Goal: Task Accomplishment & Management: Complete application form

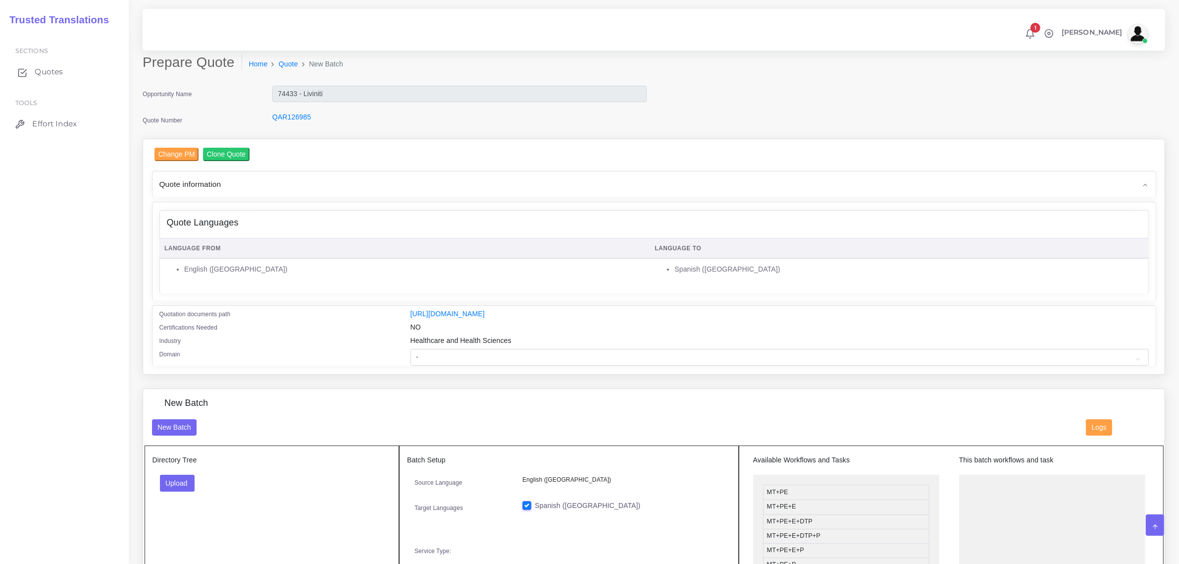
click at [40, 73] on span "Quotes" at bounding box center [49, 71] width 28 height 11
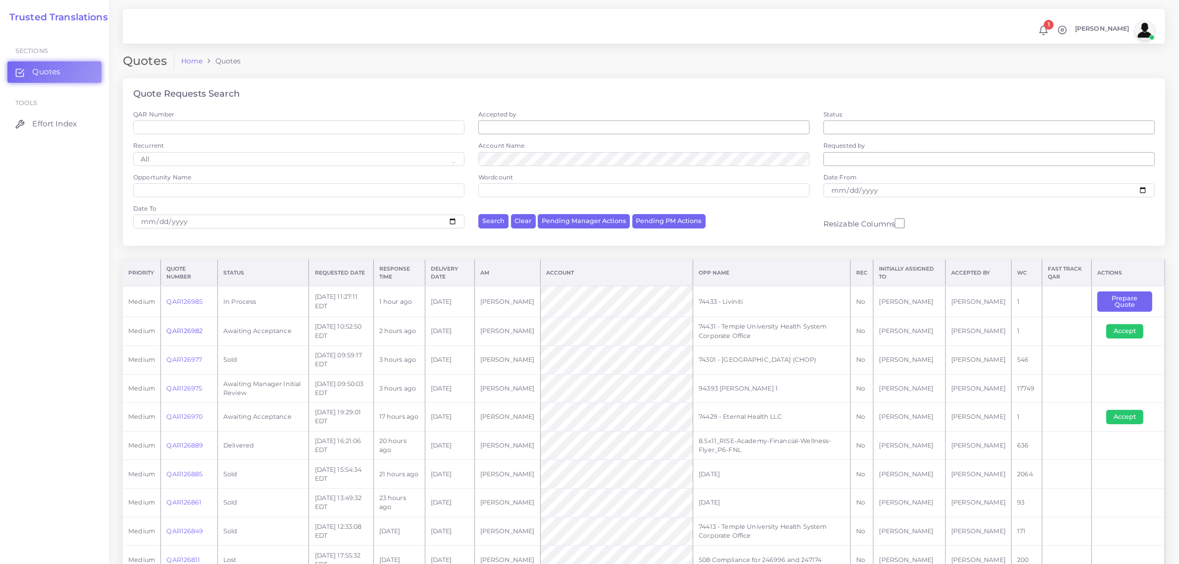
click at [182, 327] on link "QAR126982" at bounding box center [184, 330] width 36 height 7
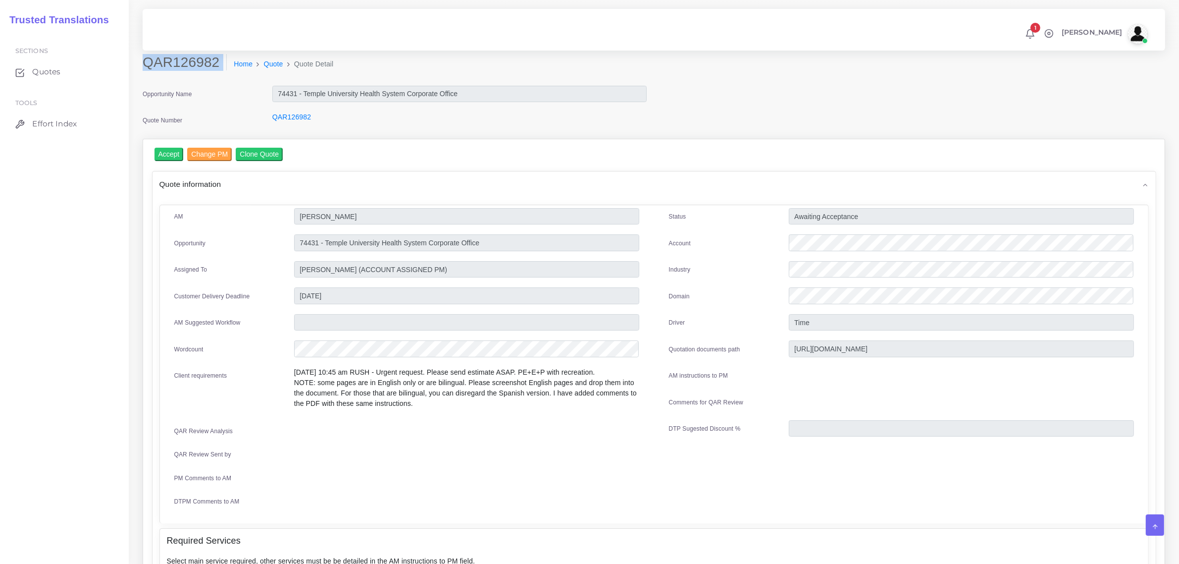
drag, startPoint x: 144, startPoint y: 63, endPoint x: 217, endPoint y: 76, distance: 74.4
click at [217, 76] on div "QAR126982 Home Quote Quote Detail" at bounding box center [524, 68] width 778 height 28
copy div "QAR126982"
click at [174, 155] on input "Accept" at bounding box center [169, 154] width 29 height 13
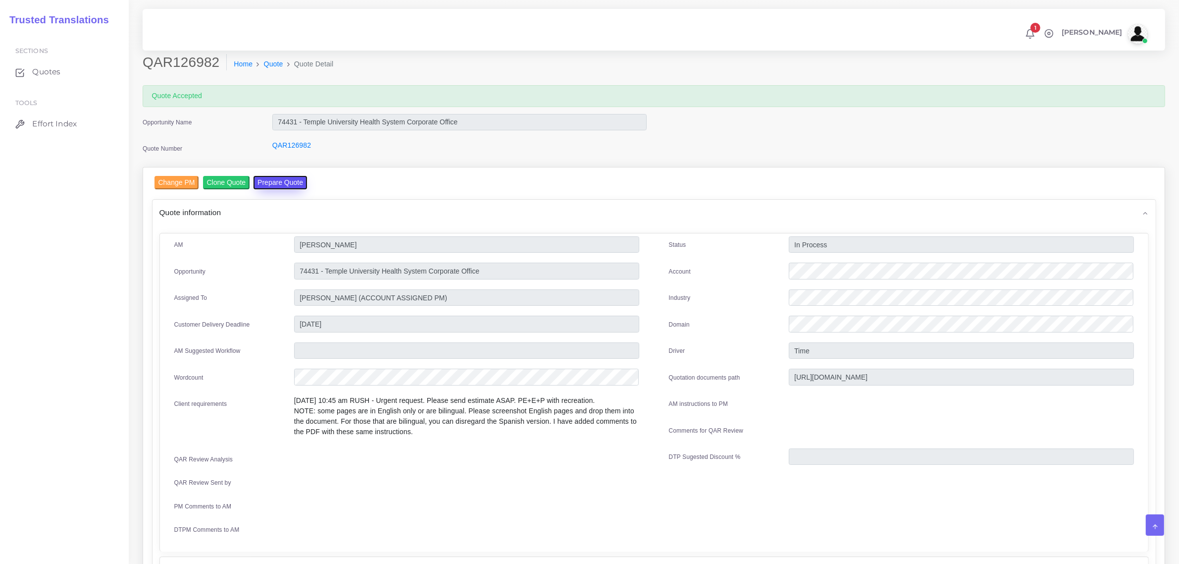
click at [270, 181] on button "Prepare Quote" at bounding box center [281, 182] width 54 height 13
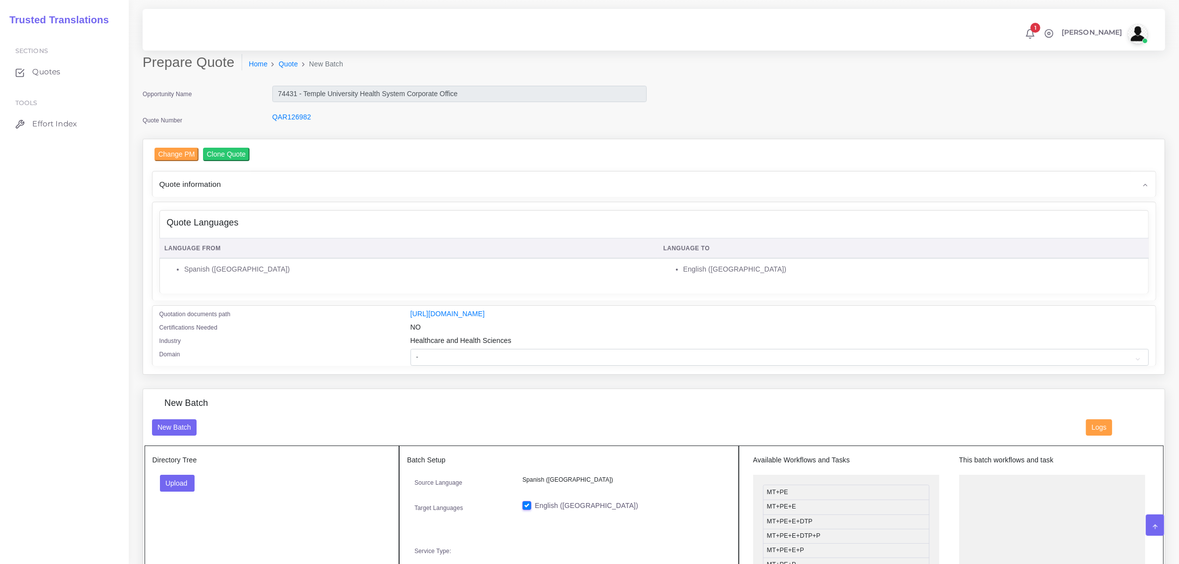
click at [920, 270] on li "English ([GEOGRAPHIC_DATA])" at bounding box center [914, 269] width 460 height 10
click at [178, 479] on button "Upload" at bounding box center [177, 483] width 35 height 17
click at [181, 516] on label "Files" at bounding box center [195, 520] width 68 height 12
click at [187, 481] on button "Upload" at bounding box center [177, 483] width 35 height 17
click at [186, 521] on label "Files" at bounding box center [195, 520] width 68 height 12
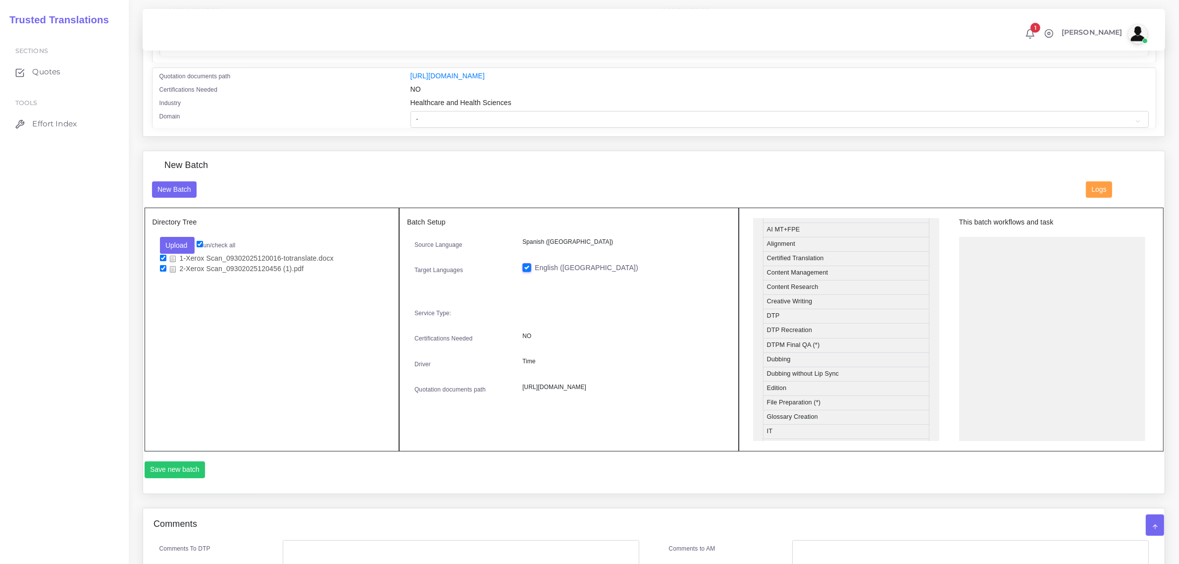
scroll to position [248, 0]
drag, startPoint x: 840, startPoint y: 365, endPoint x: 1038, endPoint y: 244, distance: 232.8
drag, startPoint x: 821, startPoint y: 284, endPoint x: 1028, endPoint y: 271, distance: 207.5
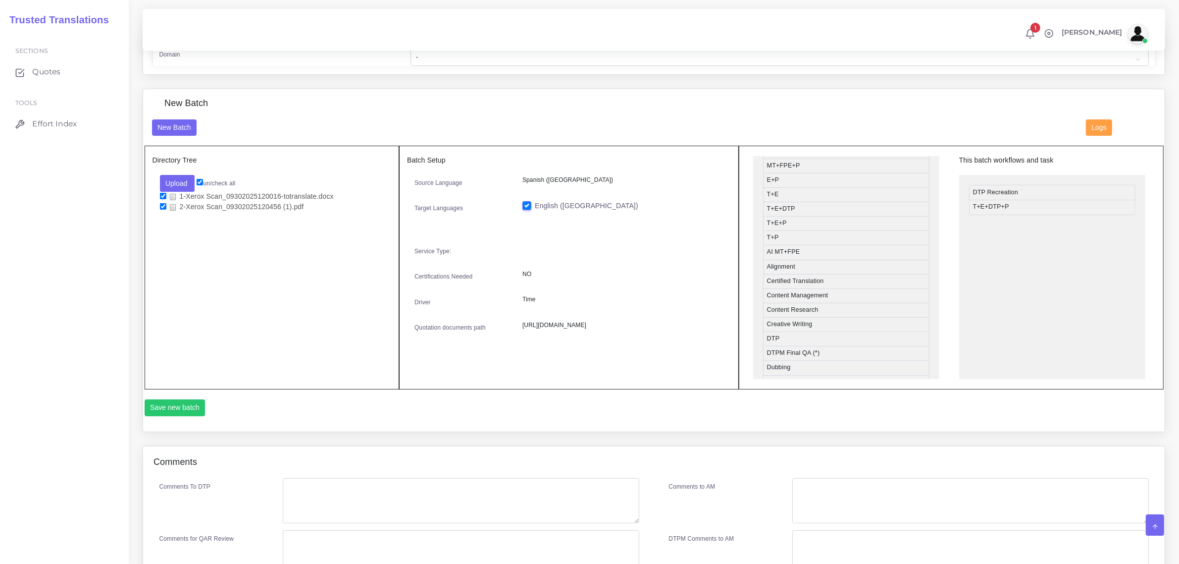
click at [162, 205] on input "checkbox" at bounding box center [163, 206] width 6 height 6
click at [162, 204] on input "checkbox" at bounding box center [163, 206] width 6 height 6
checkbox input "true"
click at [160, 194] on input "checkbox" at bounding box center [163, 196] width 6 height 6
checkbox input "false"
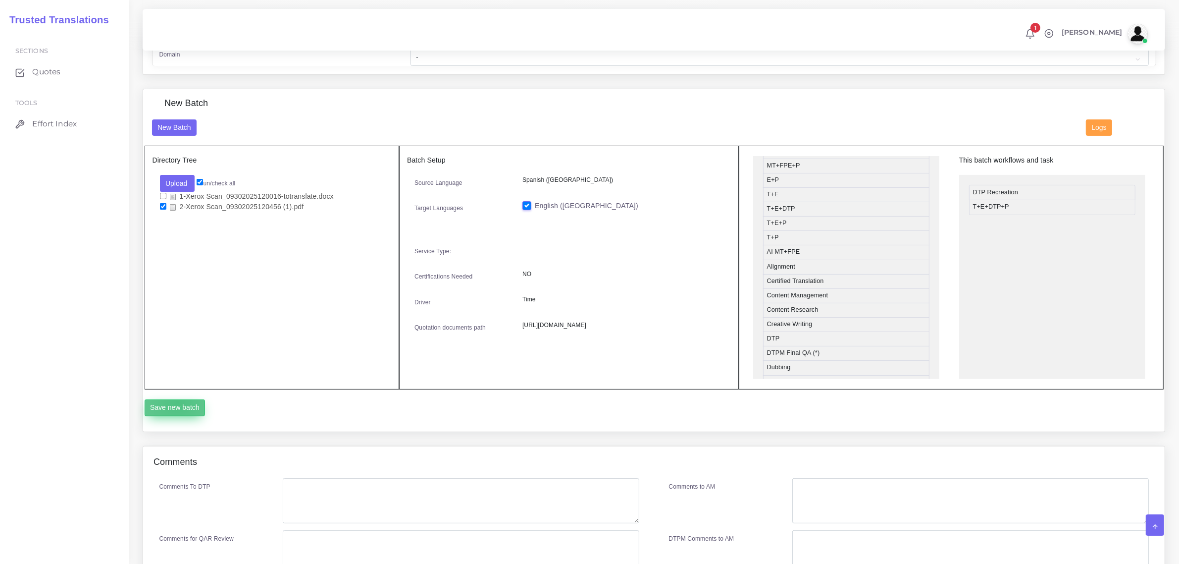
click at [177, 400] on button "Save new batch" at bounding box center [175, 407] width 61 height 17
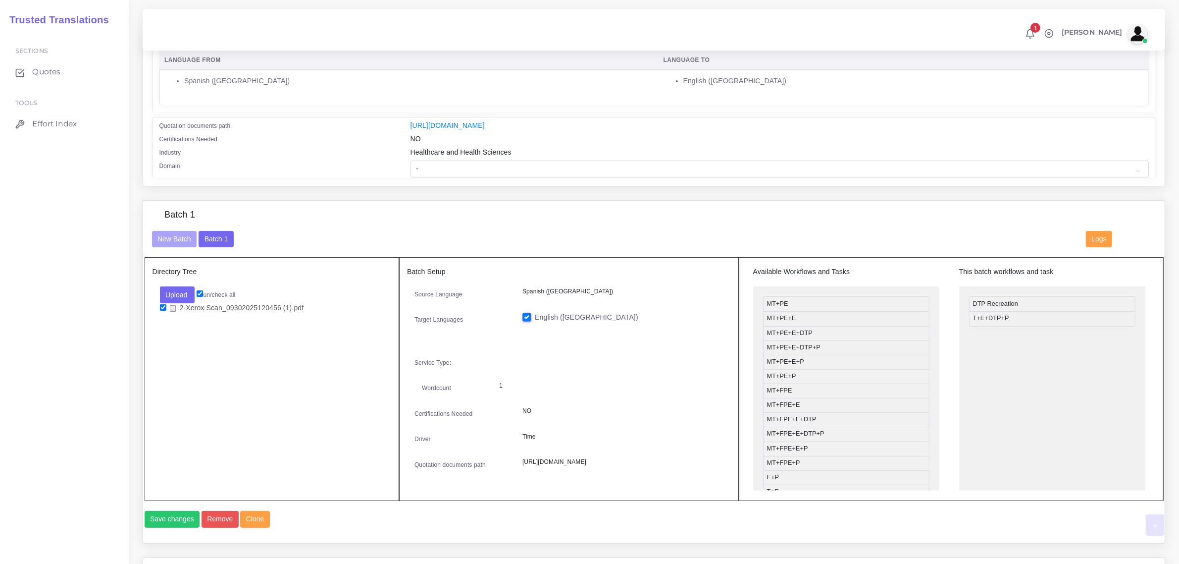
scroll to position [248, 0]
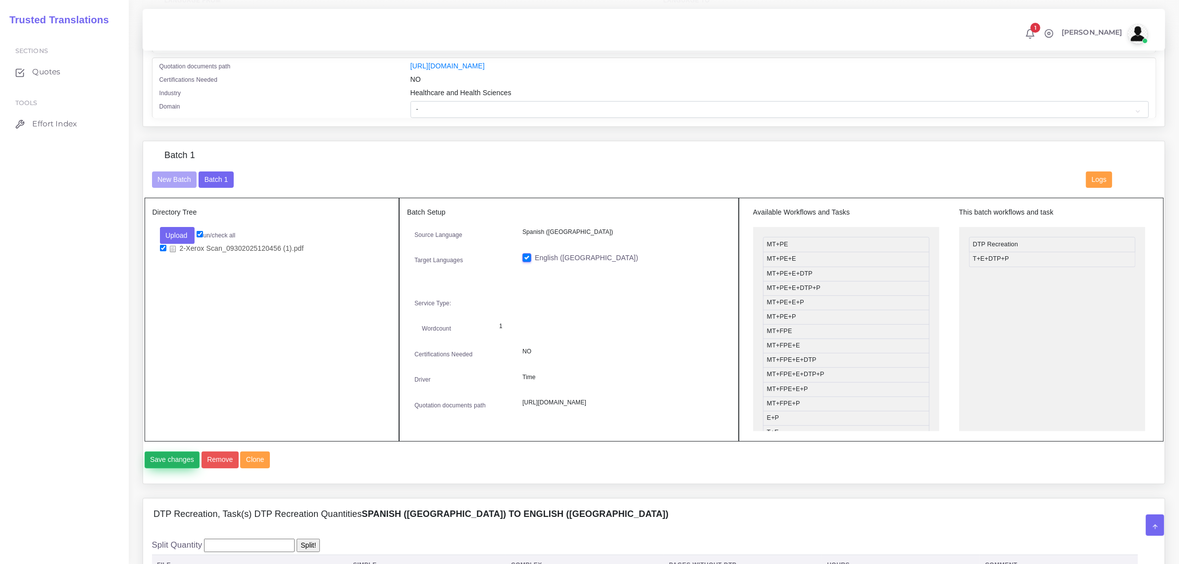
click at [170, 468] on button "Save changes" at bounding box center [172, 459] width 55 height 17
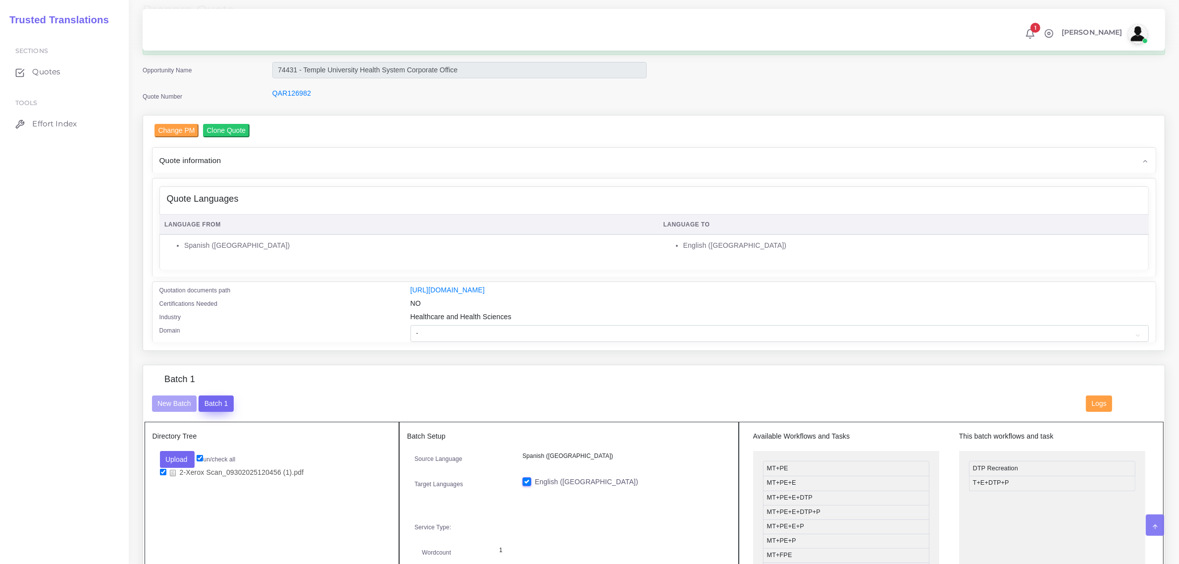
scroll to position [124, 0]
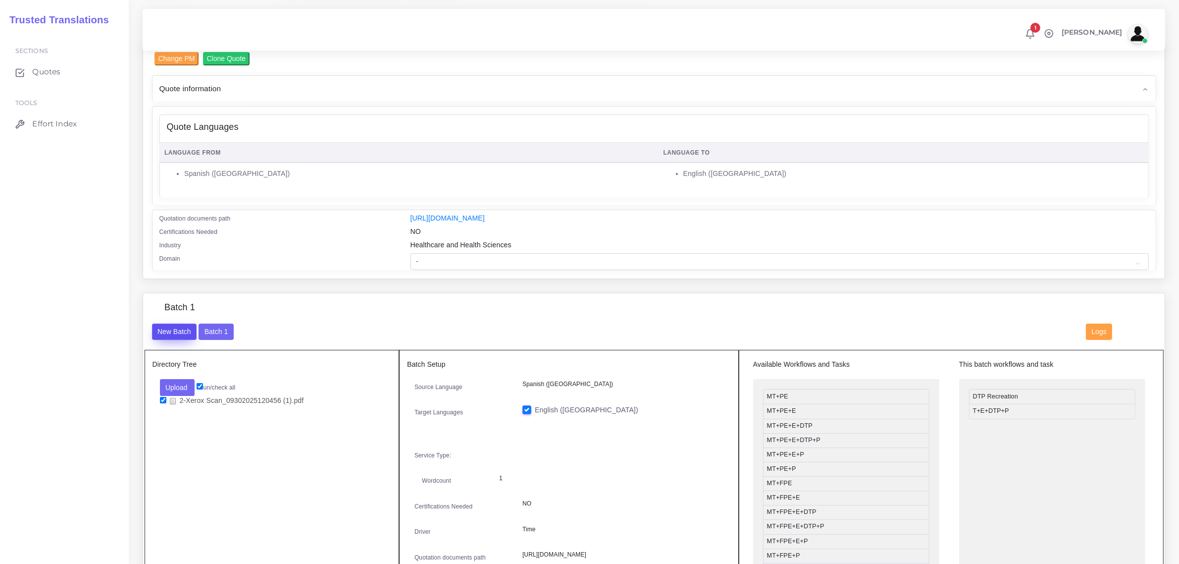
click at [166, 330] on button "New Batch" at bounding box center [174, 331] width 45 height 17
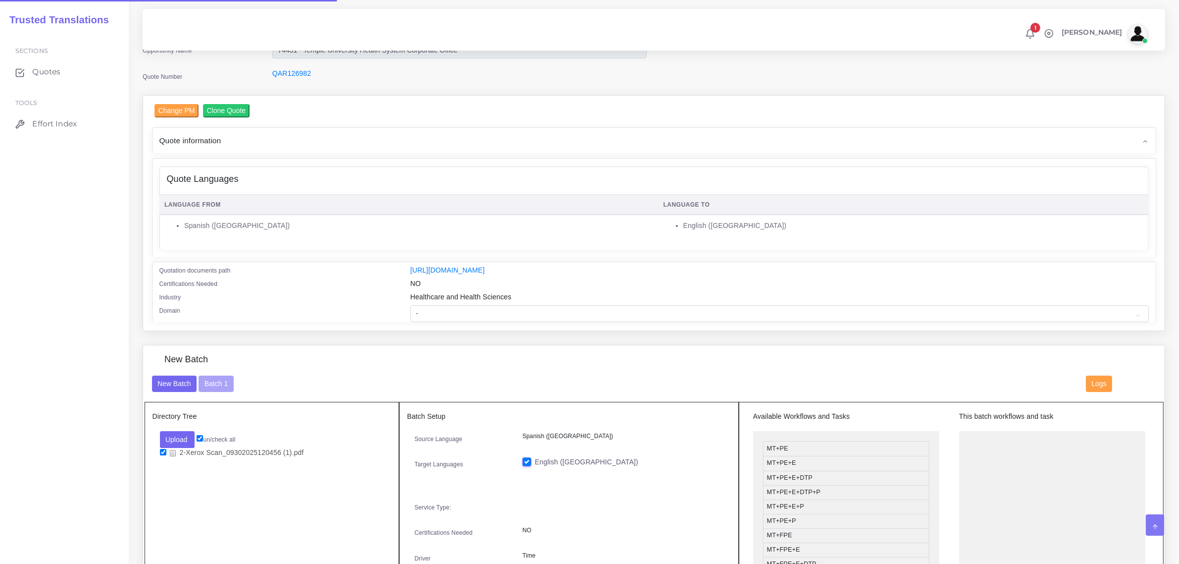
scroll to position [186, 0]
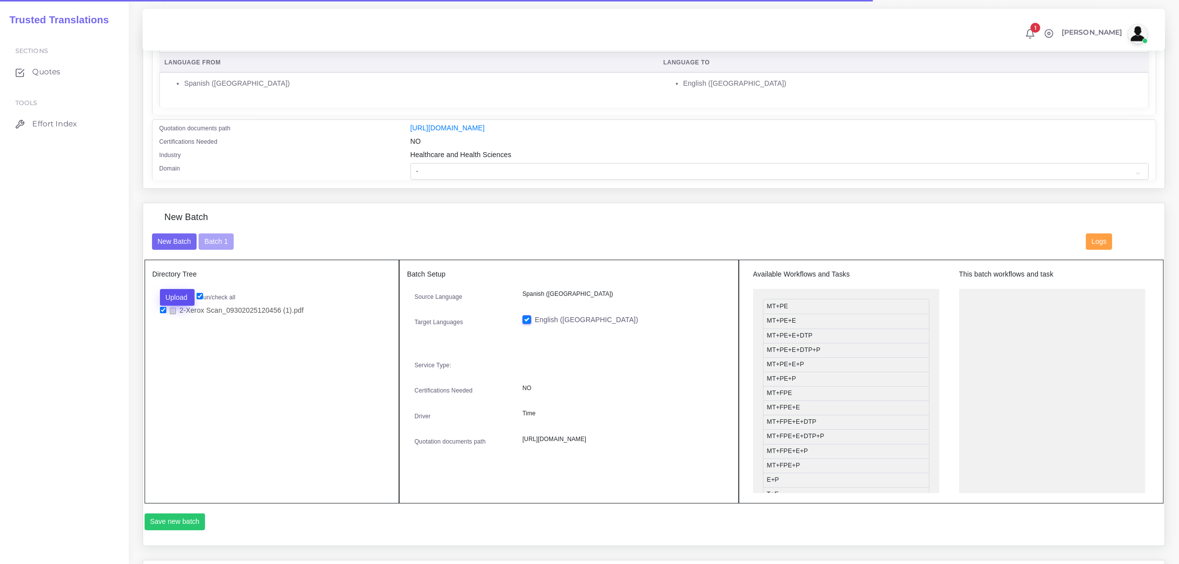
click at [177, 293] on button "Upload" at bounding box center [177, 297] width 35 height 17
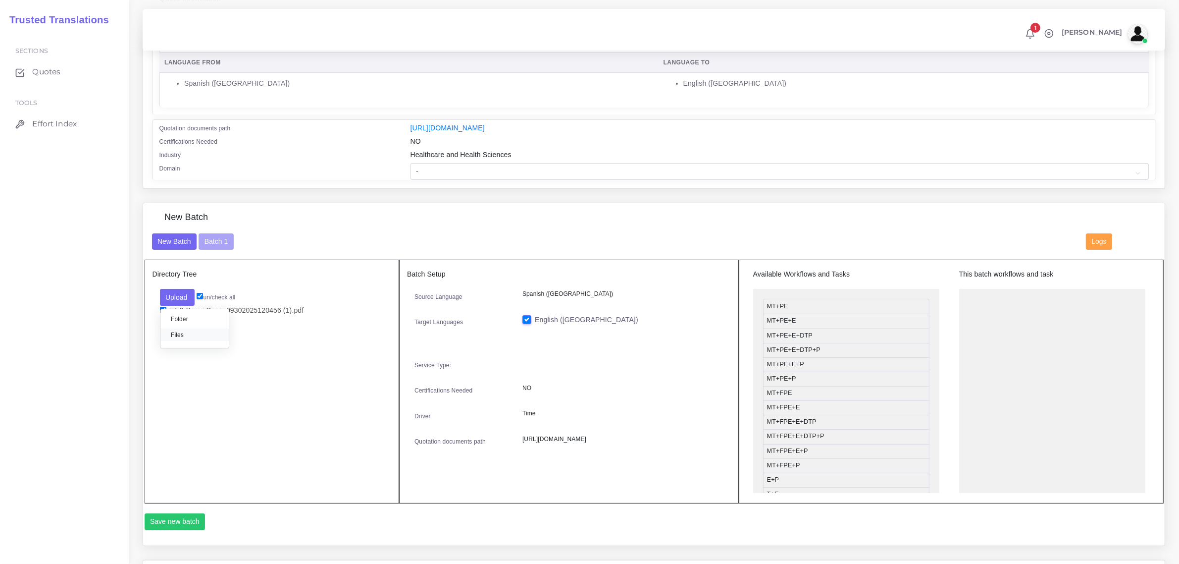
click at [179, 337] on label "Files" at bounding box center [195, 334] width 68 height 12
click at [163, 308] on input "checkbox" at bounding box center [163, 310] width 6 height 6
checkbox input "false"
drag, startPoint x: 843, startPoint y: 422, endPoint x: 1040, endPoint y: 294, distance: 235.0
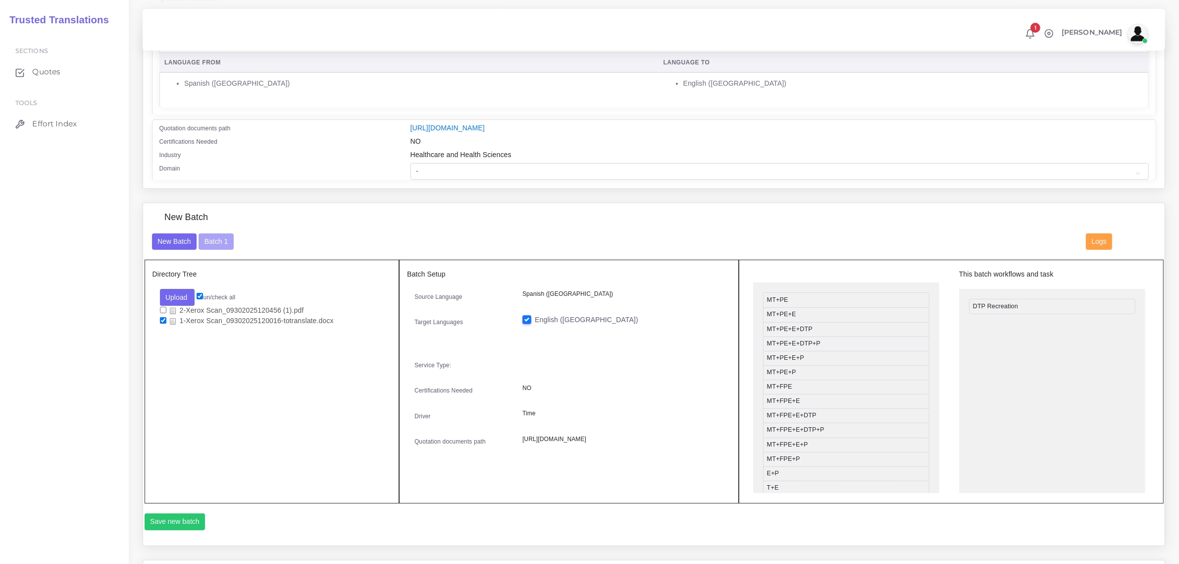
scroll to position [0, 0]
drag, startPoint x: 834, startPoint y: 348, endPoint x: 1040, endPoint y: 322, distance: 208.2
click at [157, 516] on button "Save new batch" at bounding box center [175, 521] width 61 height 17
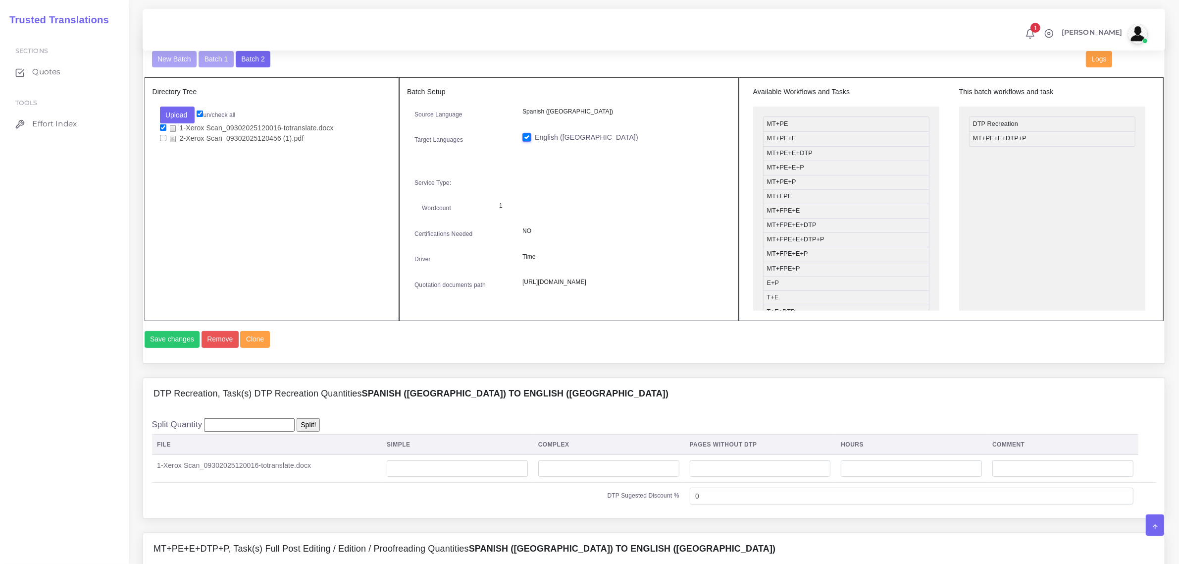
scroll to position [372, 0]
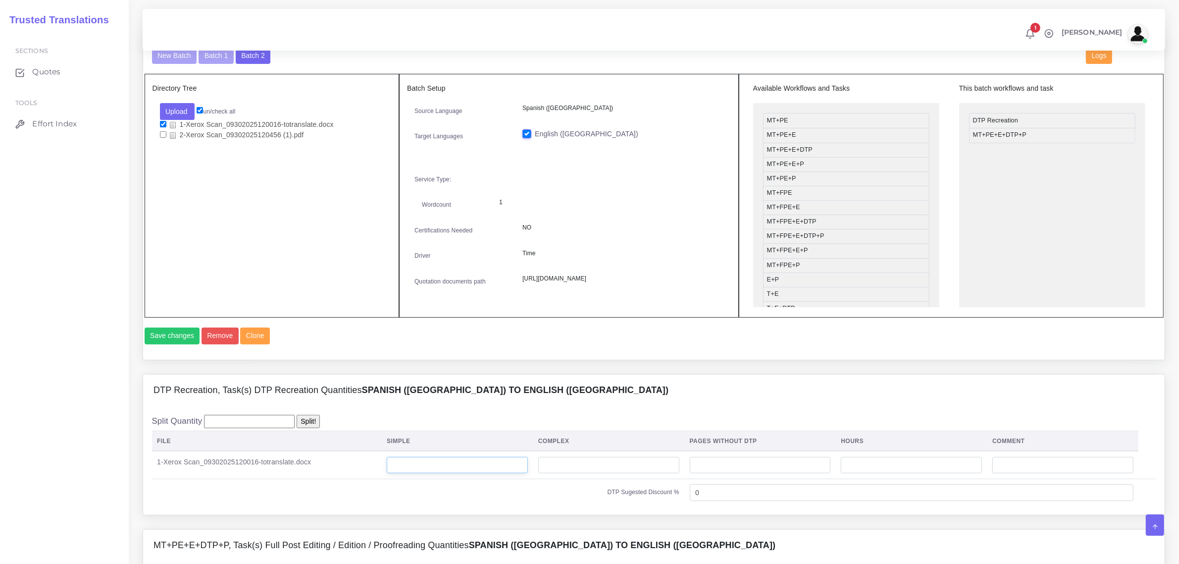
click at [471, 474] on input "number" at bounding box center [457, 465] width 141 height 17
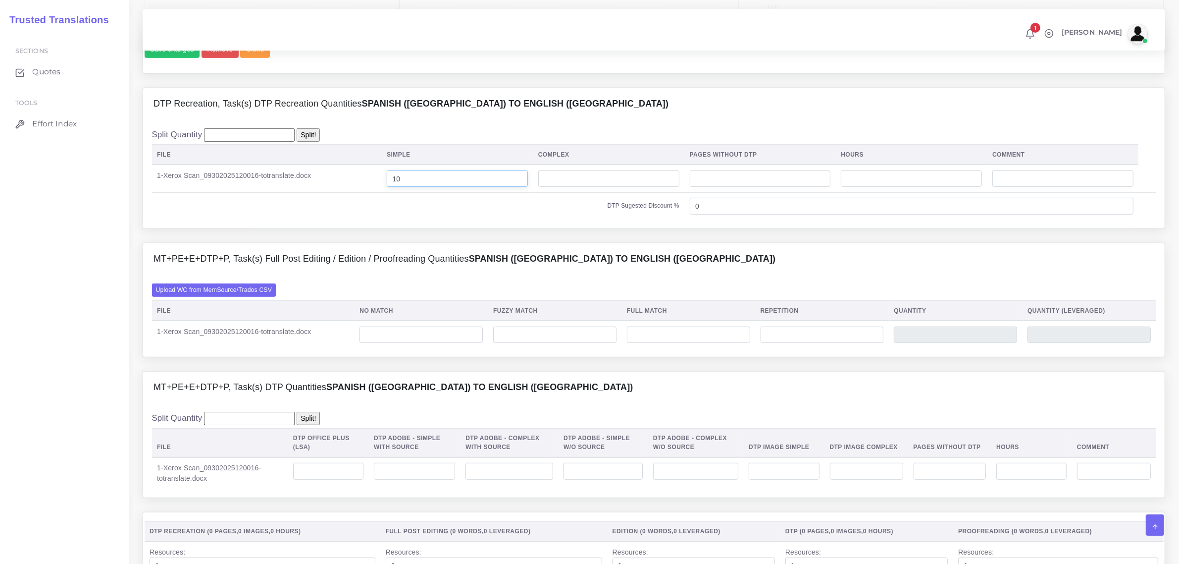
scroll to position [681, 0]
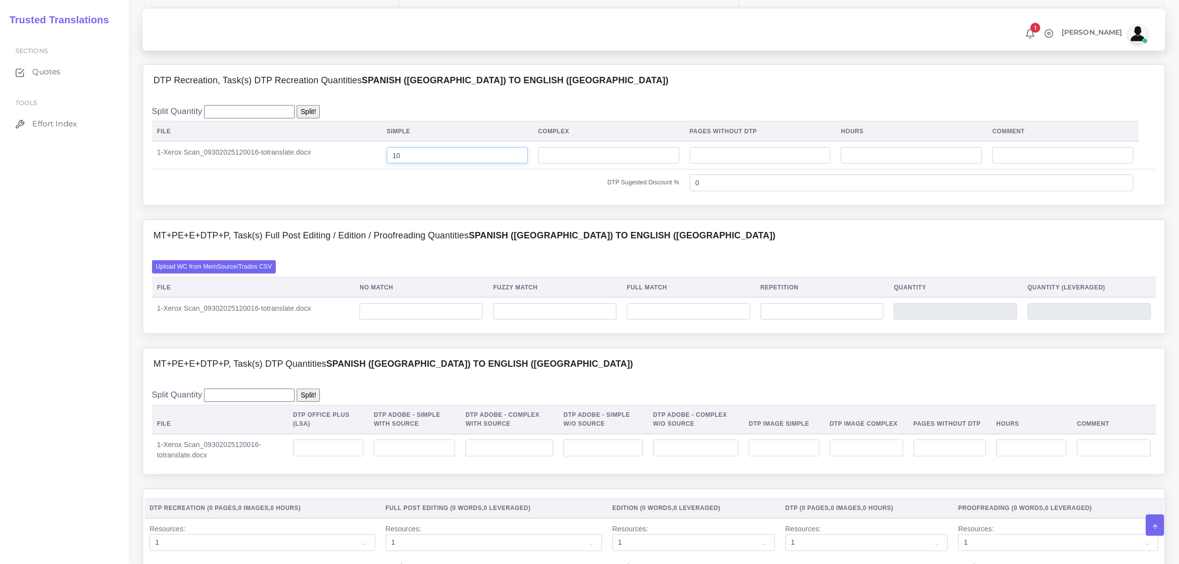
type input "10"
click at [407, 320] on input "number" at bounding box center [421, 311] width 123 height 17
type input "950"
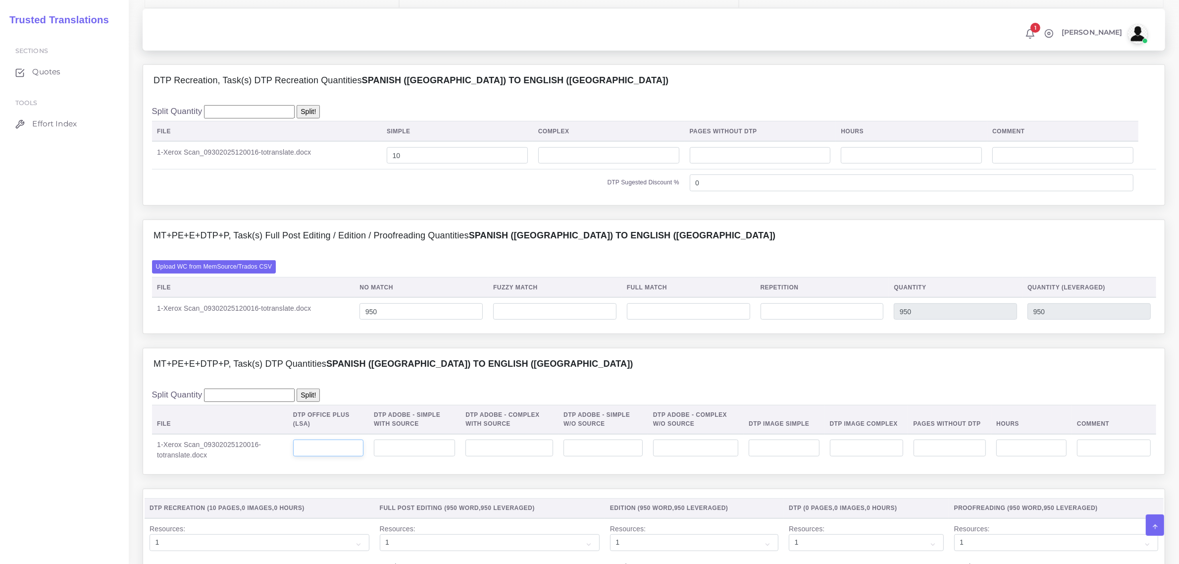
click at [349, 456] on input "number" at bounding box center [328, 447] width 70 height 17
type input "10"
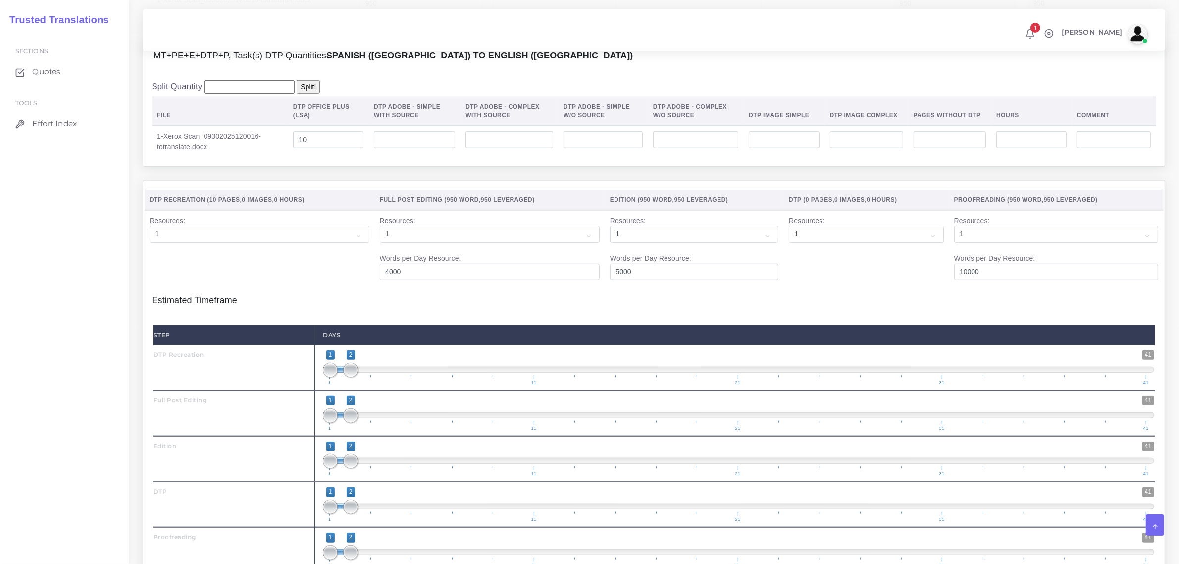
scroll to position [991, 0]
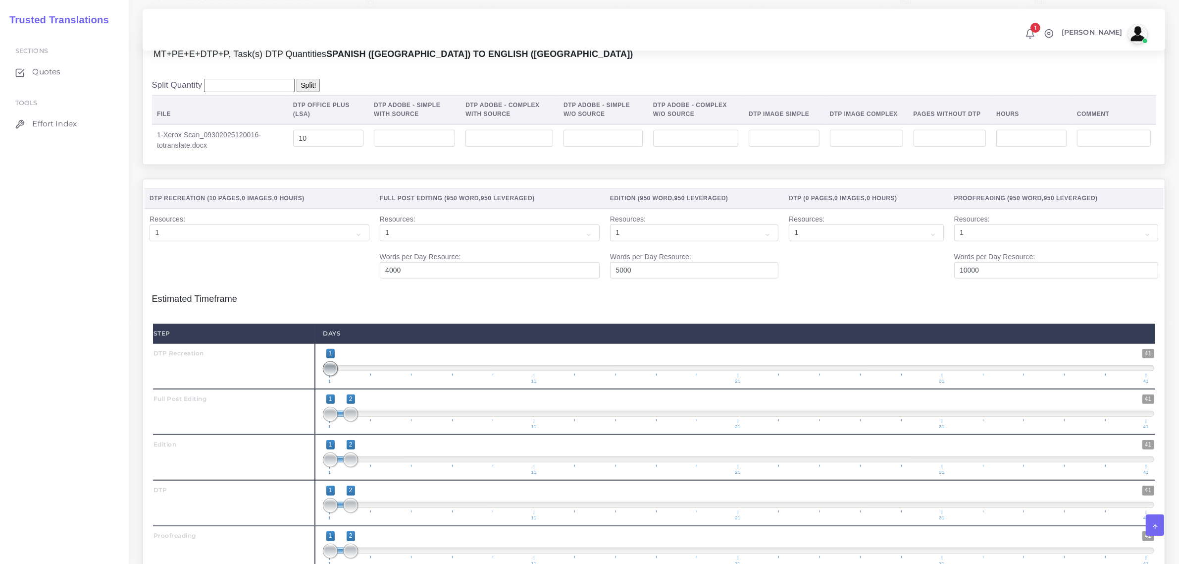
type input "1;1"
drag, startPoint x: 350, startPoint y: 389, endPoint x: 320, endPoint y: 428, distance: 48.7
click at [322, 389] on div "1 41 1 1 1 — 1 1 11 21 31 41 1;1" at bounding box center [739, 366] width 848 height 46
type input "2;2"
drag, startPoint x: 325, startPoint y: 433, endPoint x: 349, endPoint y: 464, distance: 38.5
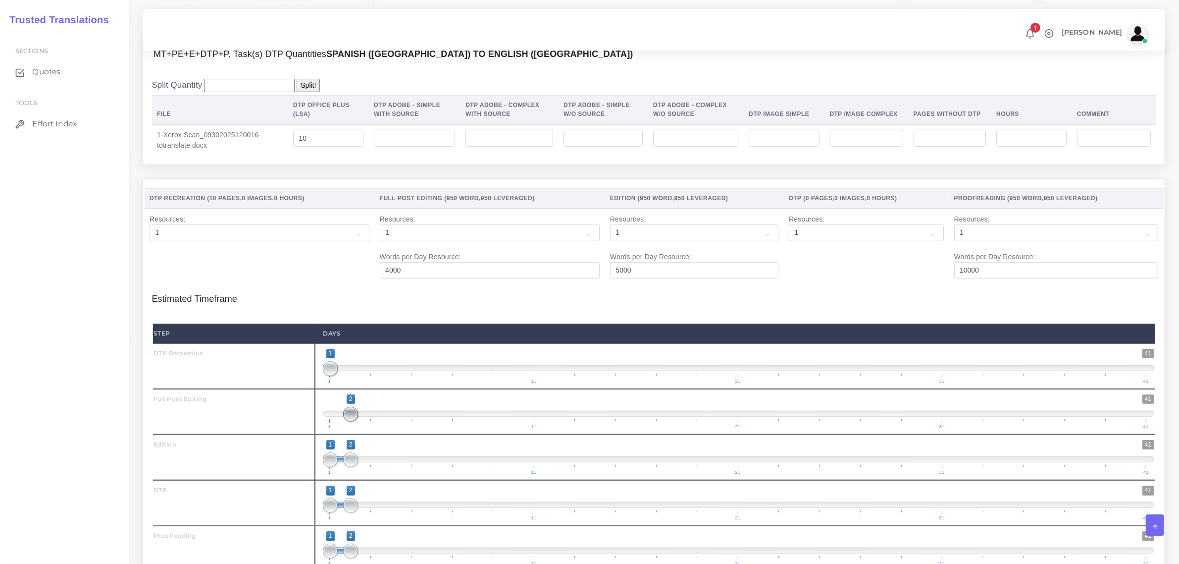
click at [350, 422] on span at bounding box center [350, 414] width 15 height 15
type input "2;2"
drag, startPoint x: 327, startPoint y: 483, endPoint x: 367, endPoint y: 496, distance: 41.4
click at [363, 475] on span "1 41 2 2 2 — 2 1 11 21 31 41" at bounding box center [739, 457] width 832 height 35
drag, startPoint x: 357, startPoint y: 528, endPoint x: 370, endPoint y: 526, distance: 13.6
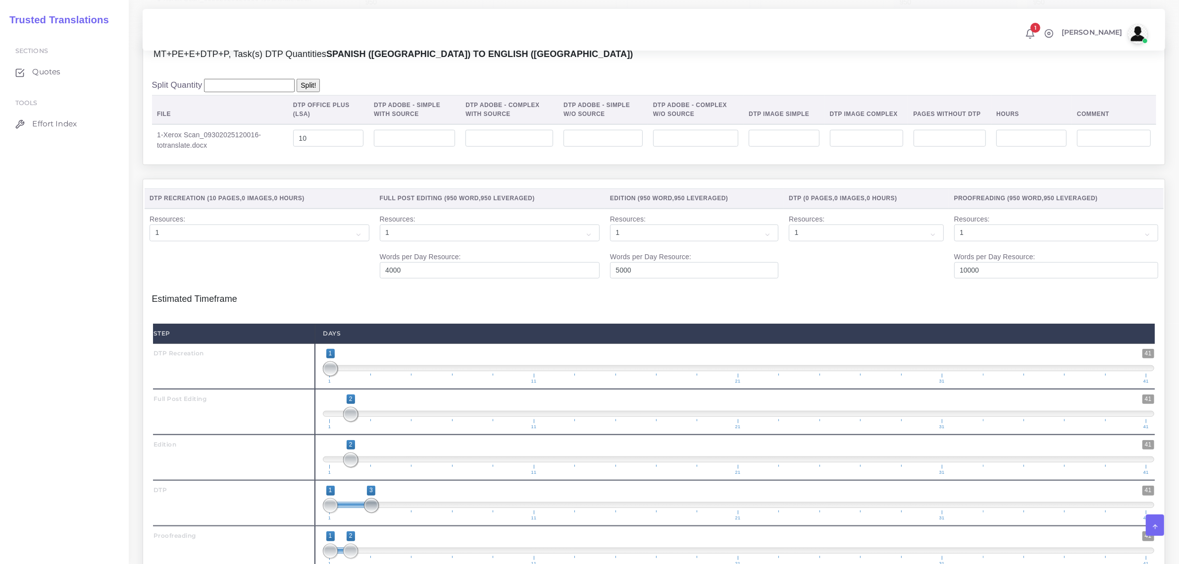
click at [370, 513] on span at bounding box center [371, 505] width 15 height 15
type input "3;3"
drag, startPoint x: 331, startPoint y: 524, endPoint x: 375, endPoint y: 529, distance: 44.3
click at [375, 513] on span at bounding box center [371, 505] width 15 height 15
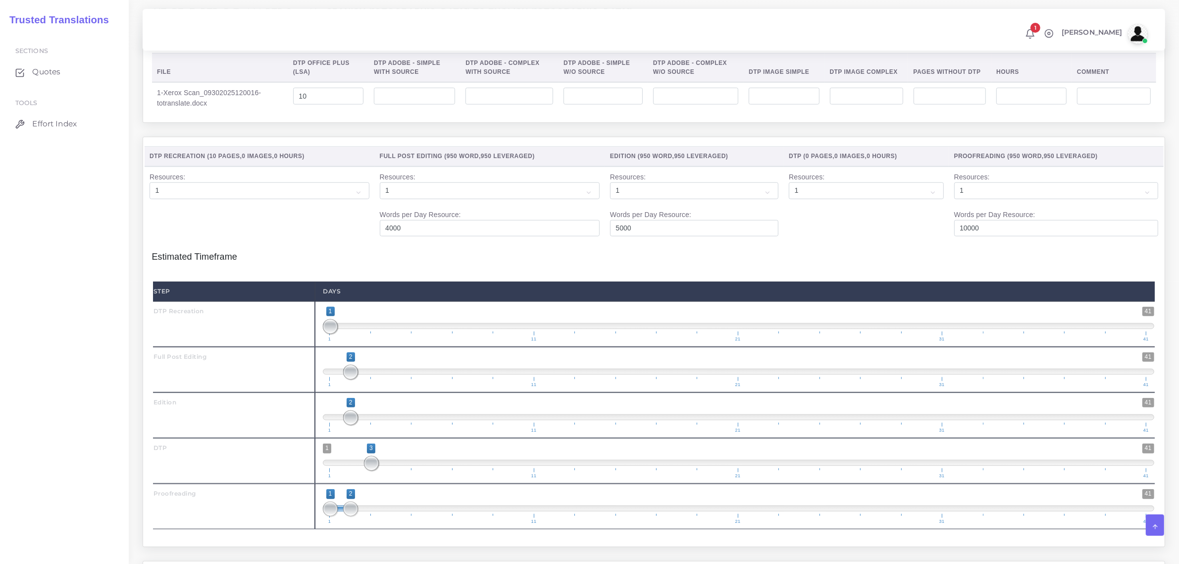
scroll to position [1053, 0]
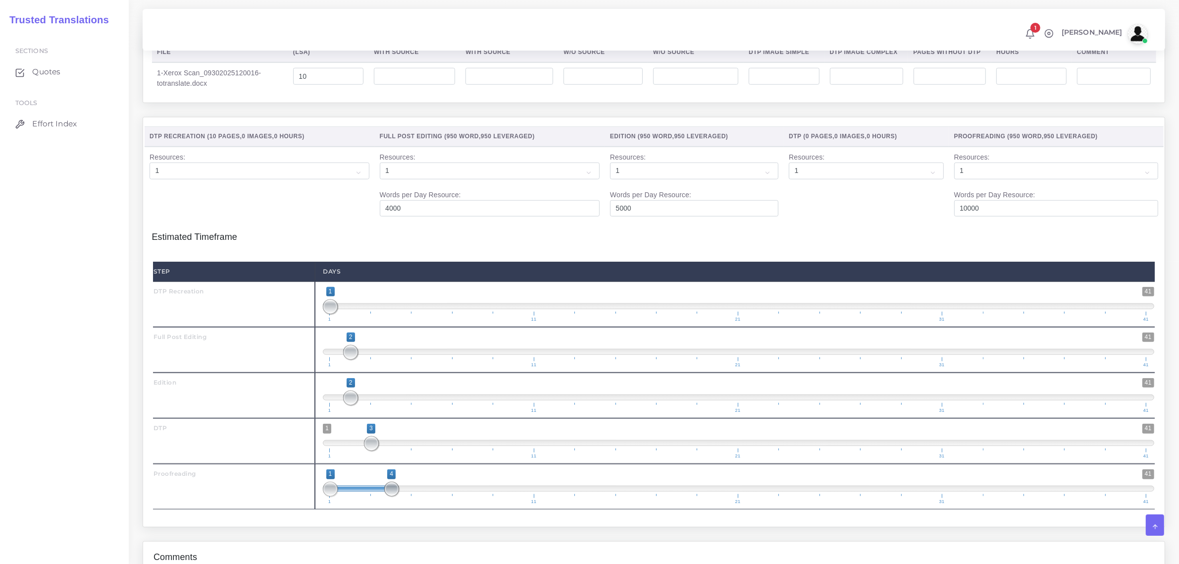
drag, startPoint x: 347, startPoint y: 512, endPoint x: 381, endPoint y: 508, distance: 34.4
click at [381, 504] on span "1 41 1 4 1 — 4 1 11 21 31 41" at bounding box center [739, 486] width 832 height 35
type input "4;4"
drag, startPoint x: 332, startPoint y: 507, endPoint x: 426, endPoint y: 508, distance: 93.6
click at [426, 504] on span "1 41 4 4 4 — 4 1 11 21 31 41" at bounding box center [739, 486] width 832 height 35
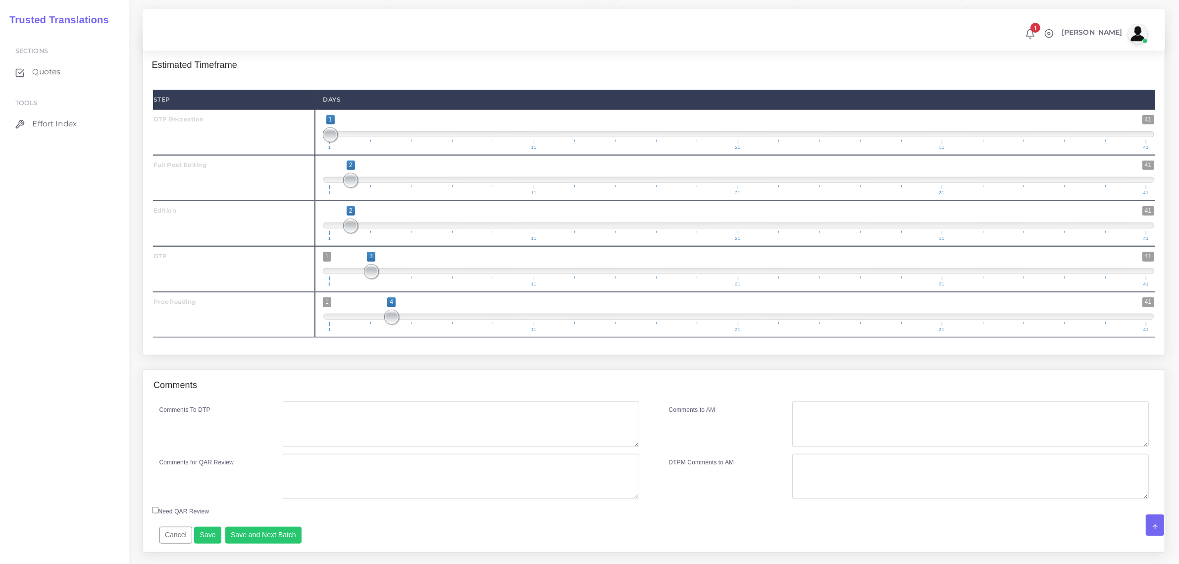
scroll to position [1272, 0]
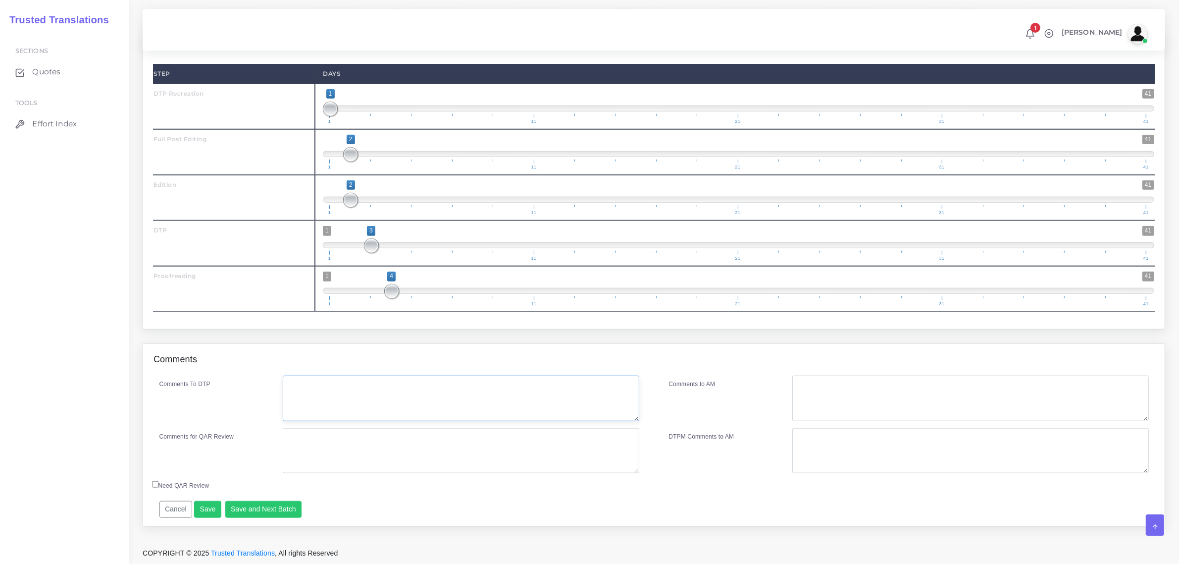
click at [309, 390] on textarea "Comments To DTP" at bounding box center [461, 398] width 356 height 46
paste textarea "NOTE: some pages are in English only or are bilingual. Please screenshot Englis…"
click at [530, 395] on textarea "NOTE: some pages are in English only or are bilingual. Please screenshot Englis…" at bounding box center [461, 398] width 356 height 46
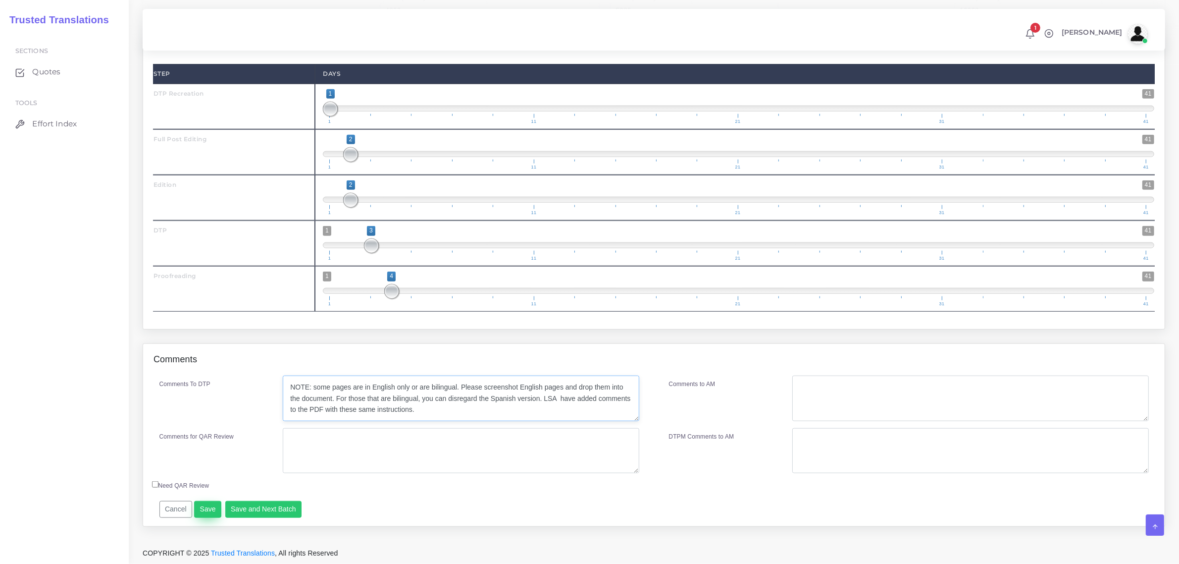
type textarea "NOTE: some pages are in English only or are bilingual. Please screenshot Englis…"
click at [207, 512] on button "Save" at bounding box center [207, 509] width 27 height 17
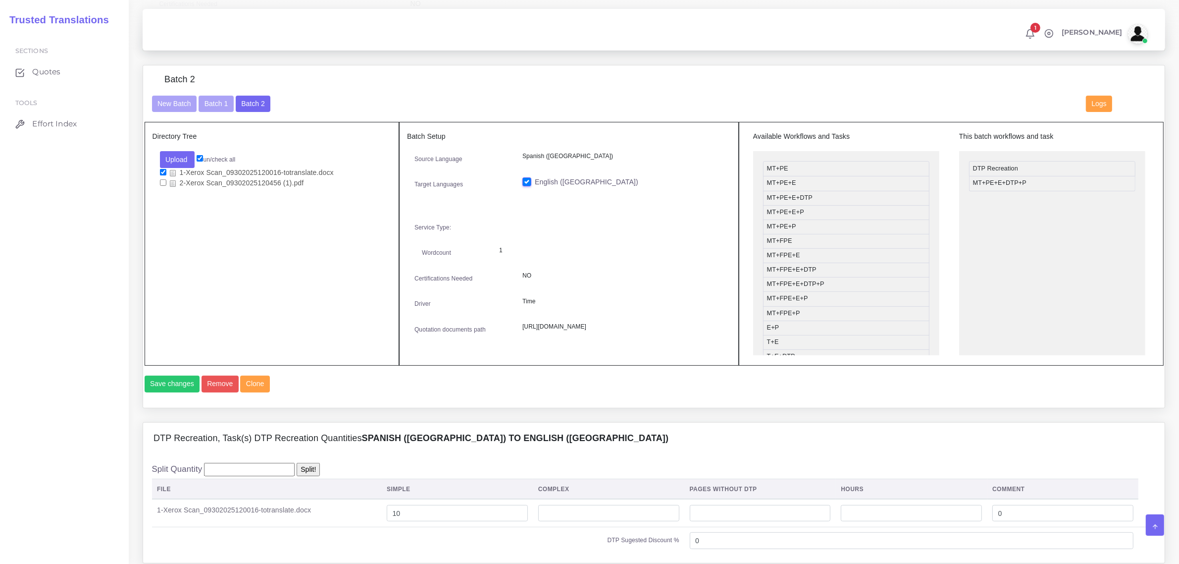
scroll to position [310, 0]
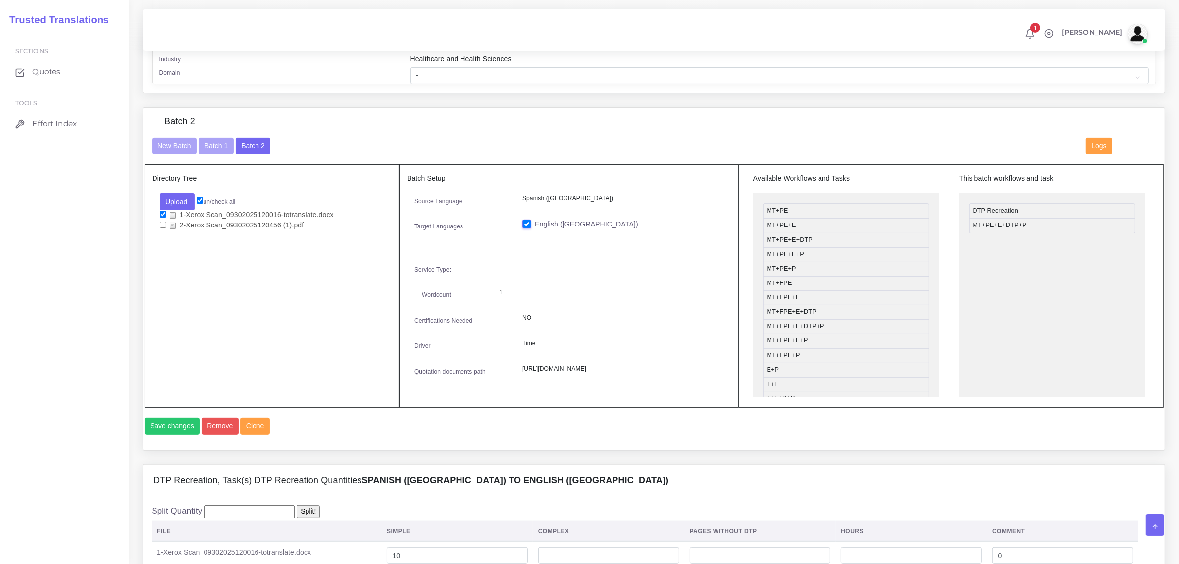
click at [161, 223] on input "checkbox" at bounding box center [163, 224] width 6 height 6
checkbox input "true"
click at [165, 208] on button "Upload" at bounding box center [177, 201] width 35 height 17
click at [184, 434] on button "Save changes" at bounding box center [172, 426] width 55 height 17
click at [160, 214] on input "checkbox" at bounding box center [163, 214] width 6 height 6
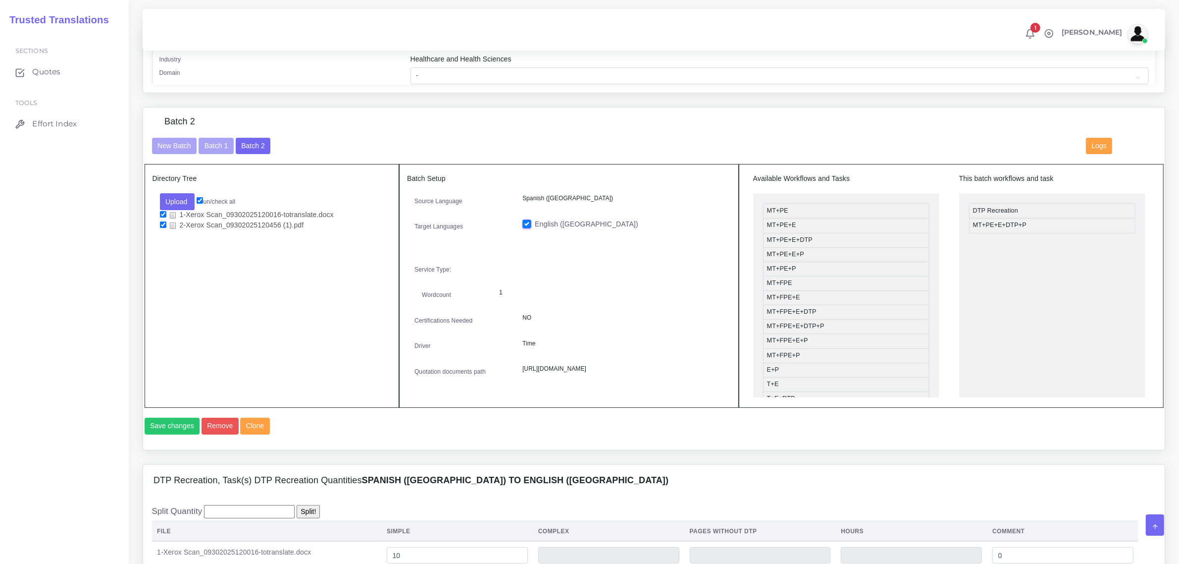
checkbox input "false"
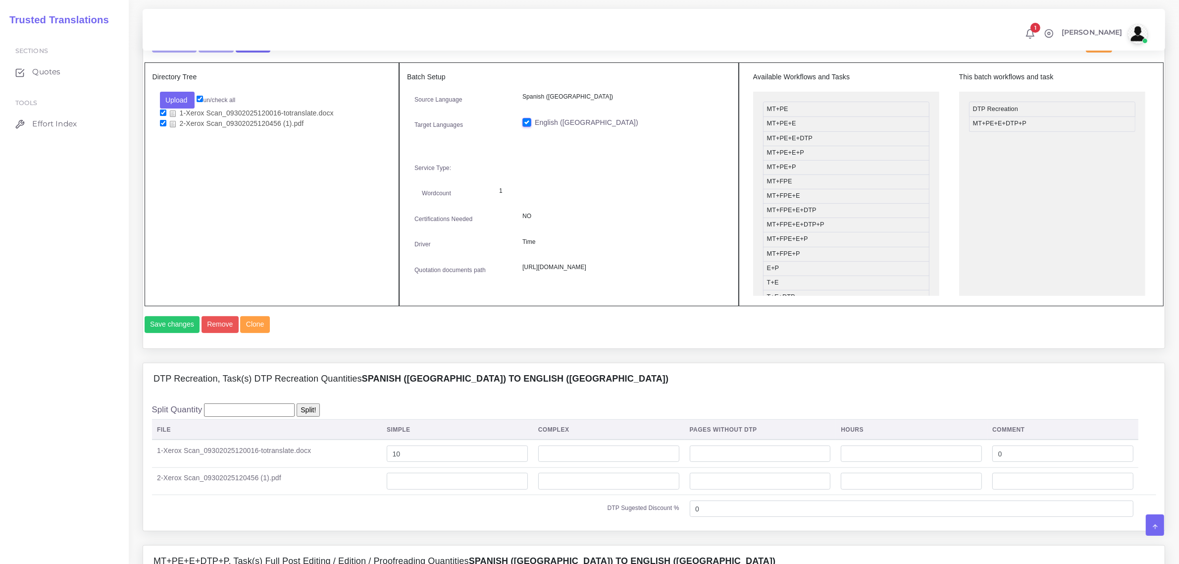
scroll to position [372, 0]
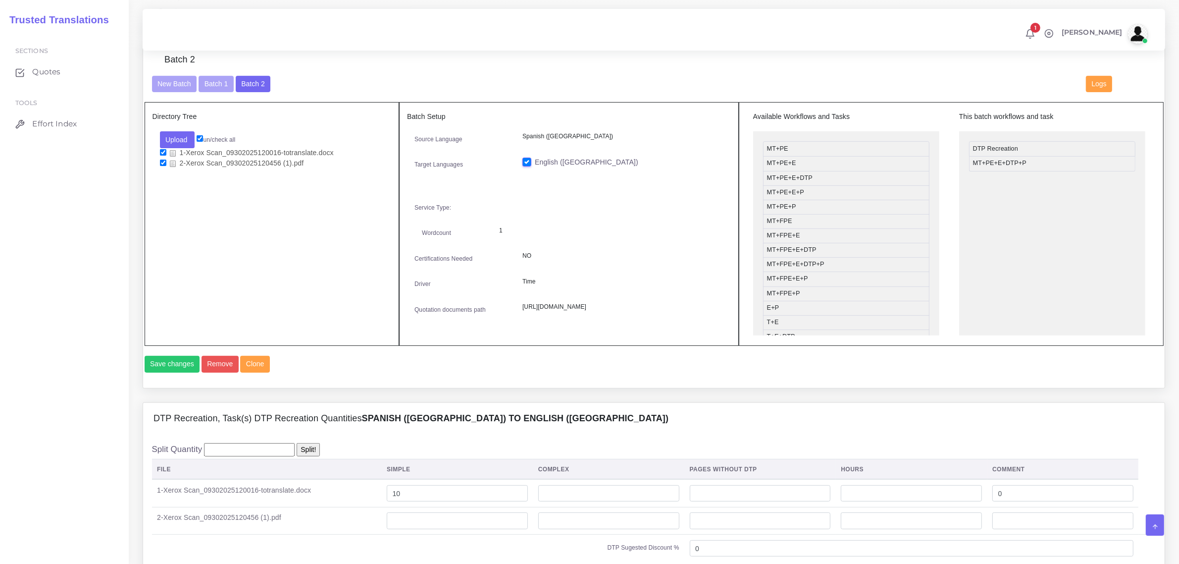
click at [166, 162] on input "checkbox" at bounding box center [163, 163] width 6 height 6
checkbox input "false"
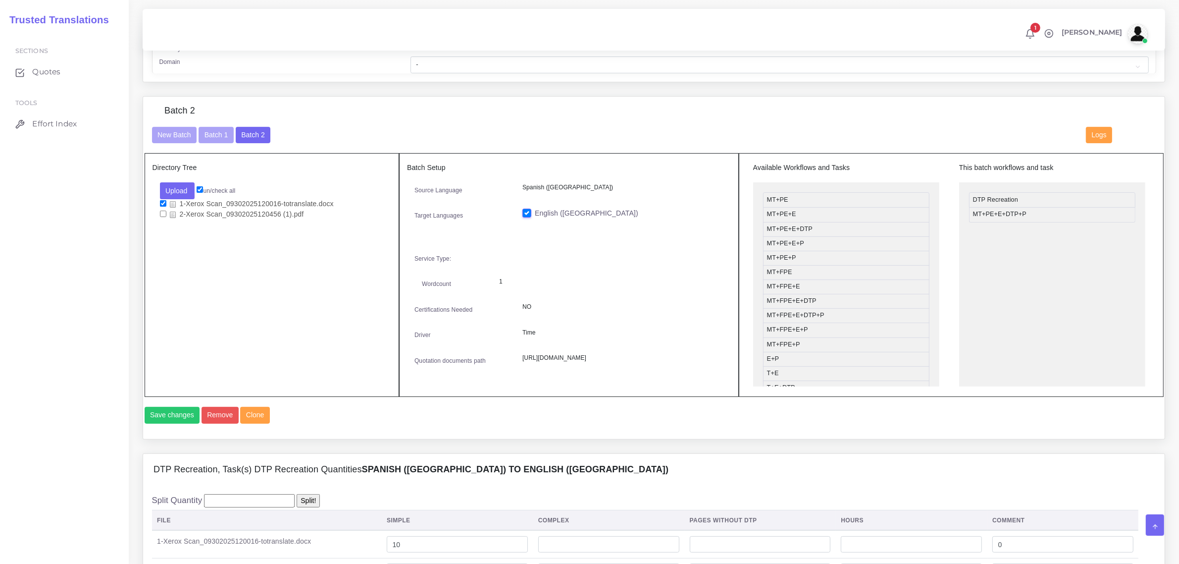
scroll to position [310, 0]
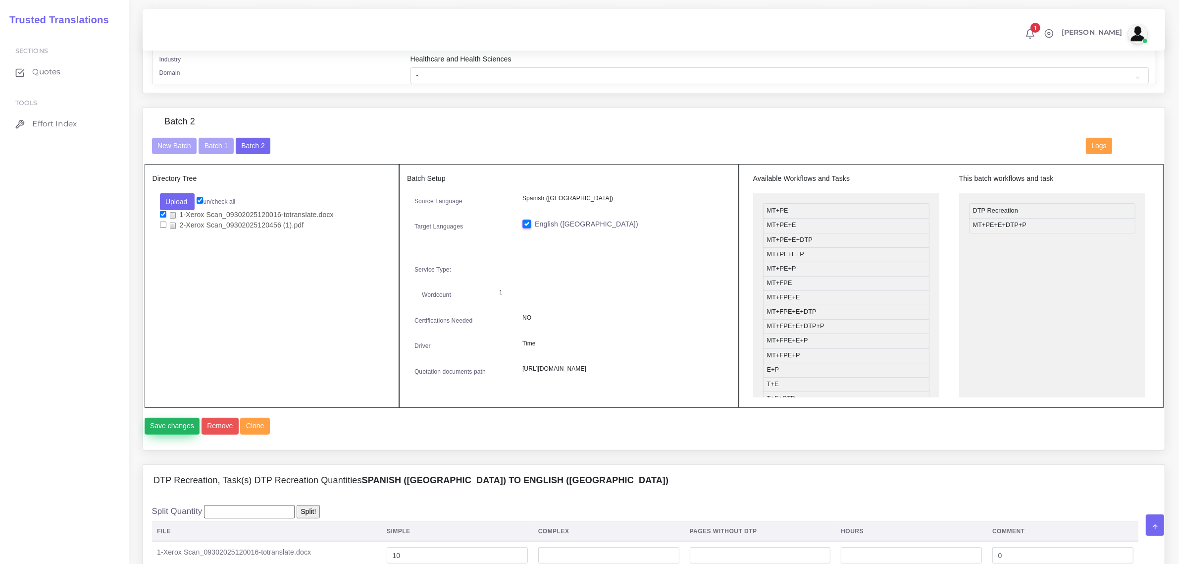
click at [170, 434] on button "Save changes" at bounding box center [172, 426] width 55 height 17
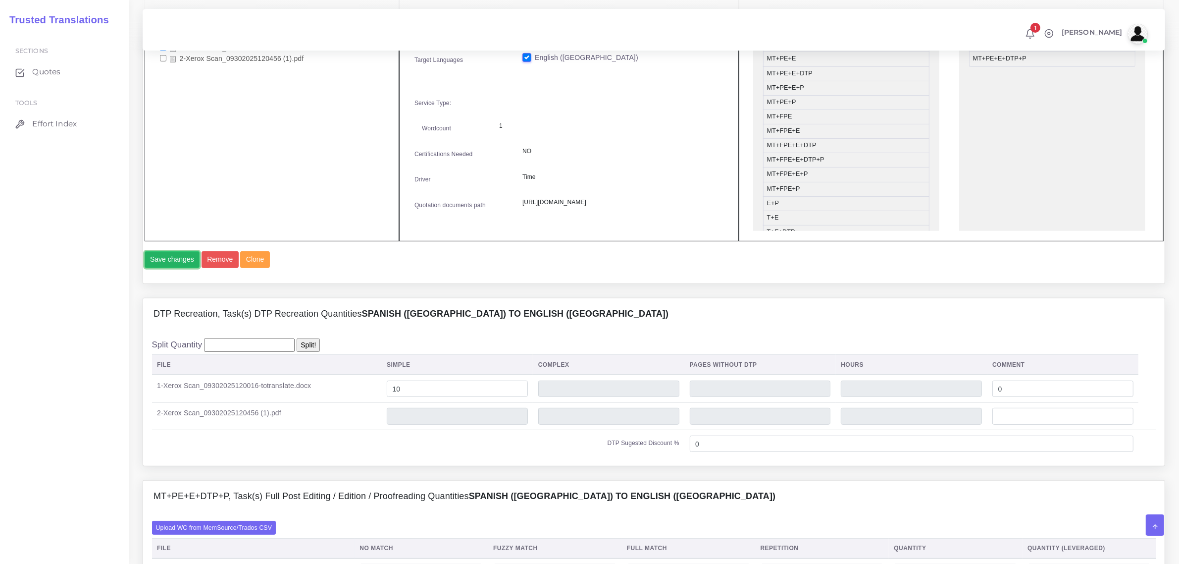
scroll to position [557, 0]
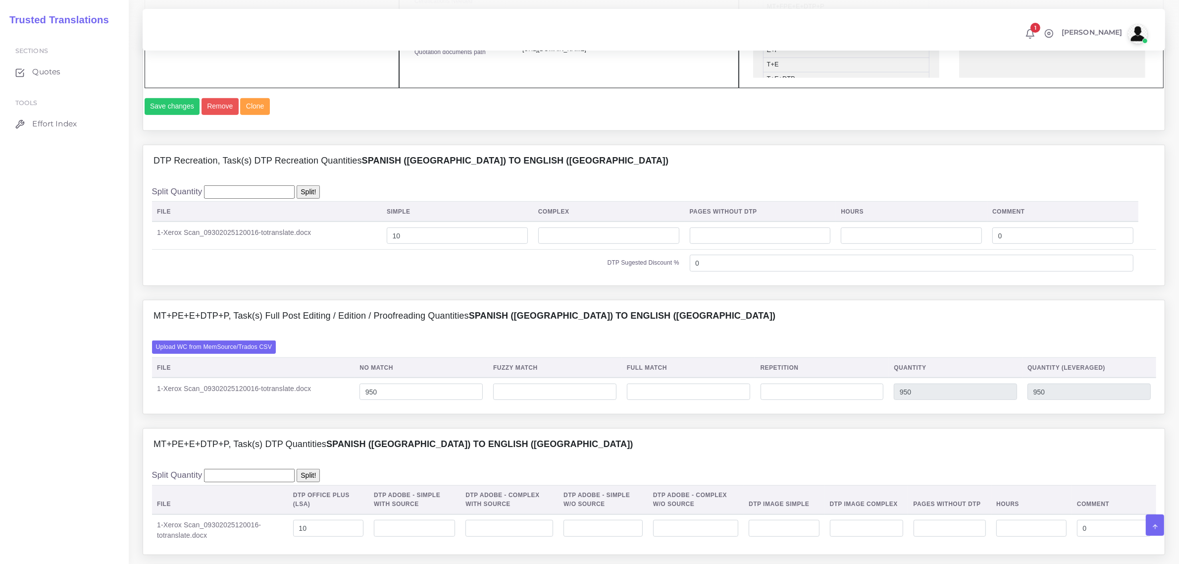
scroll to position [681, 0]
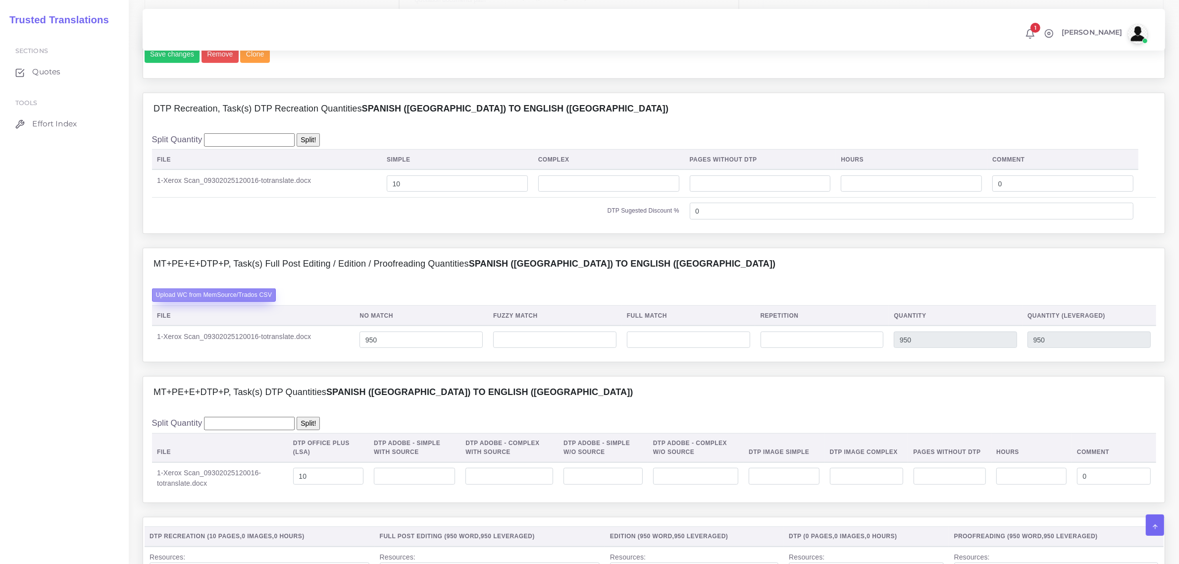
click at [243, 302] on label "Upload WC from MemSource/Trados CSV" at bounding box center [214, 294] width 124 height 13
click at [0, 0] on input "Upload WC from MemSource/Trados CSV" at bounding box center [0, 0] width 0 height 0
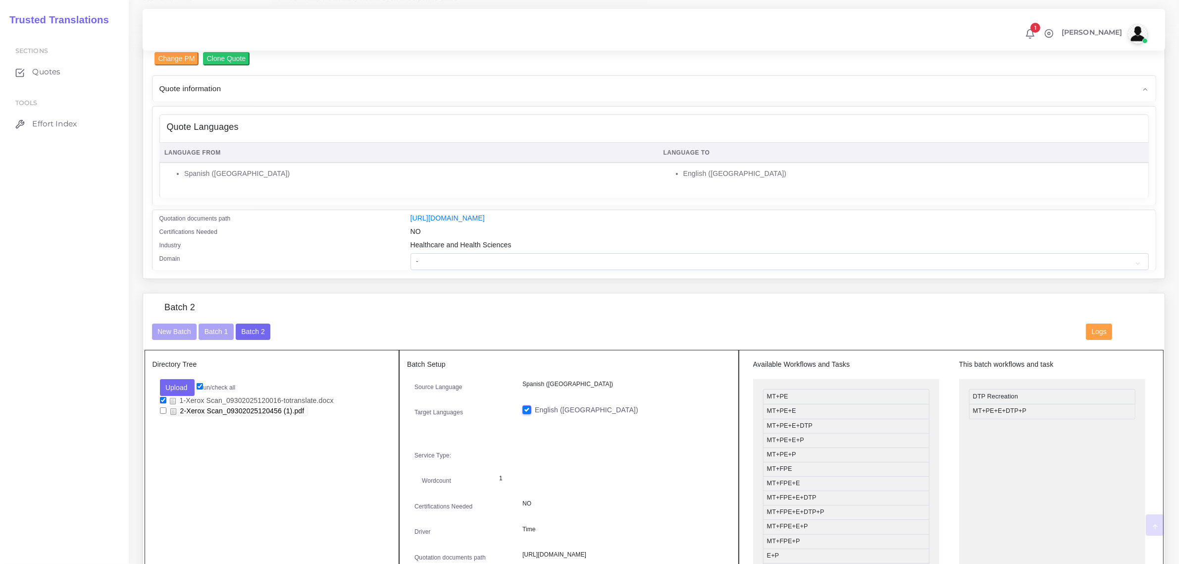
scroll to position [186, 0]
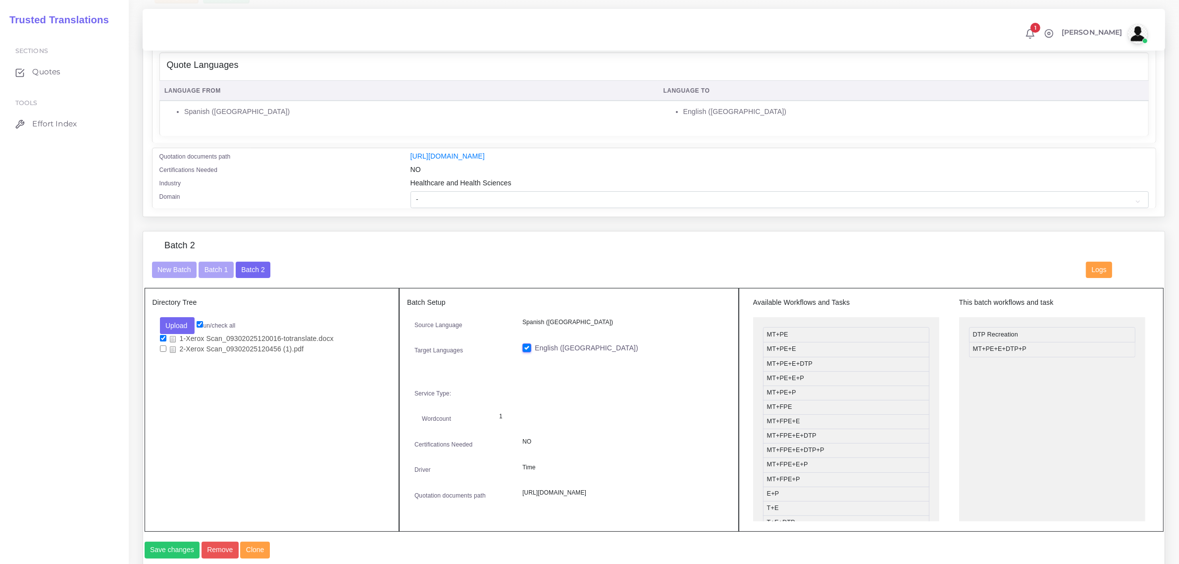
click at [163, 347] on input "checkbox" at bounding box center [163, 348] width 6 height 6
checkbox input "true"
click at [162, 335] on input "checkbox" at bounding box center [163, 338] width 6 height 6
checkbox input "false"
drag, startPoint x: 1011, startPoint y: 349, endPoint x: 798, endPoint y: 348, distance: 212.5
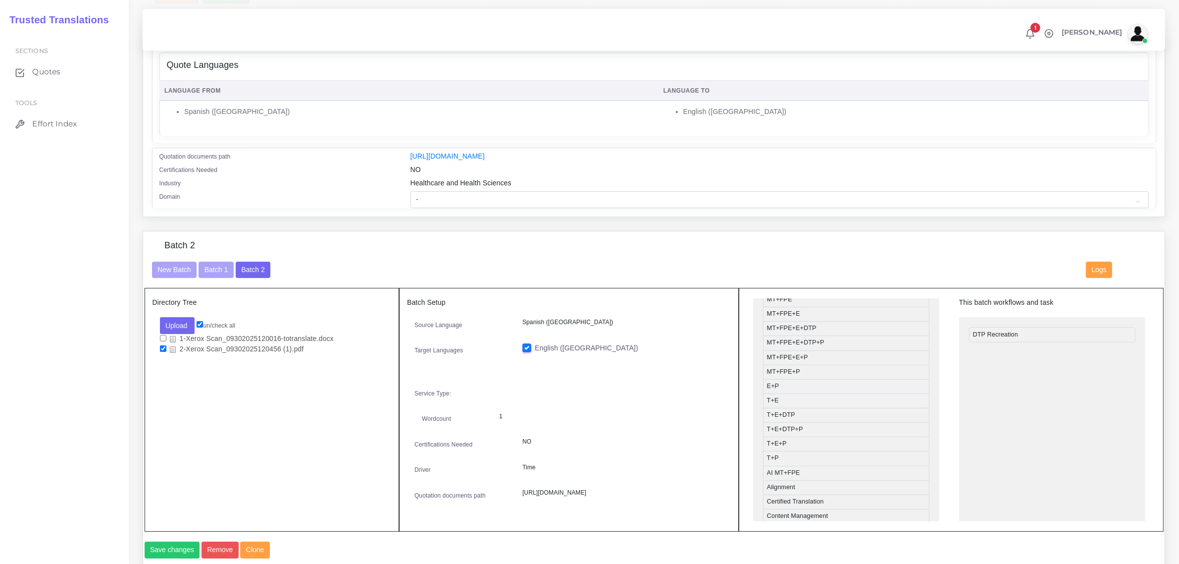
scroll to position [124, 0]
drag, startPoint x: 822, startPoint y: 429, endPoint x: 1030, endPoint y: 348, distance: 223.5
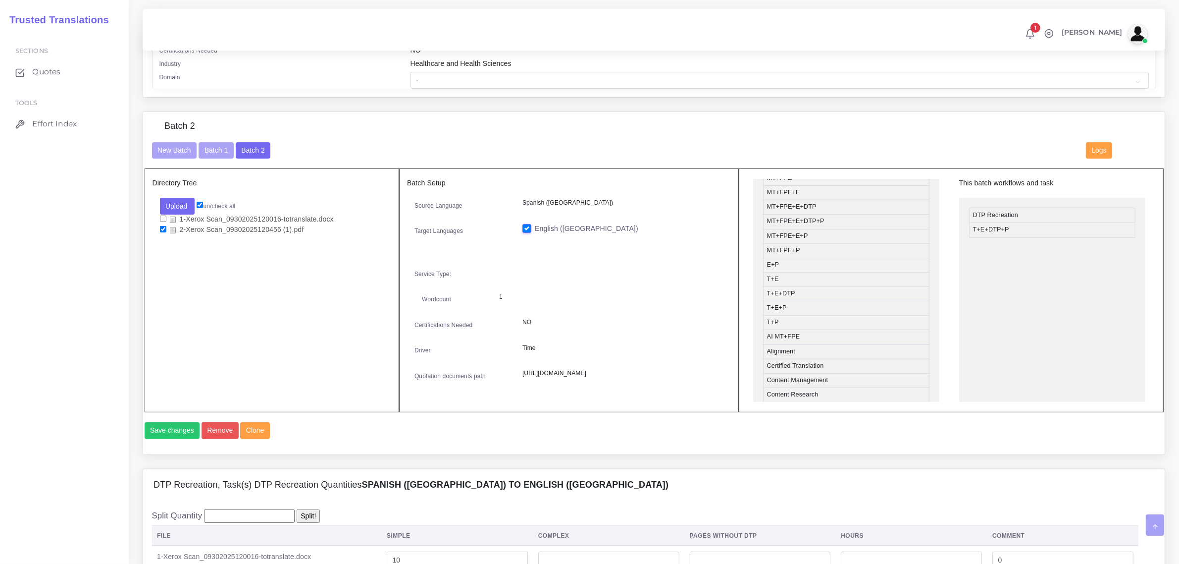
scroll to position [310, 0]
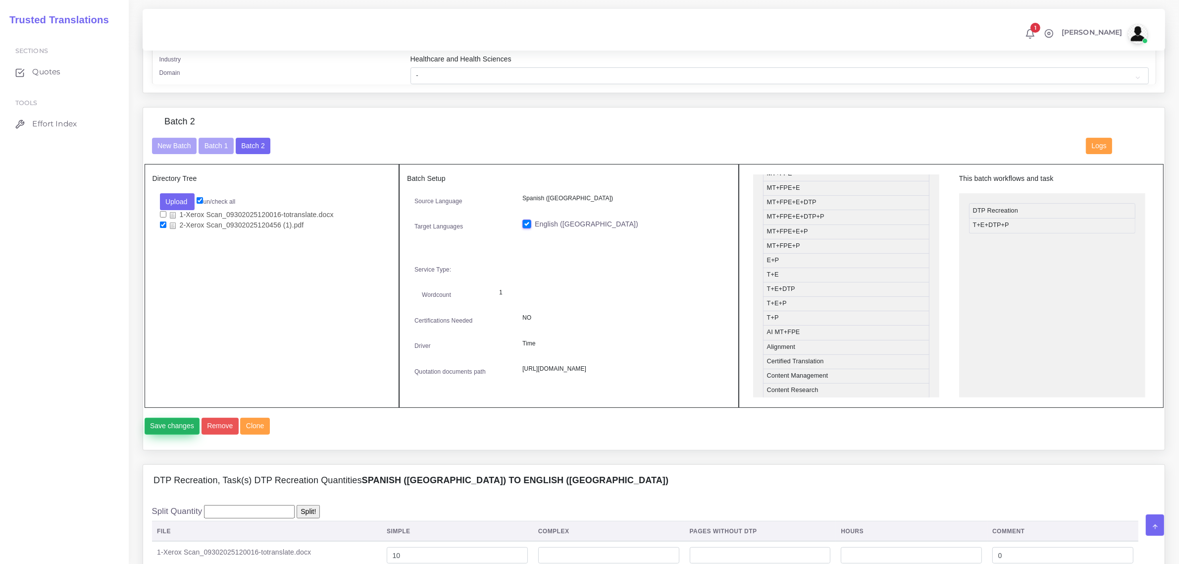
click at [168, 434] on button "Save changes" at bounding box center [172, 426] width 55 height 17
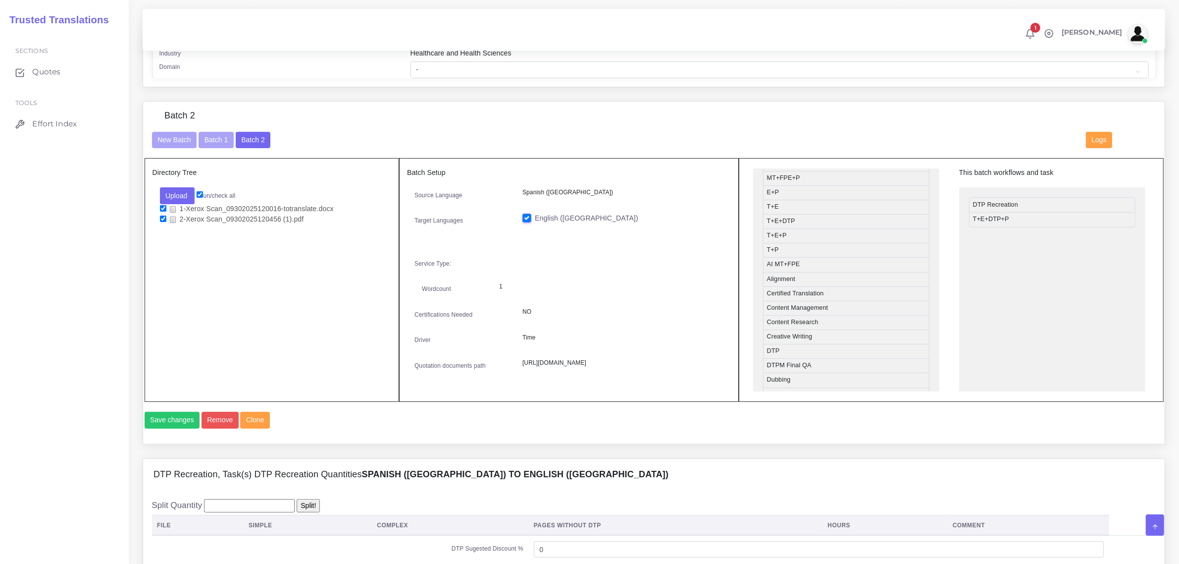
scroll to position [310, 0]
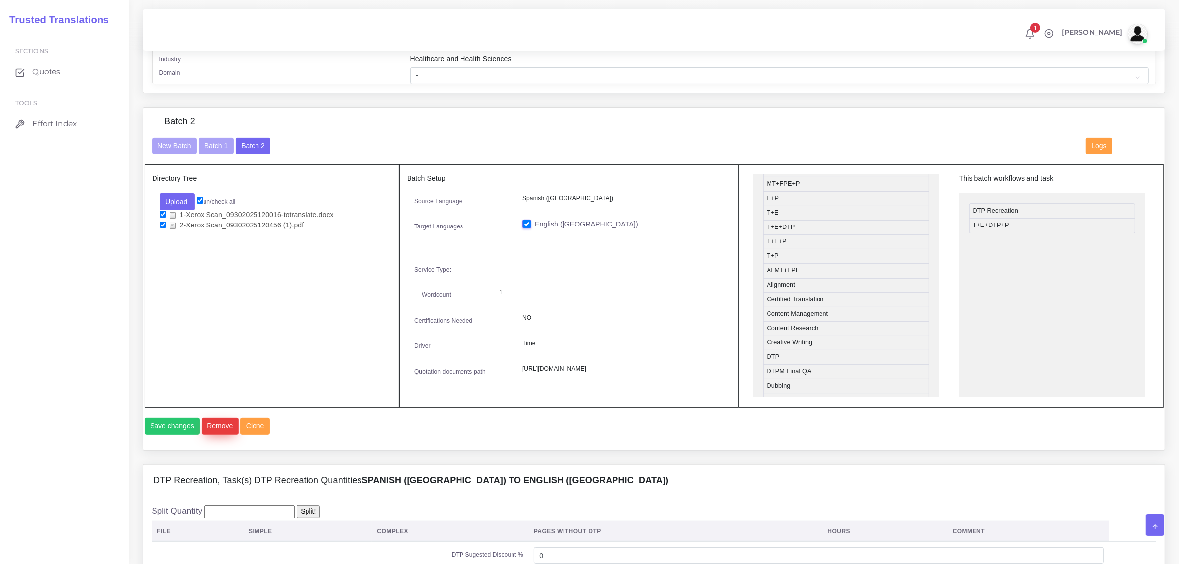
click at [217, 434] on button "Remove" at bounding box center [220, 426] width 37 height 17
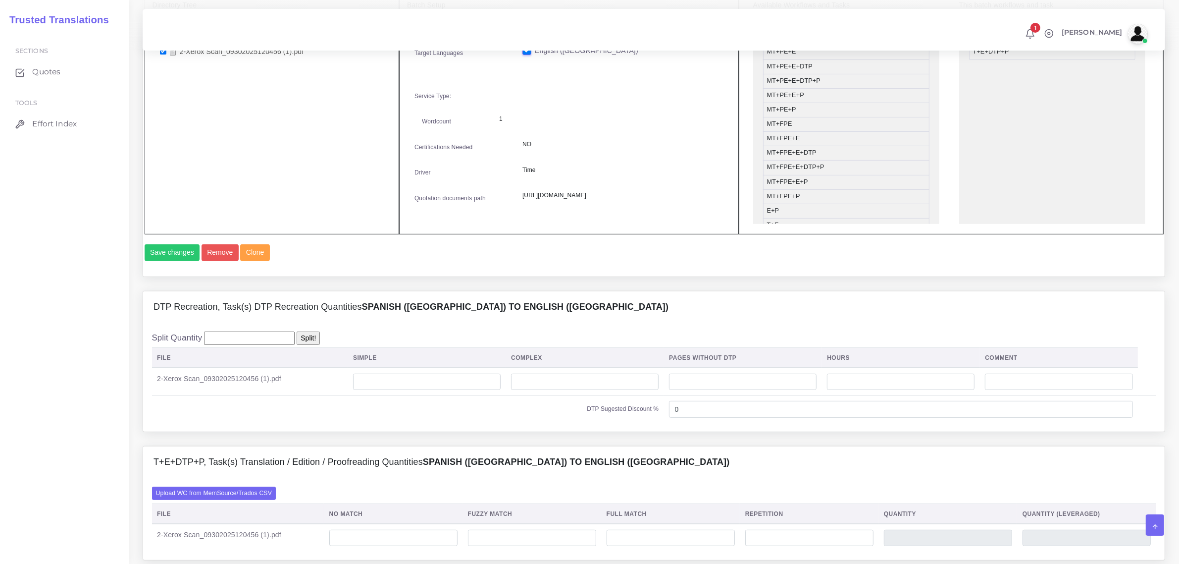
scroll to position [495, 0]
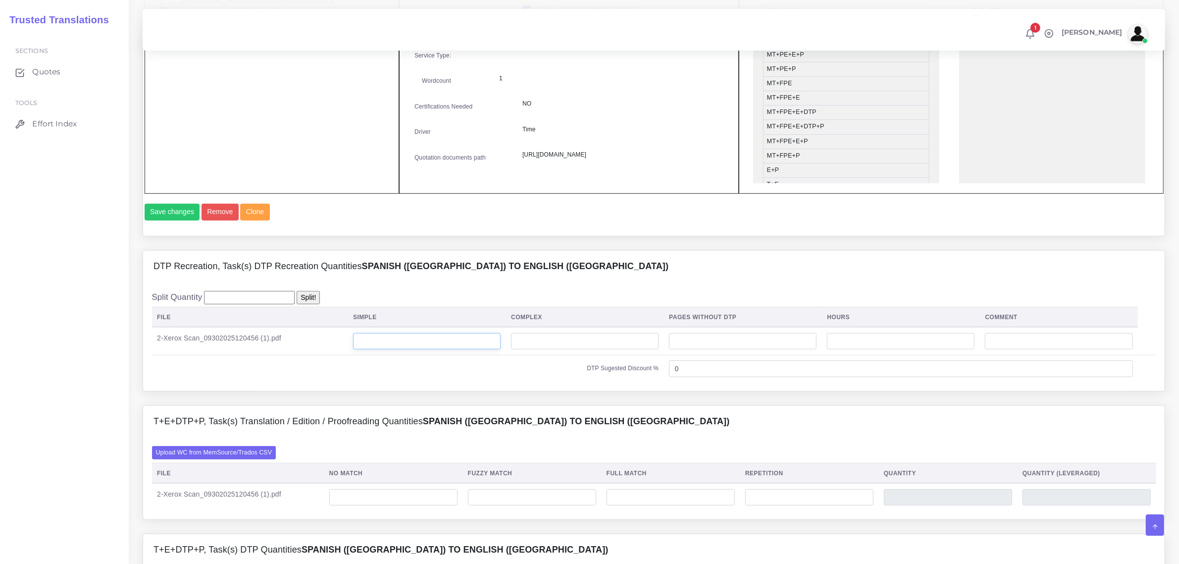
click at [406, 350] on input "number" at bounding box center [427, 341] width 148 height 17
type input "10"
click at [405, 506] on input "number" at bounding box center [393, 497] width 128 height 17
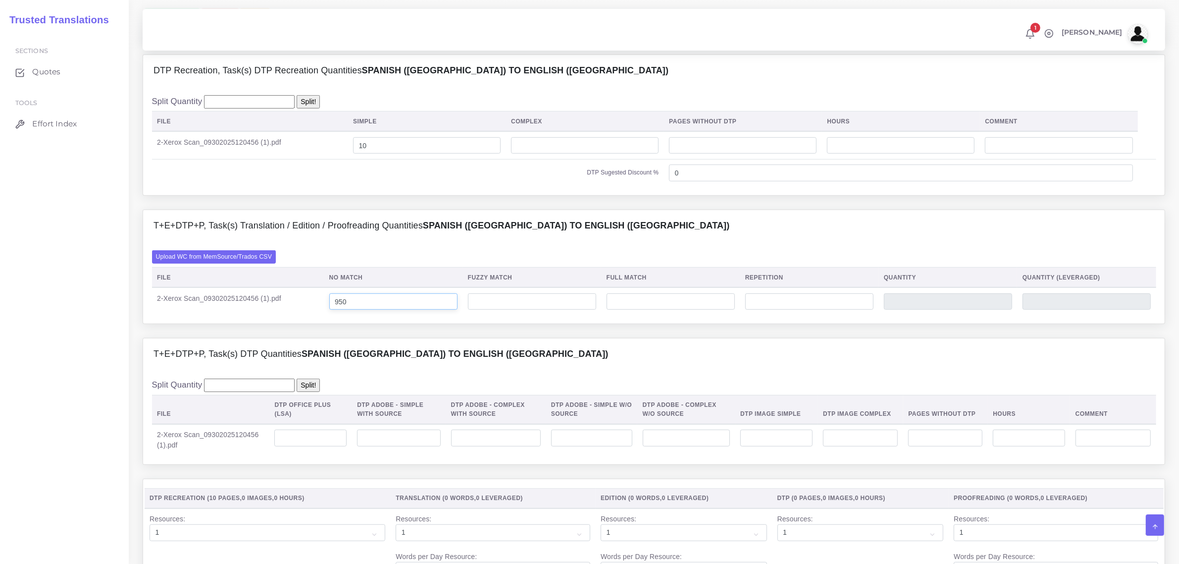
scroll to position [805, 0]
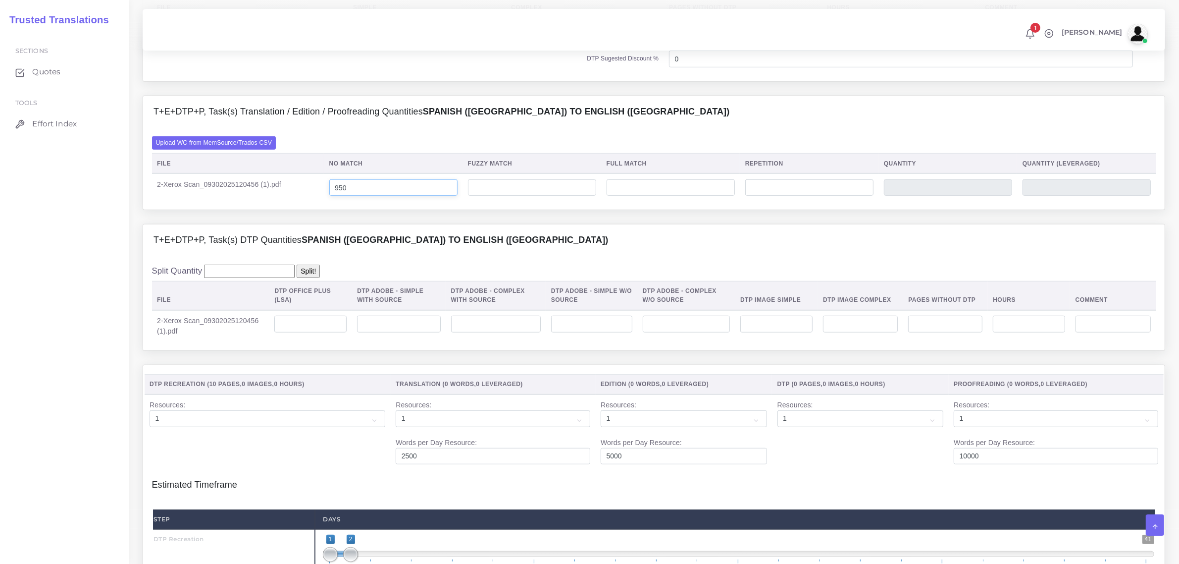
type input "950"
click at [313, 332] on input "number" at bounding box center [310, 324] width 72 height 17
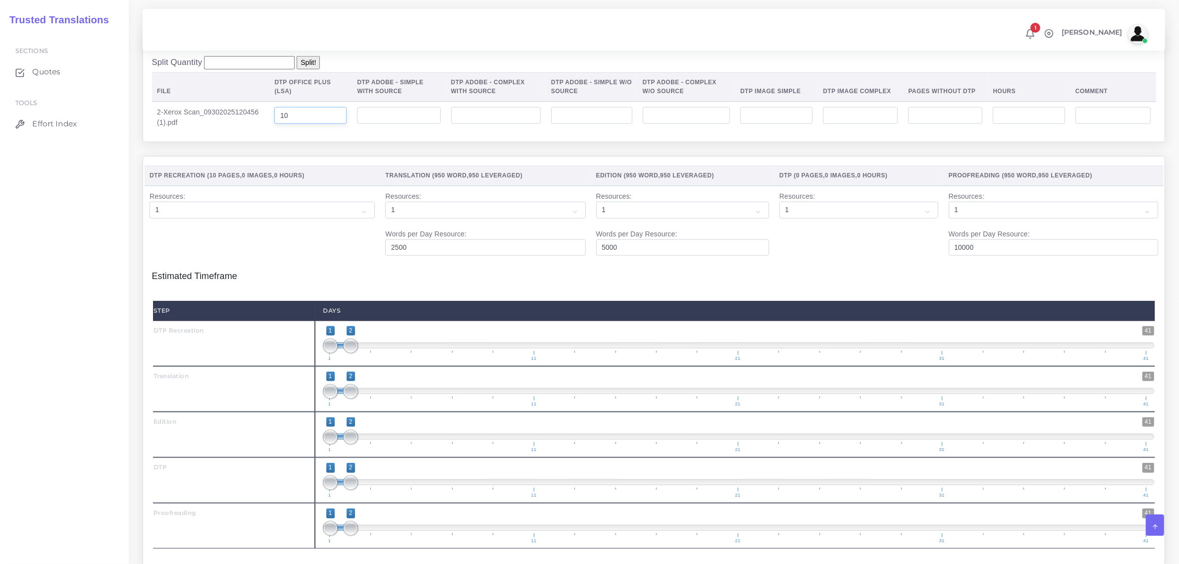
scroll to position [1053, 0]
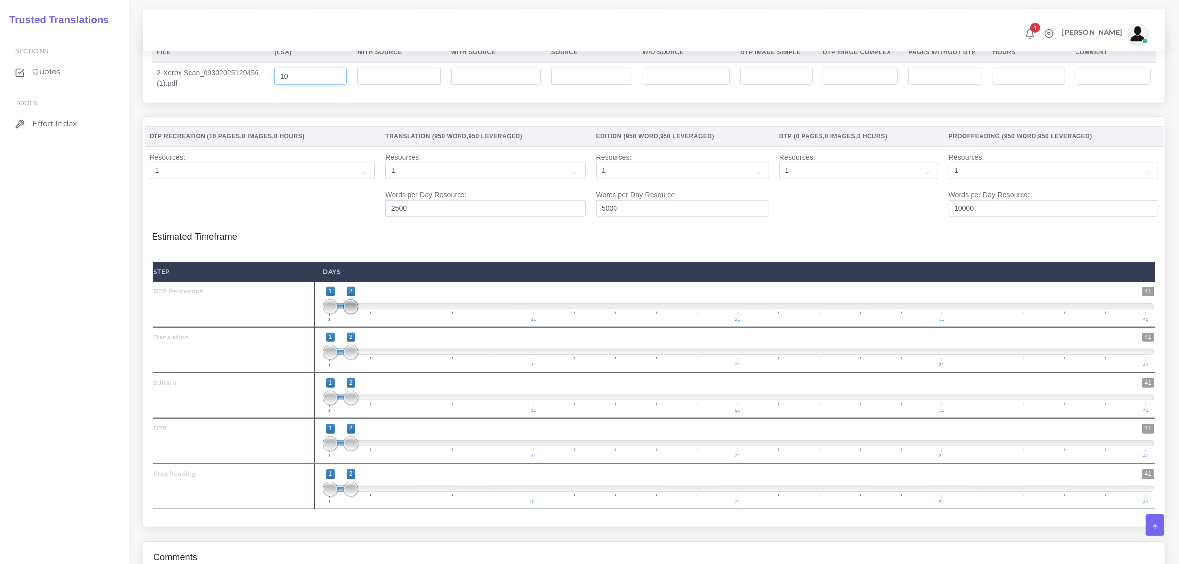
type input "10"
type input "1;1"
drag, startPoint x: 349, startPoint y: 331, endPoint x: 335, endPoint y: 352, distance: 25.0
click at [330, 322] on span "1 41 1 1 1 — 1 1 11 21 31 41" at bounding box center [739, 304] width 832 height 35
type input "2;2"
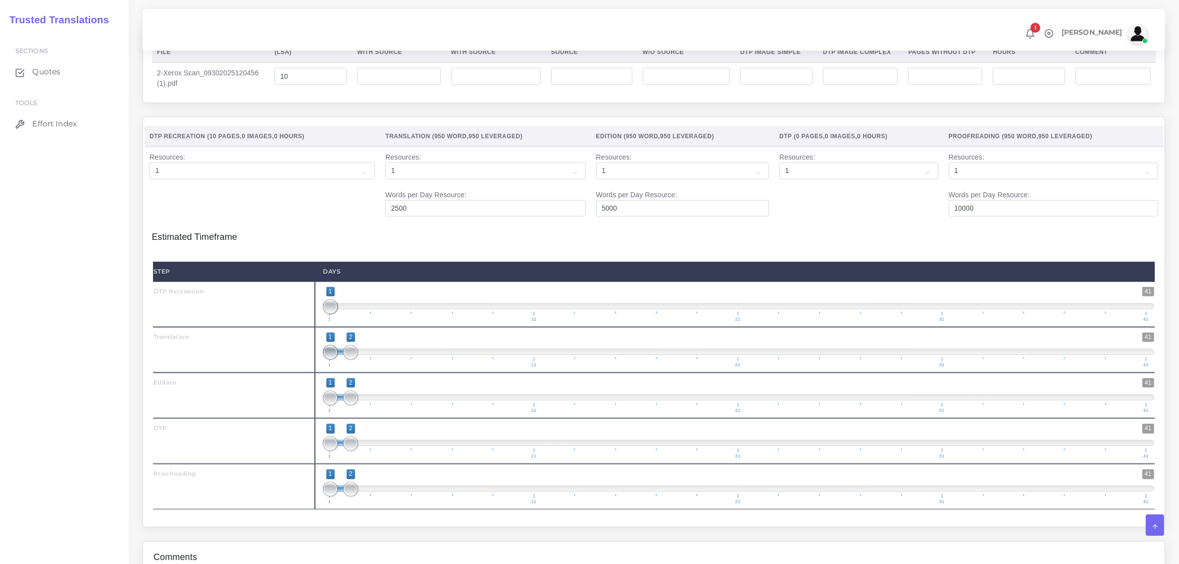
drag, startPoint x: 331, startPoint y: 370, endPoint x: 350, endPoint y: 389, distance: 27.3
click at [338, 360] on span at bounding box center [330, 352] width 15 height 15
drag, startPoint x: 352, startPoint y: 422, endPoint x: 366, endPoint y: 421, distance: 13.9
click at [366, 405] on span at bounding box center [371, 397] width 15 height 15
type input "3;3"
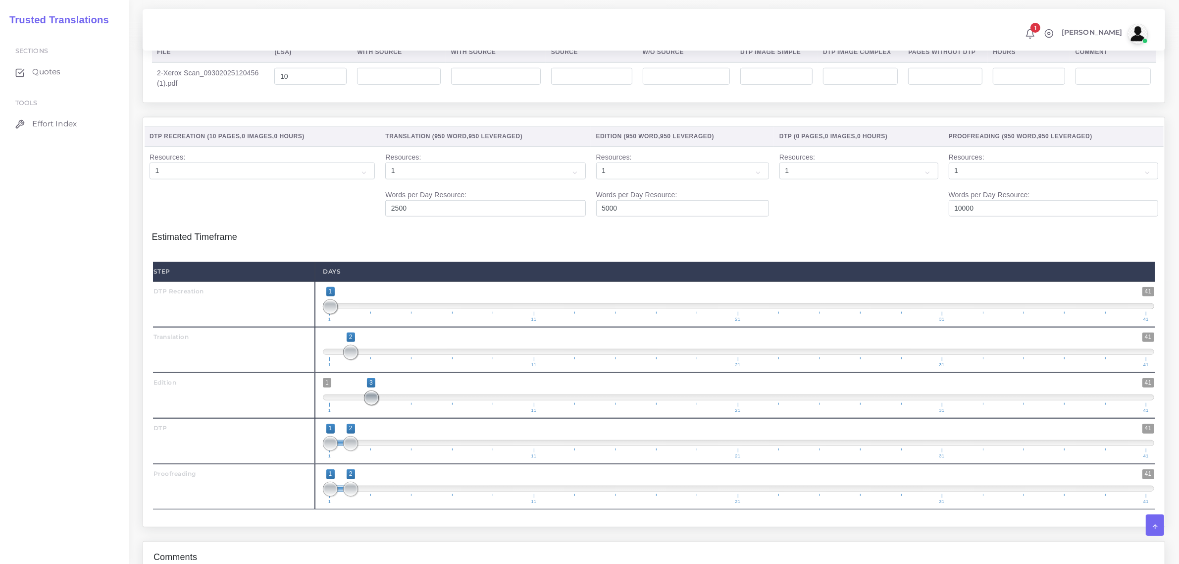
drag, startPoint x: 333, startPoint y: 418, endPoint x: 375, endPoint y: 449, distance: 52.7
click at [388, 413] on span "1 41 3 3 3 — 3 1 11 21 31 41" at bounding box center [739, 395] width 832 height 35
drag, startPoint x: 358, startPoint y: 462, endPoint x: 333, endPoint y: 469, distance: 26.1
click at [368, 451] on span at bounding box center [371, 443] width 15 height 15
type input "3;3"
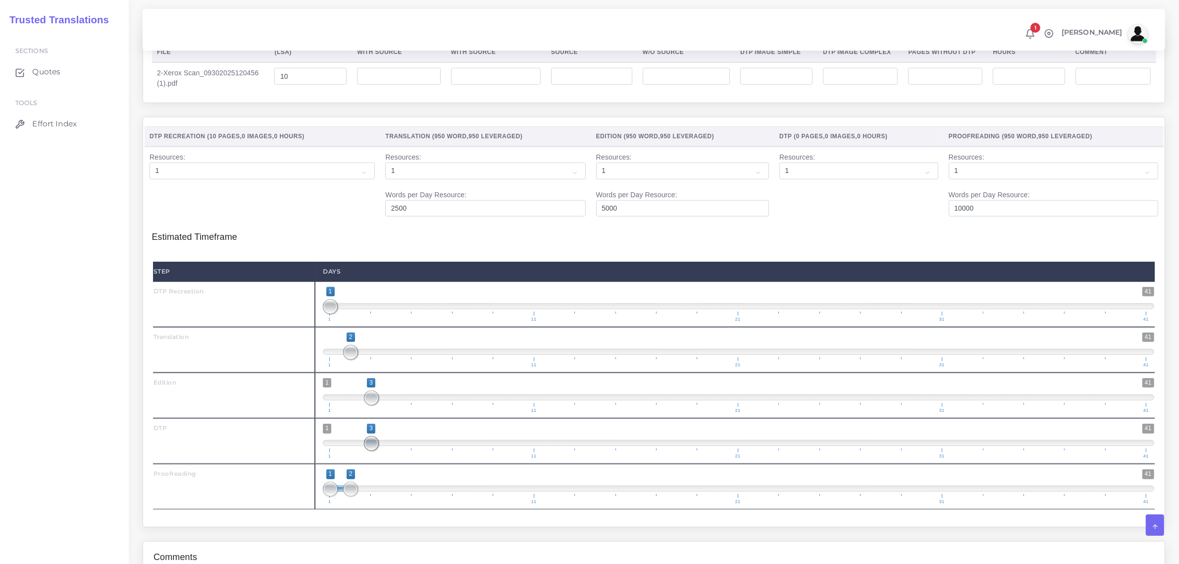
drag, startPoint x: 332, startPoint y: 467, endPoint x: 377, endPoint y: 479, distance: 46.6
click at [377, 458] on span "1 41 3 3 3 — 3 1 11 21 31 41" at bounding box center [739, 441] width 832 height 35
drag, startPoint x: 350, startPoint y: 509, endPoint x: 382, endPoint y: 514, distance: 32.6
click at [382, 504] on span "1 41 1 4 1 — 4 1 11 21 31 41" at bounding box center [739, 486] width 832 height 35
type input "4;4"
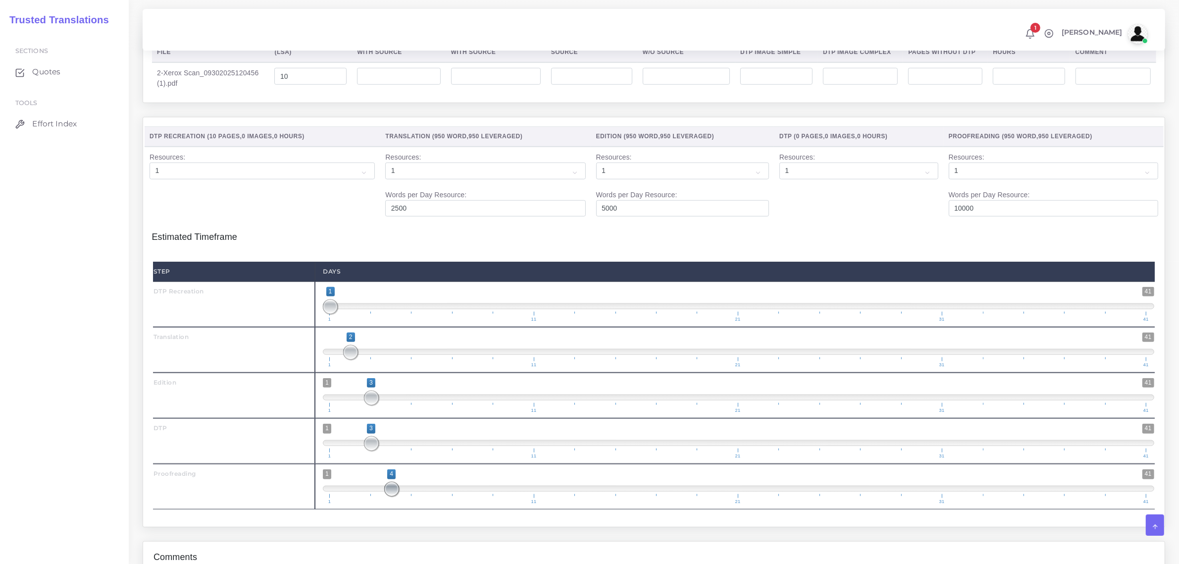
drag, startPoint x: 336, startPoint y: 508, endPoint x: 396, endPoint y: 513, distance: 60.6
click at [396, 496] on span at bounding box center [391, 489] width 15 height 15
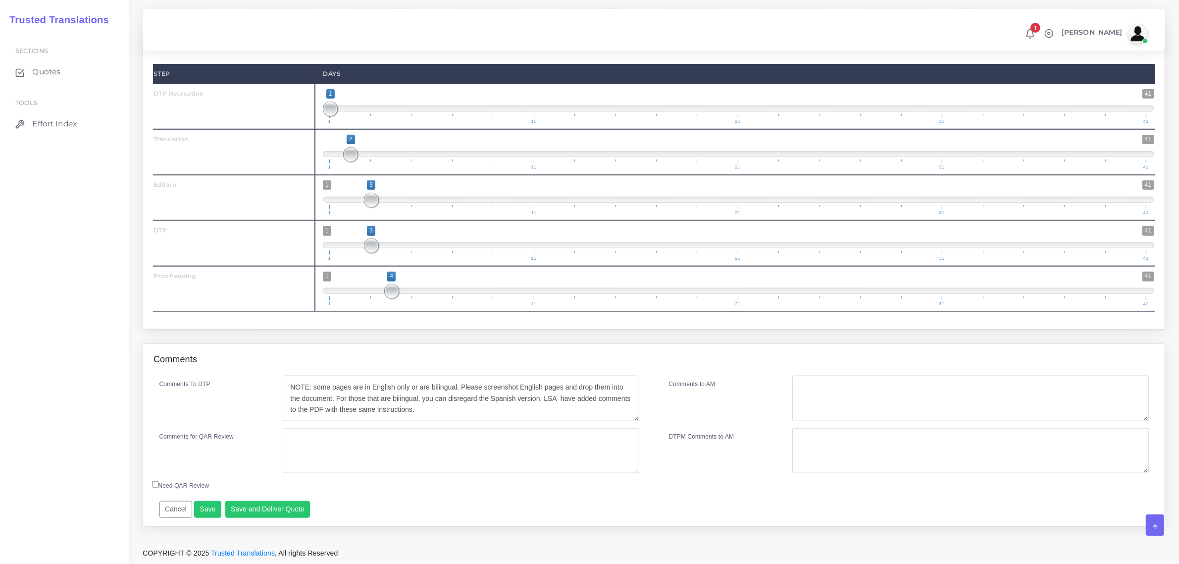
scroll to position [1272, 0]
click at [207, 509] on button "Save" at bounding box center [207, 509] width 27 height 17
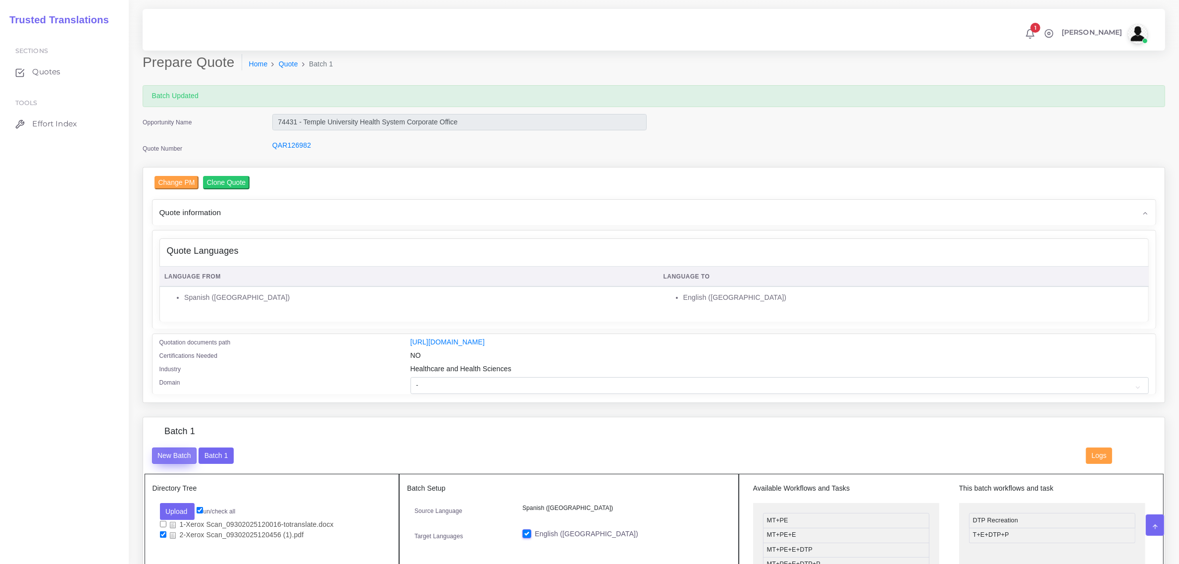
click at [168, 452] on button "New Batch" at bounding box center [174, 455] width 45 height 17
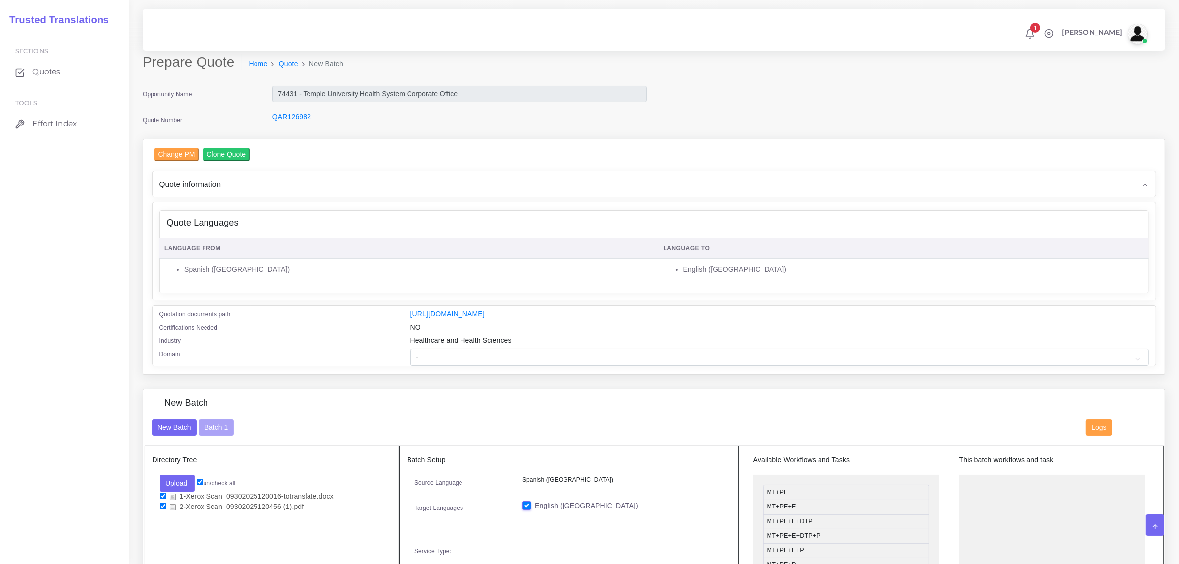
click at [161, 506] on input "checkbox" at bounding box center [163, 506] width 6 height 6
checkbox input "false"
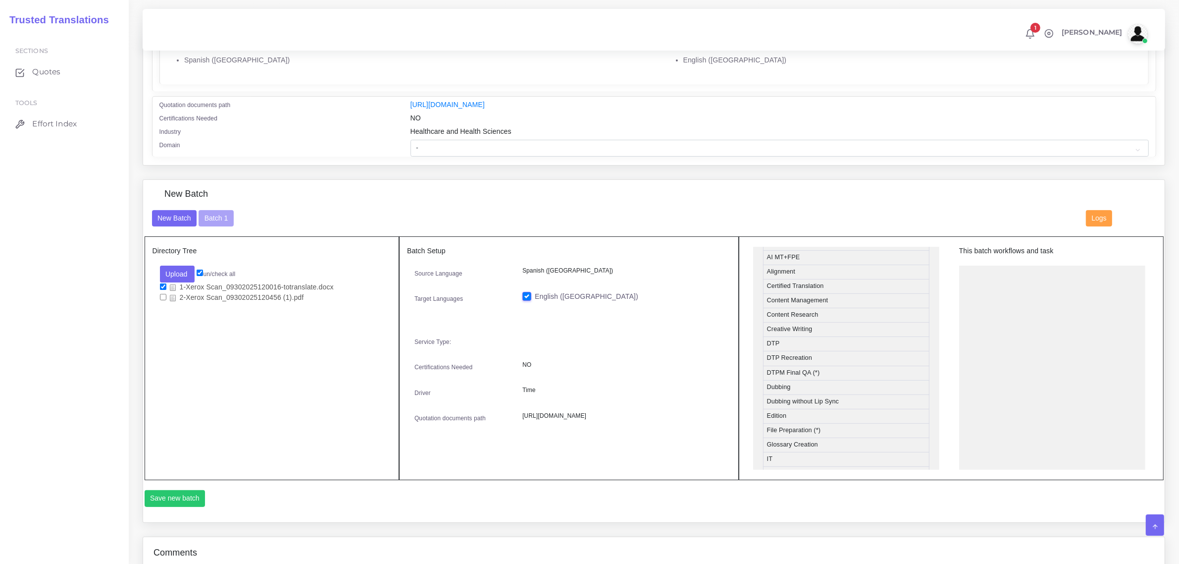
scroll to position [310, 0]
drag, startPoint x: 813, startPoint y: 338, endPoint x: 1011, endPoint y: 276, distance: 207.6
drag, startPoint x: 844, startPoint y: 325, endPoint x: 1044, endPoint y: 303, distance: 201.8
click at [179, 495] on button "Save new batch" at bounding box center [175, 498] width 61 height 17
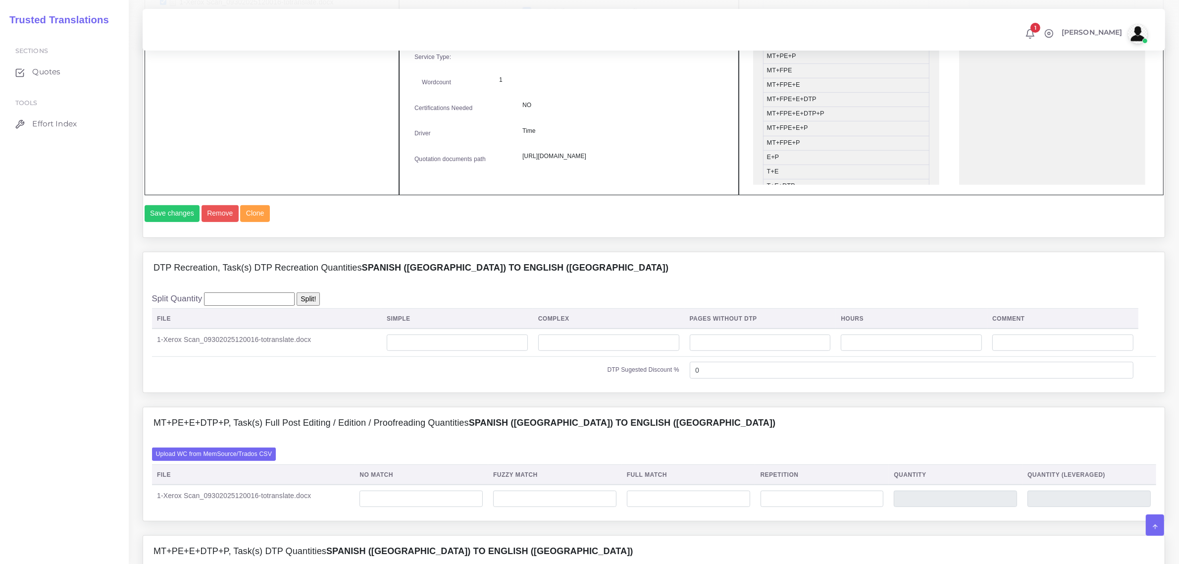
scroll to position [495, 0]
click at [429, 350] on input "number" at bounding box center [457, 341] width 141 height 17
click at [214, 459] on label "Upload WC from MemSource/Trados CSV" at bounding box center [214, 452] width 124 height 13
click at [0, 0] on input "Upload WC from MemSource/Trados CSV" at bounding box center [0, 0] width 0 height 0
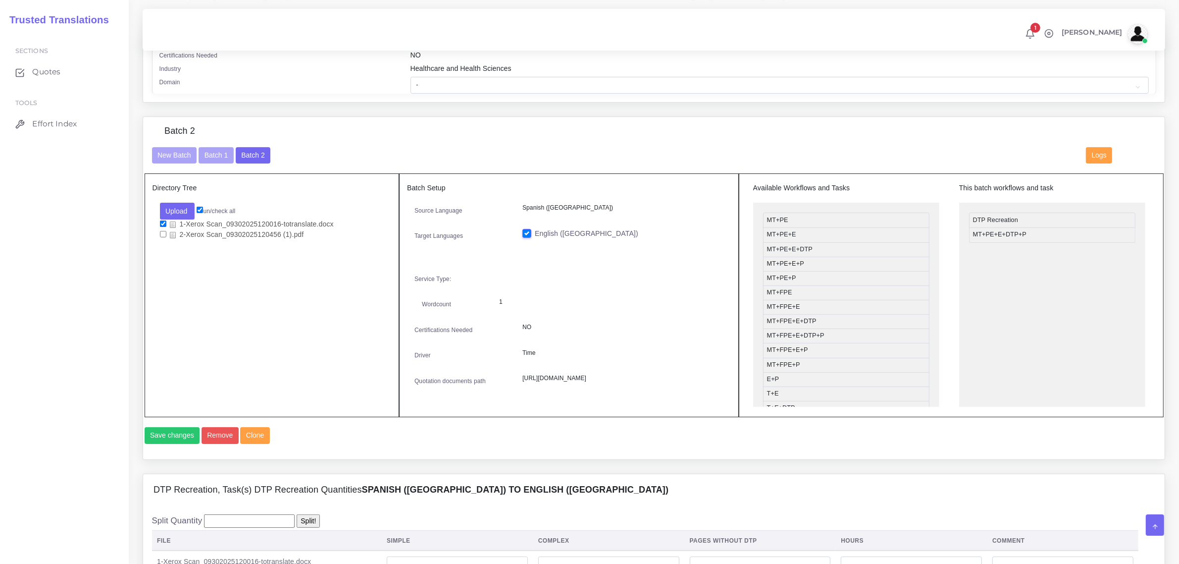
scroll to position [433, 0]
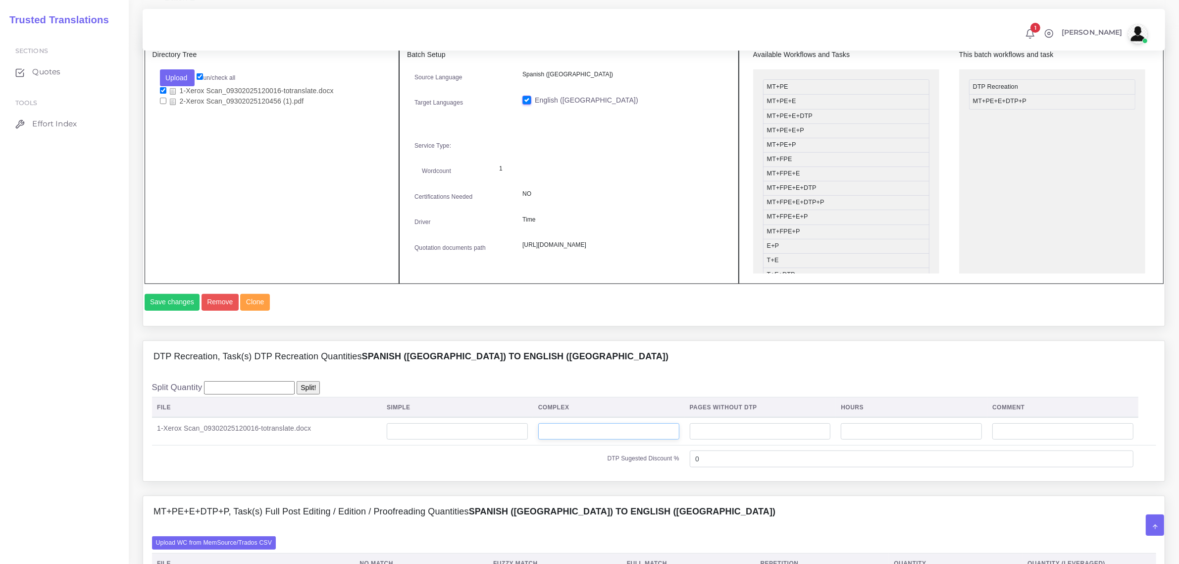
click at [659, 440] on input "number" at bounding box center [608, 431] width 141 height 17
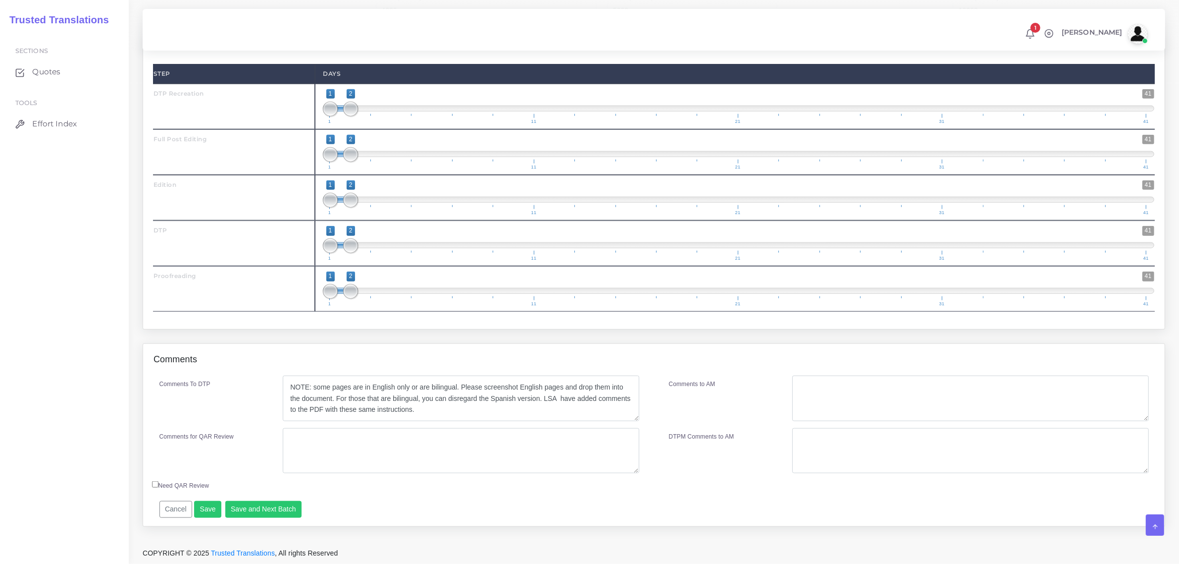
scroll to position [1301, 0]
type input "8"
click at [262, 507] on button "Save and Next Batch" at bounding box center [263, 509] width 77 height 17
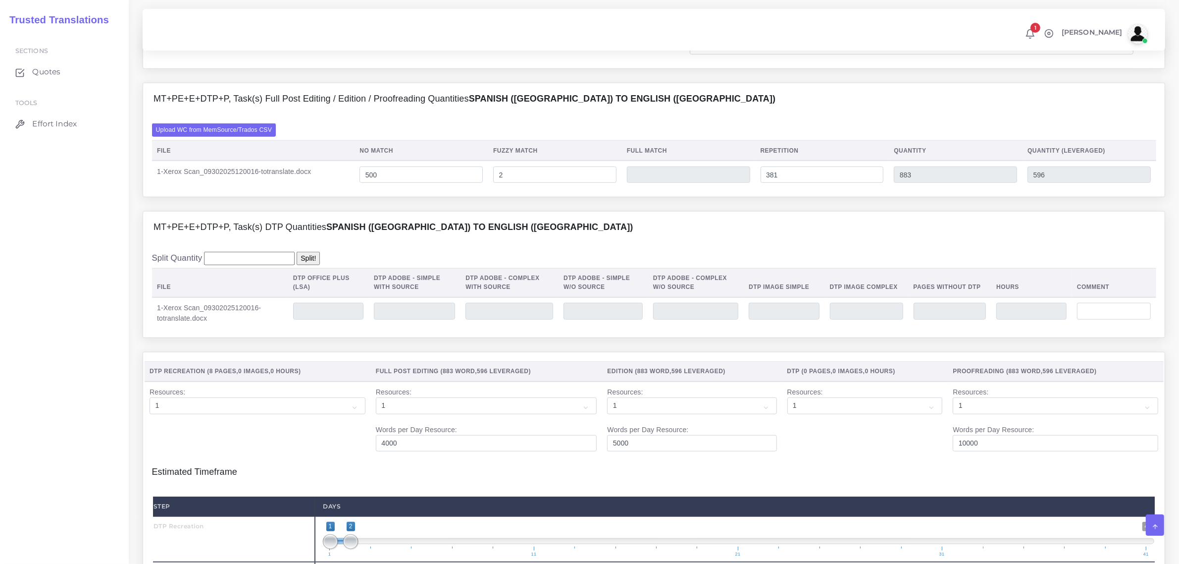
scroll to position [744, 0]
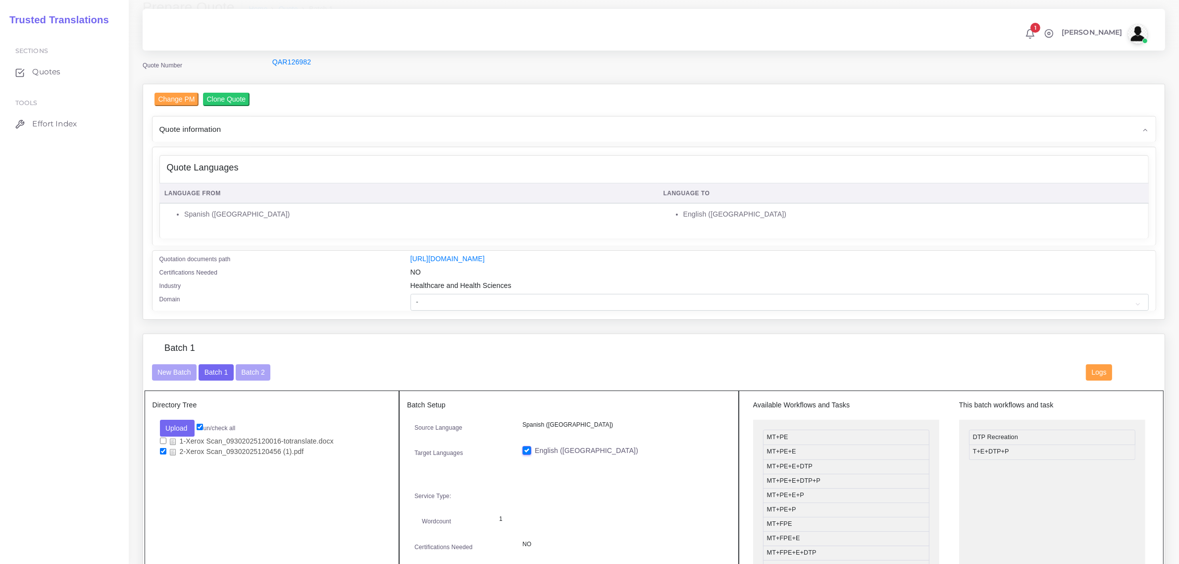
scroll to position [34, 0]
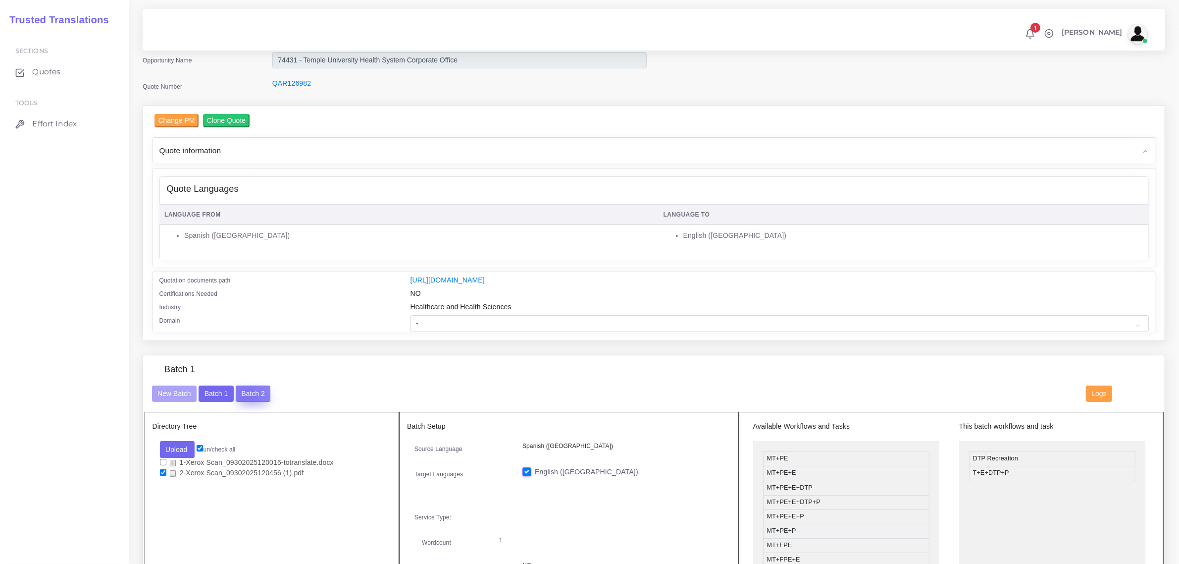
click at [245, 392] on button "Batch 2" at bounding box center [253, 393] width 35 height 17
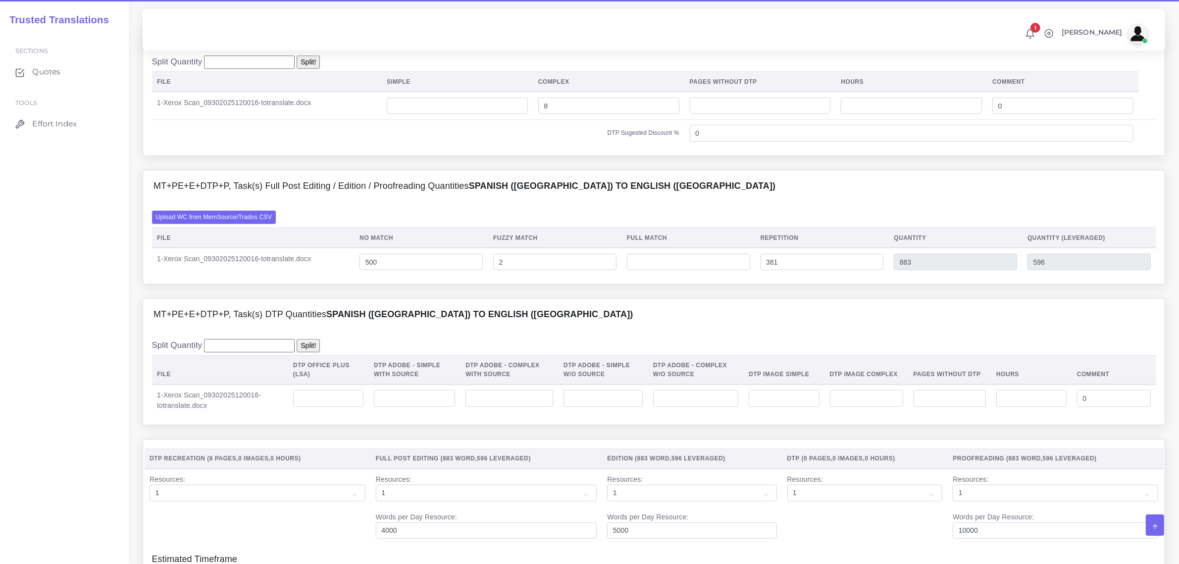
scroll to position [805, 0]
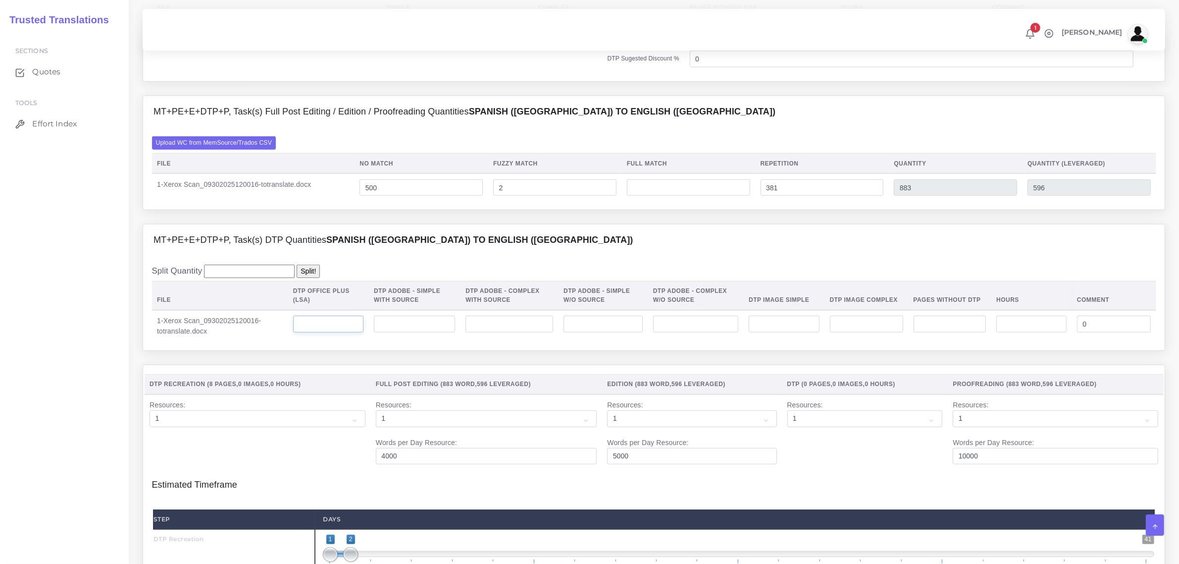
click at [328, 332] on input "number" at bounding box center [328, 324] width 70 height 17
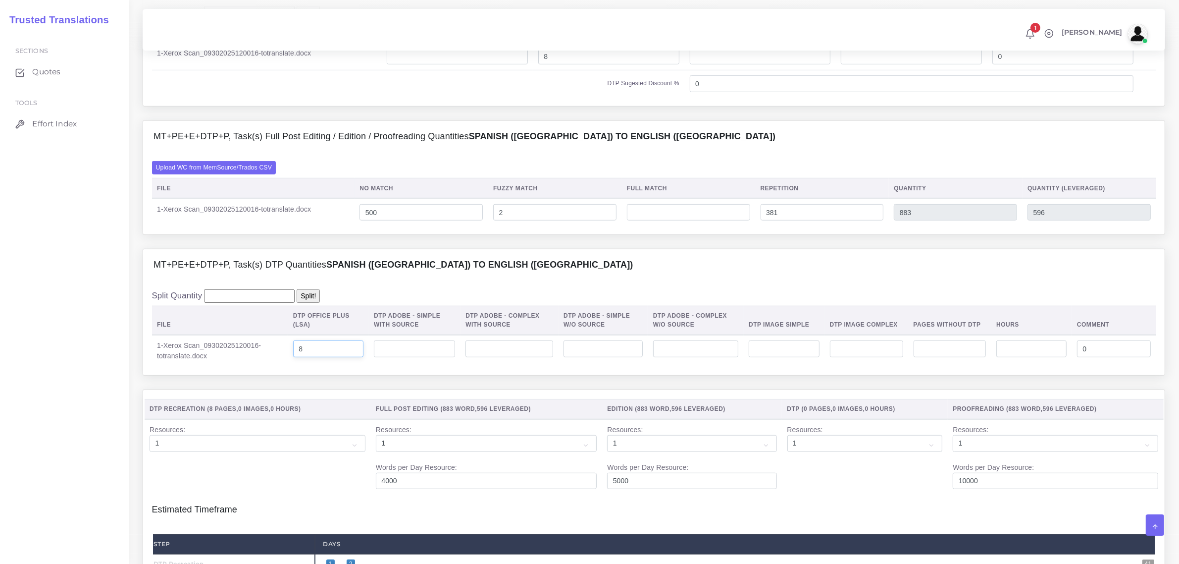
scroll to position [777, 0]
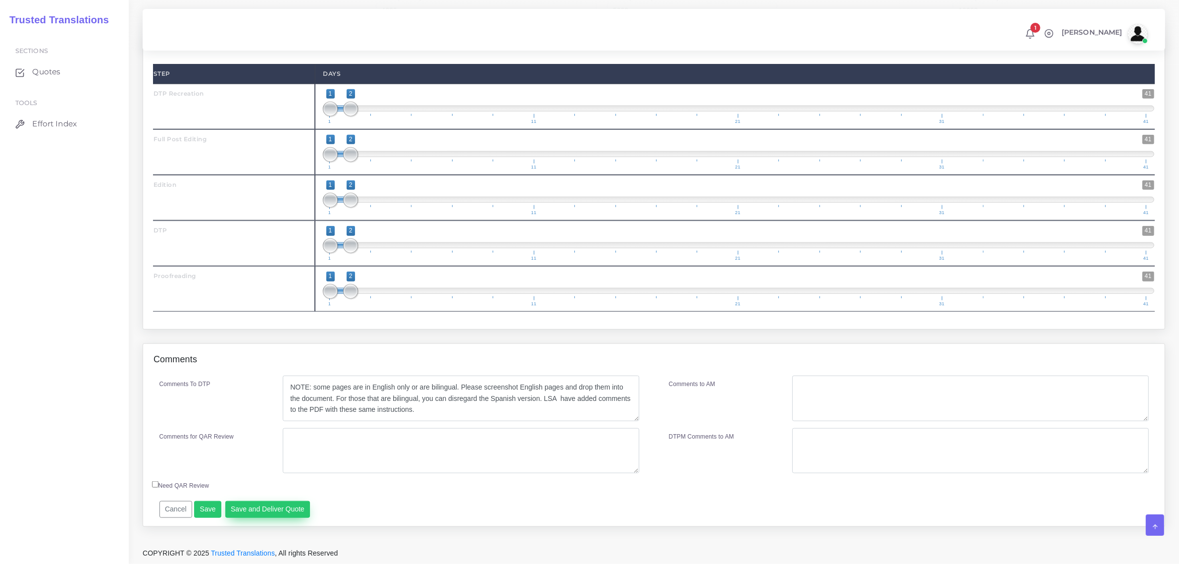
type input "8"
click at [269, 506] on button "Save and Deliver Quote" at bounding box center [267, 509] width 85 height 17
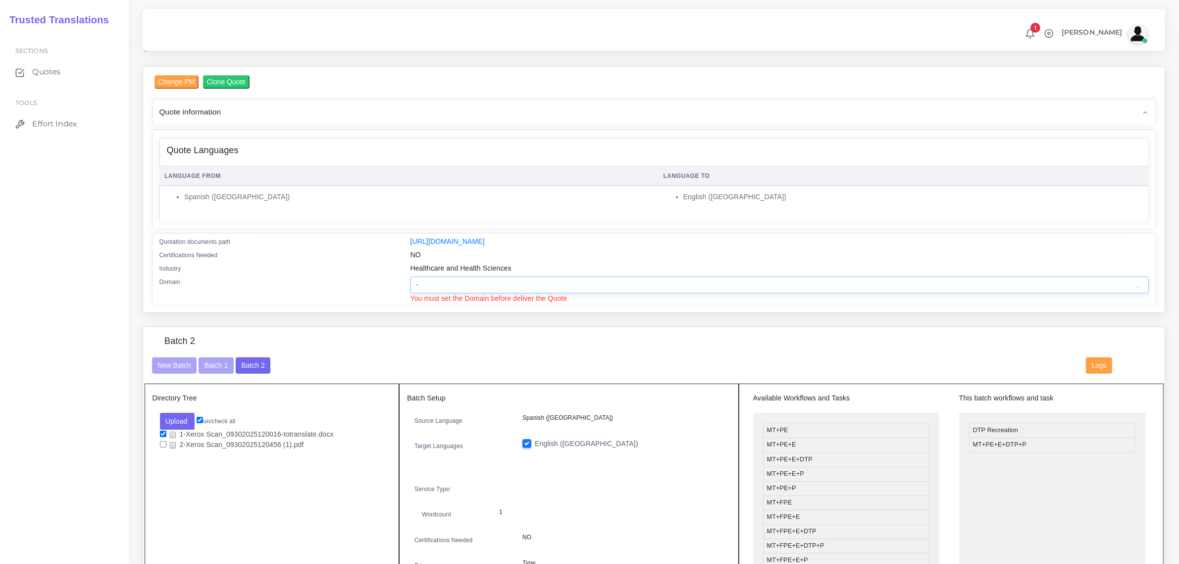
click at [454, 285] on select "- Advertising and Media Agriculture, Forestry and Fishing Architecture, Buildin…" at bounding box center [780, 284] width 739 height 17
select select "Healthcare and Health Sciences"
click at [411, 276] on select "- Advertising and Media Agriculture, Forestry and Fishing Architecture, Buildin…" at bounding box center [780, 284] width 739 height 17
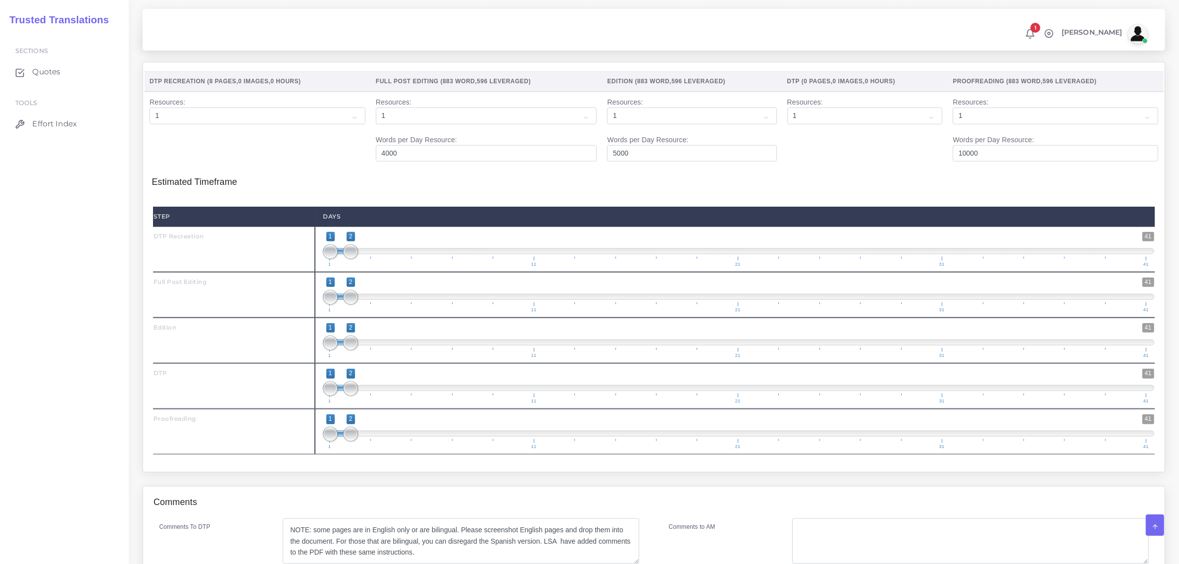
scroll to position [1283, 0]
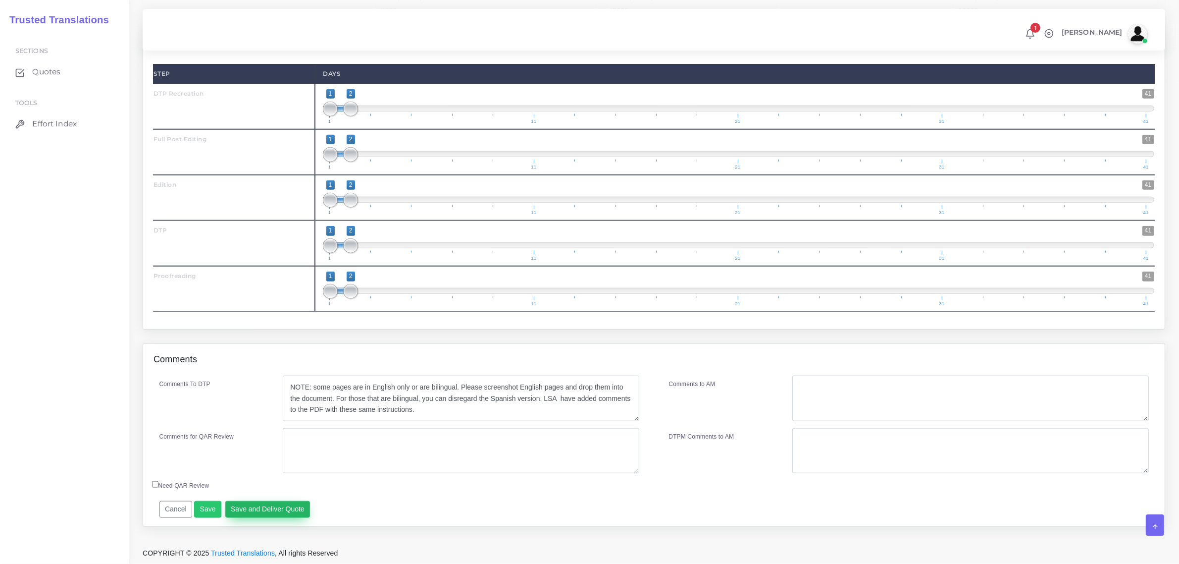
click at [276, 508] on button "Save and Deliver Quote" at bounding box center [267, 509] width 85 height 17
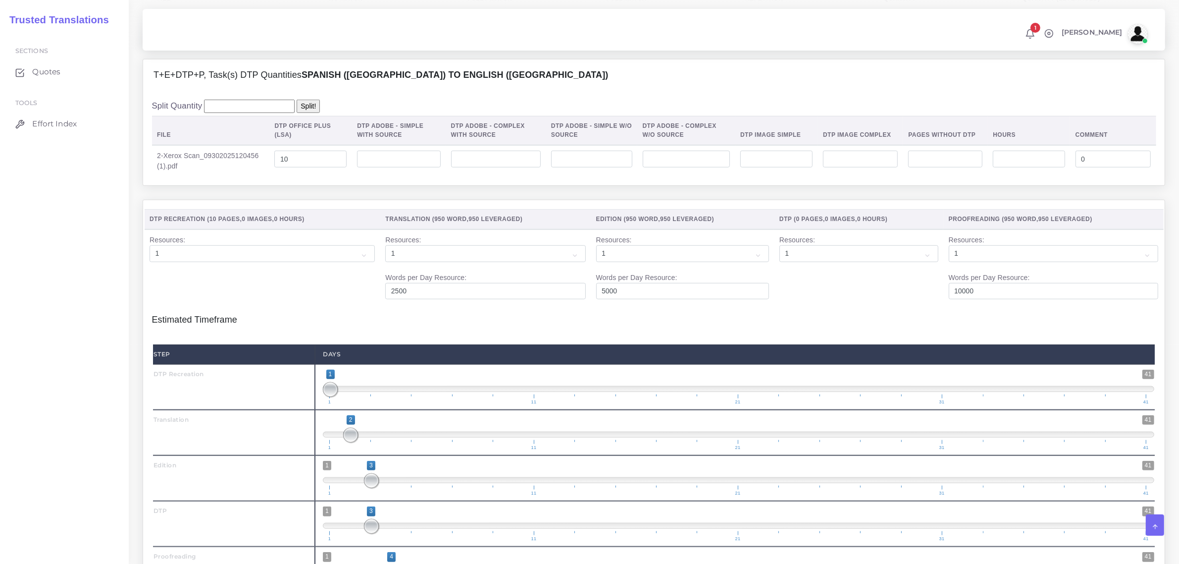
scroll to position [1272, 0]
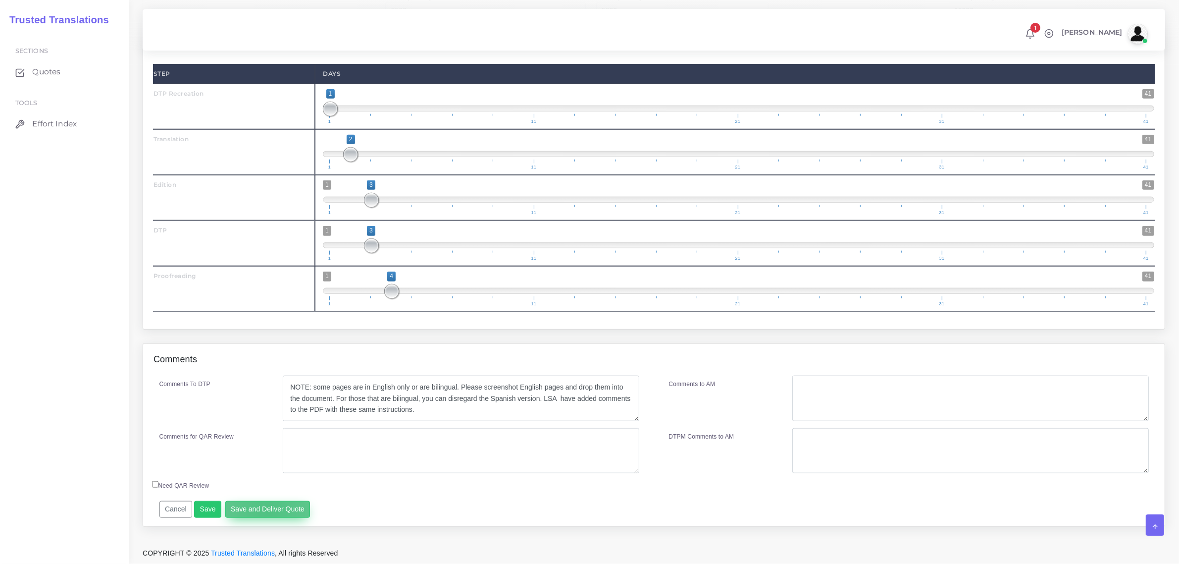
click at [266, 512] on button "Save and Deliver Quote" at bounding box center [267, 509] width 85 height 17
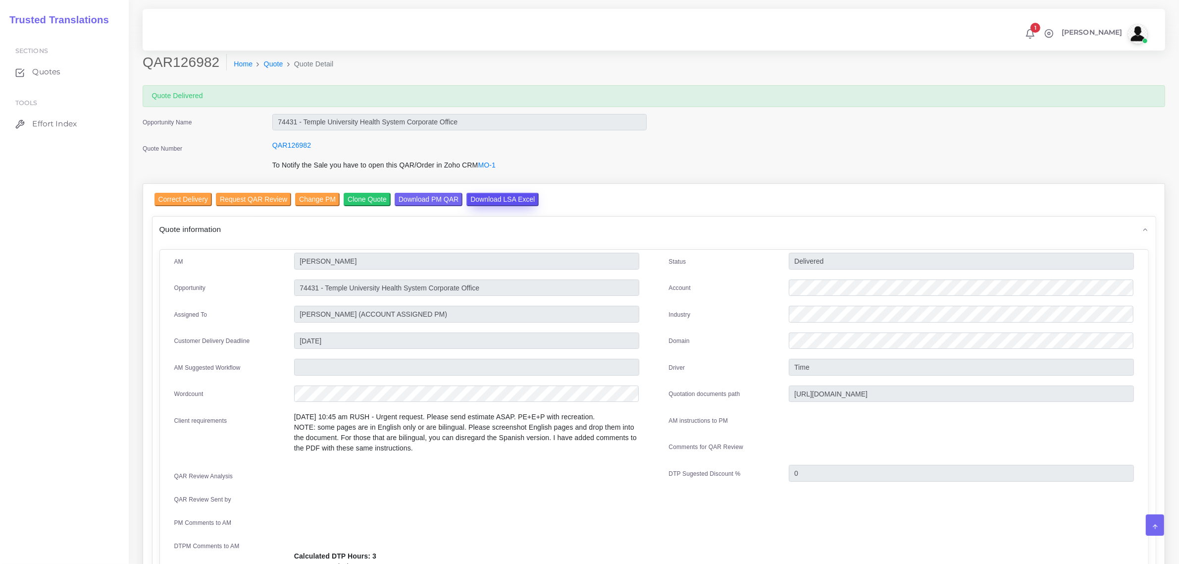
click at [486, 199] on input "Download LSA Excel" at bounding box center [503, 199] width 72 height 13
click at [193, 198] on input "Correct Delivery" at bounding box center [183, 199] width 57 height 13
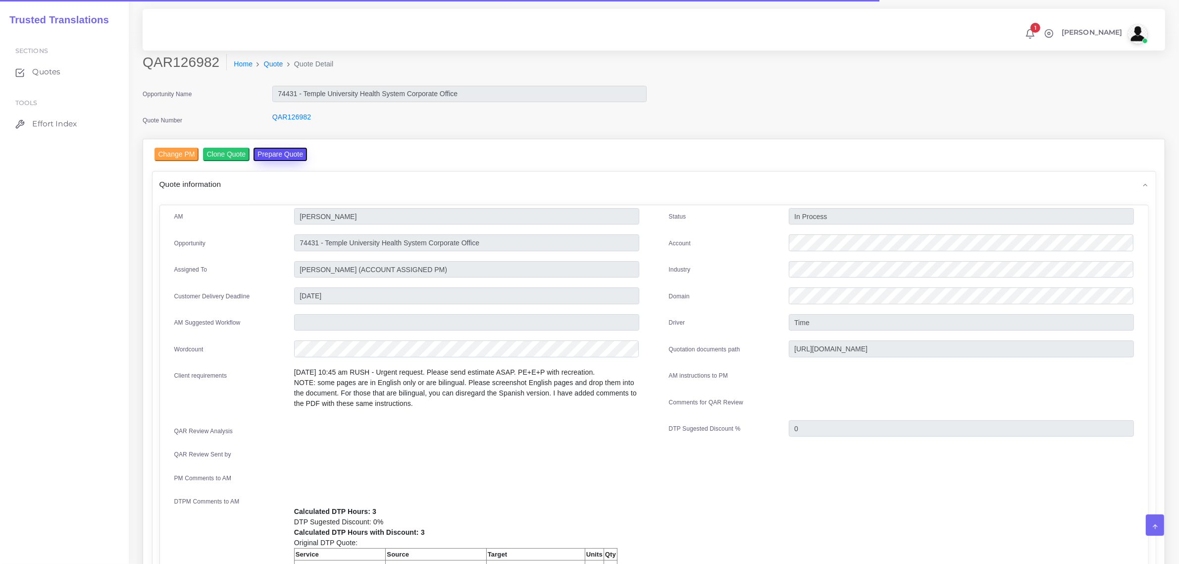
click at [284, 150] on button "Prepare Quote" at bounding box center [281, 154] width 54 height 13
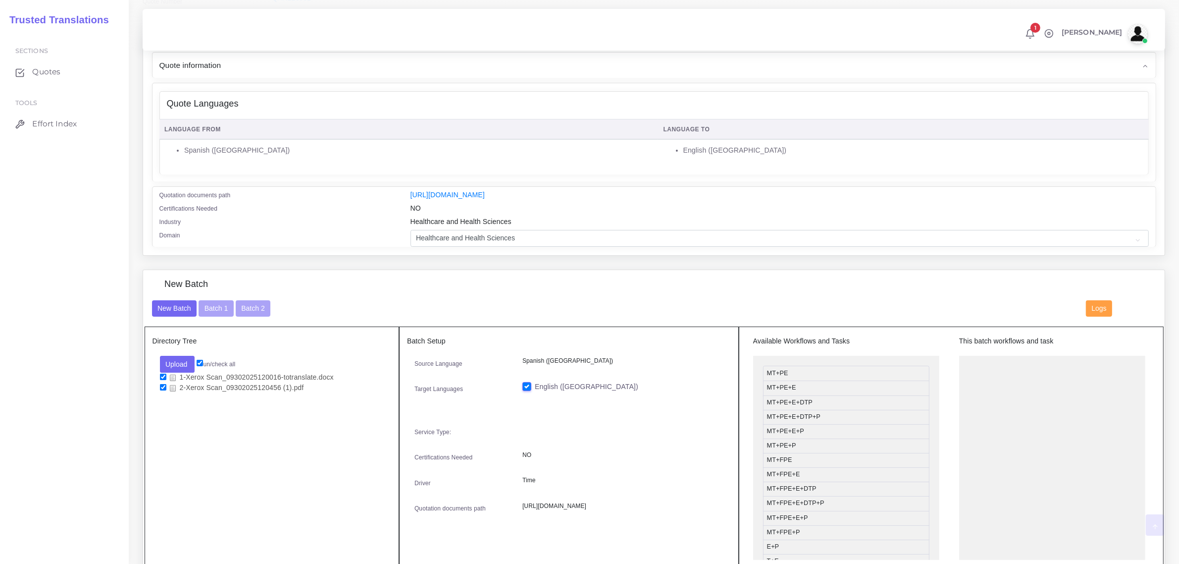
scroll to position [124, 0]
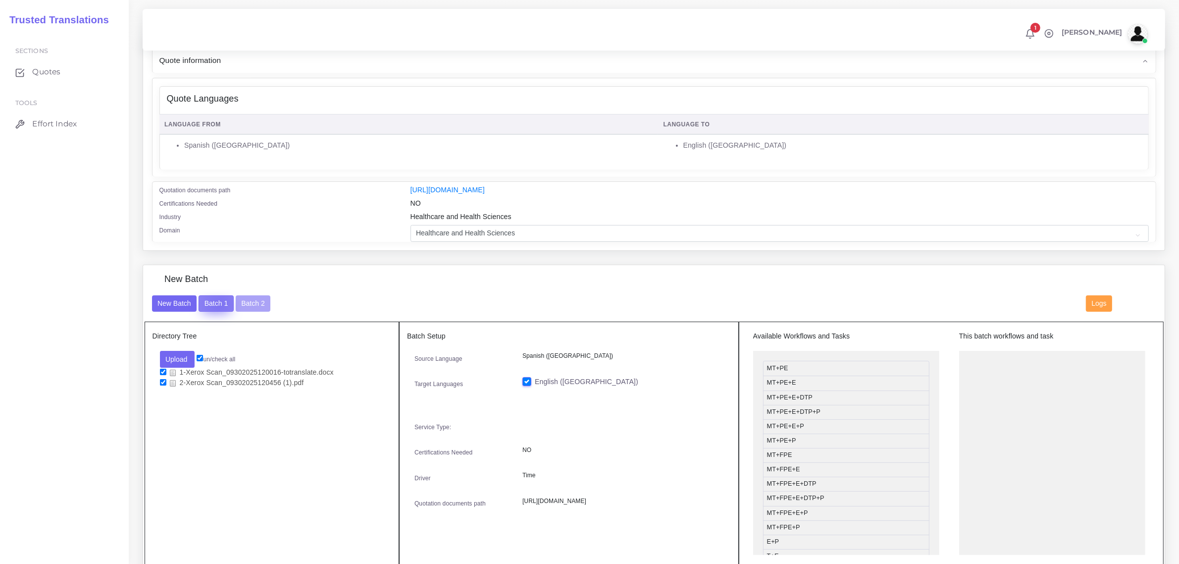
click at [218, 303] on button "Batch 1" at bounding box center [216, 303] width 35 height 17
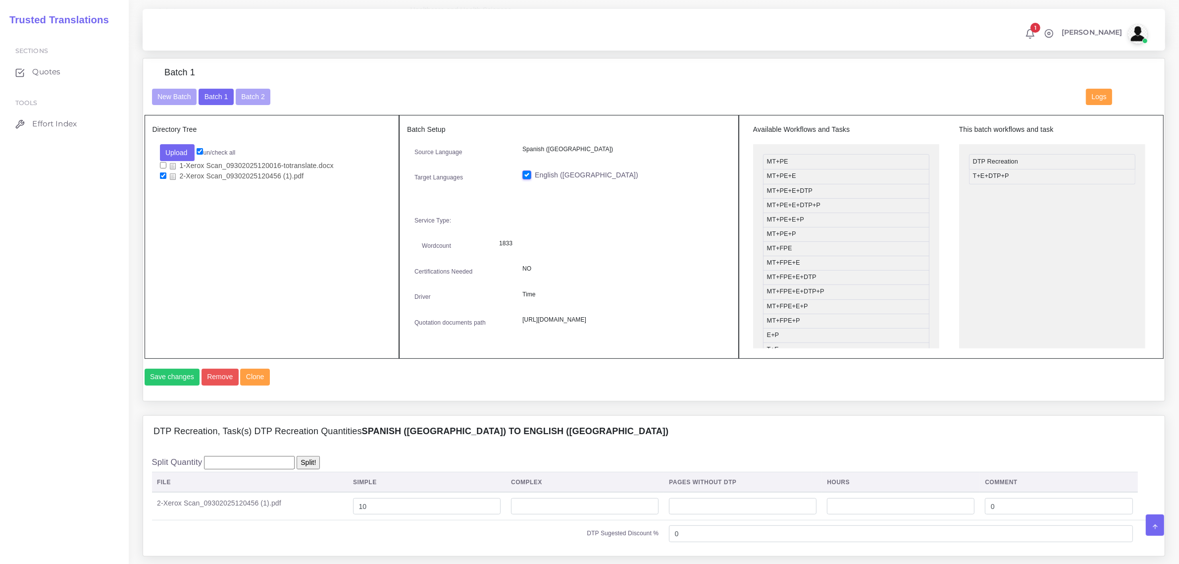
scroll to position [310, 0]
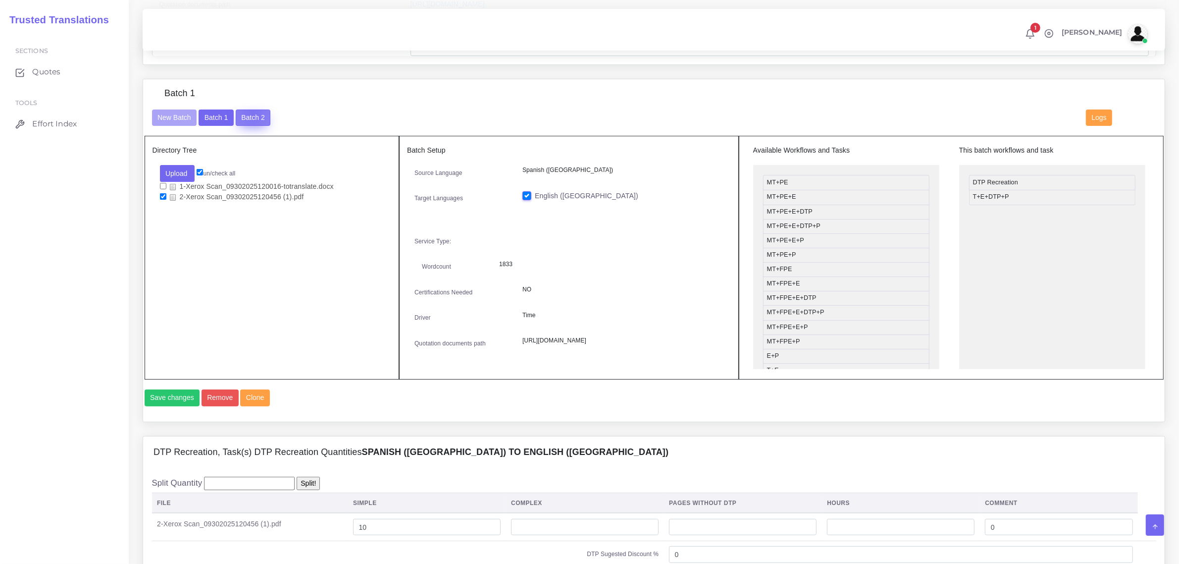
click at [251, 110] on button "Batch 2" at bounding box center [253, 117] width 35 height 17
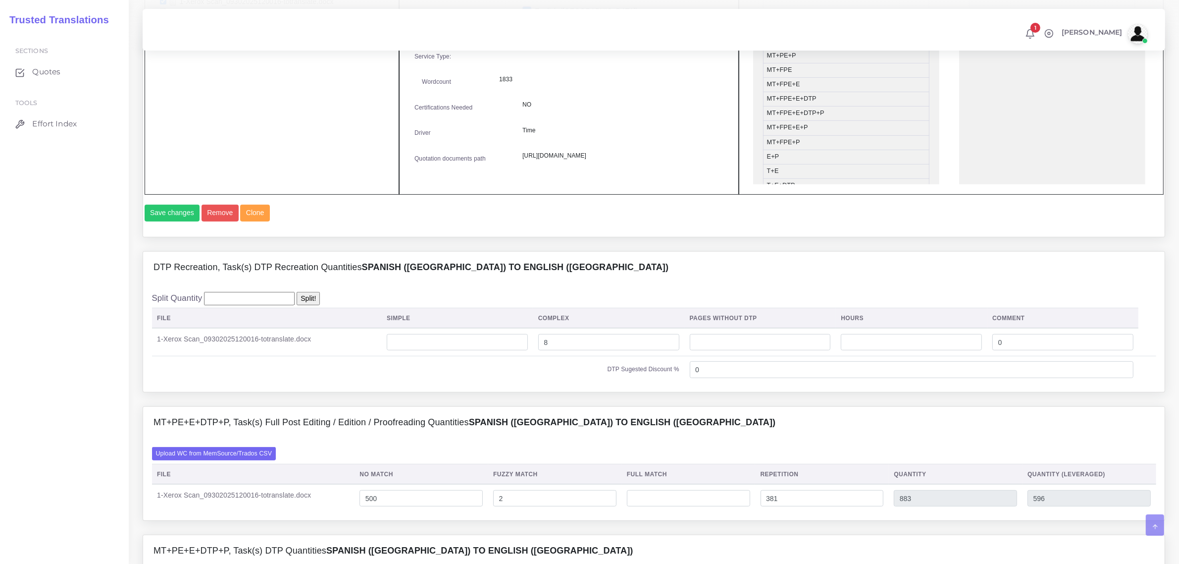
scroll to position [495, 0]
click at [550, 350] on input "8" at bounding box center [608, 341] width 141 height 17
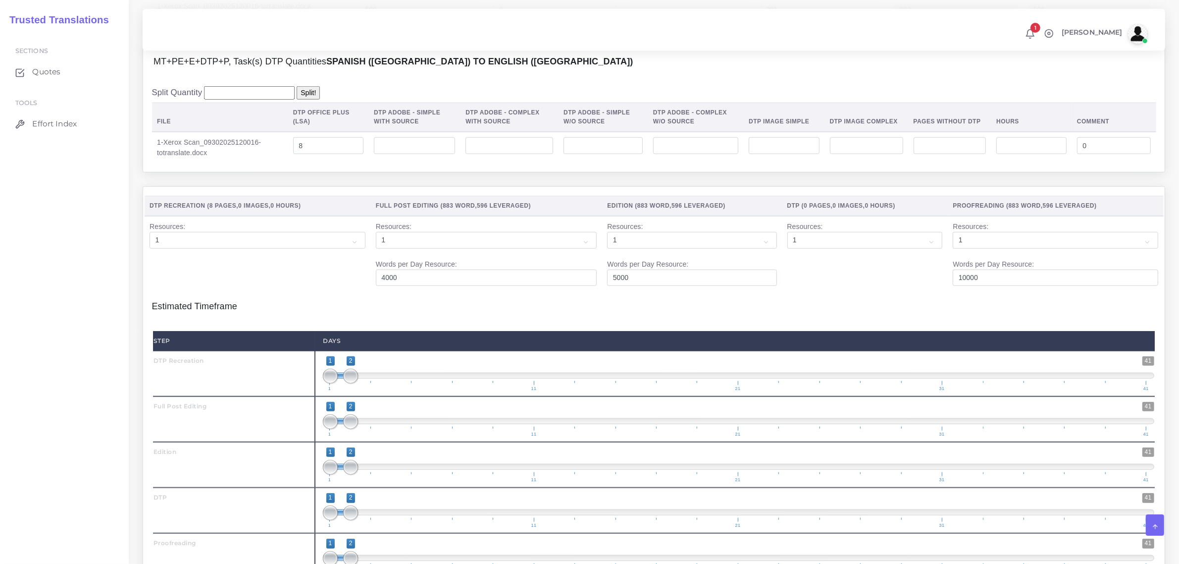
scroll to position [1272, 0]
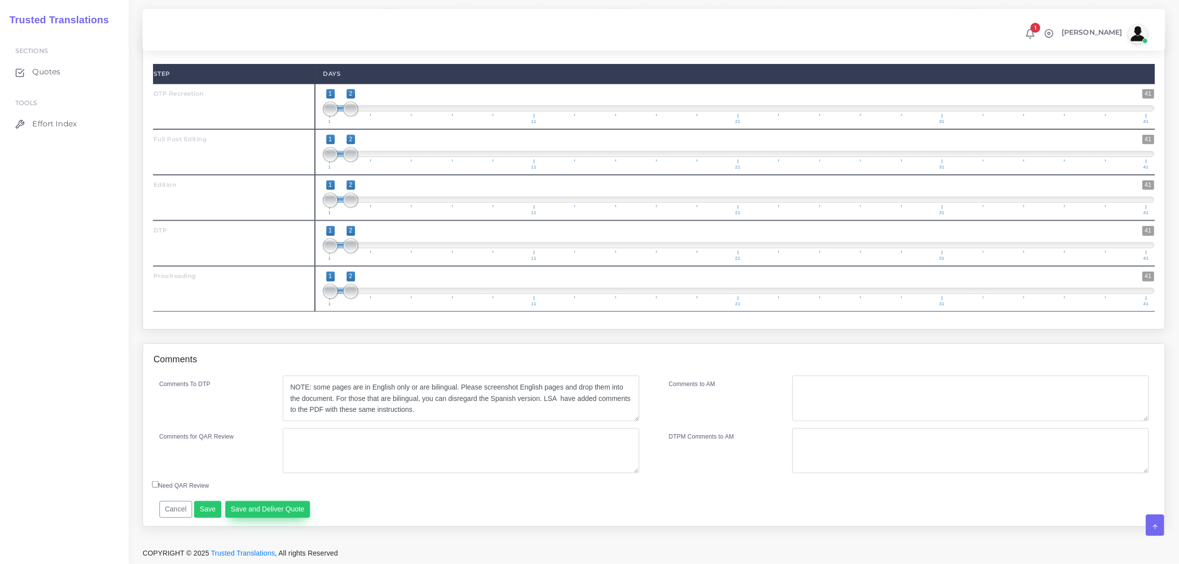
type input "6"
click at [282, 508] on button "Save and Deliver Quote" at bounding box center [267, 509] width 85 height 17
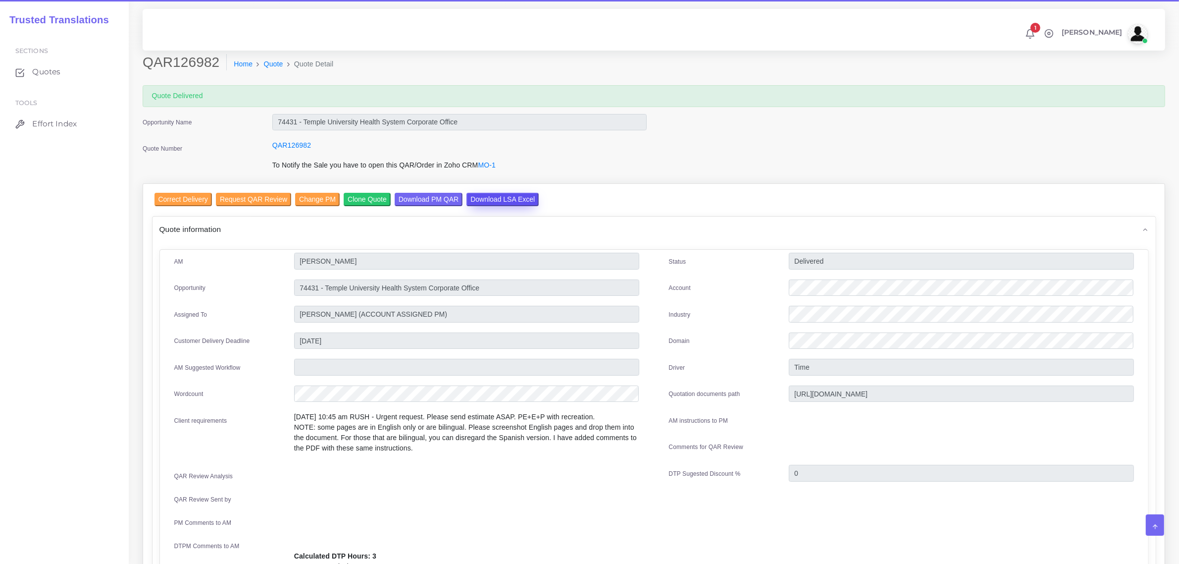
click at [489, 194] on input "Download LSA Excel" at bounding box center [503, 199] width 72 height 13
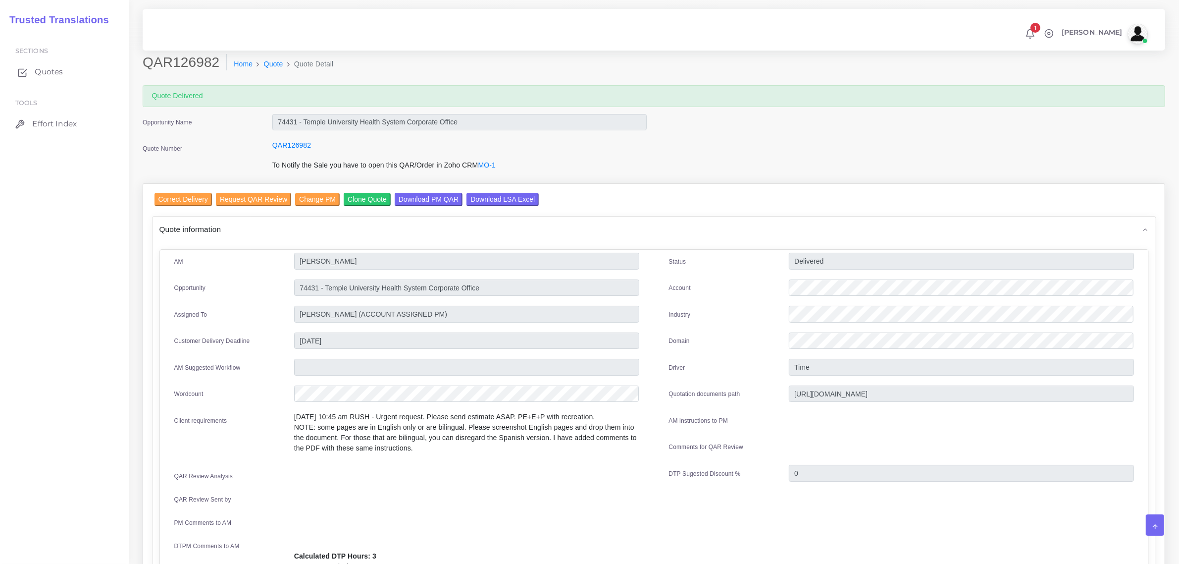
click at [46, 71] on span "Quotes" at bounding box center [49, 71] width 28 height 11
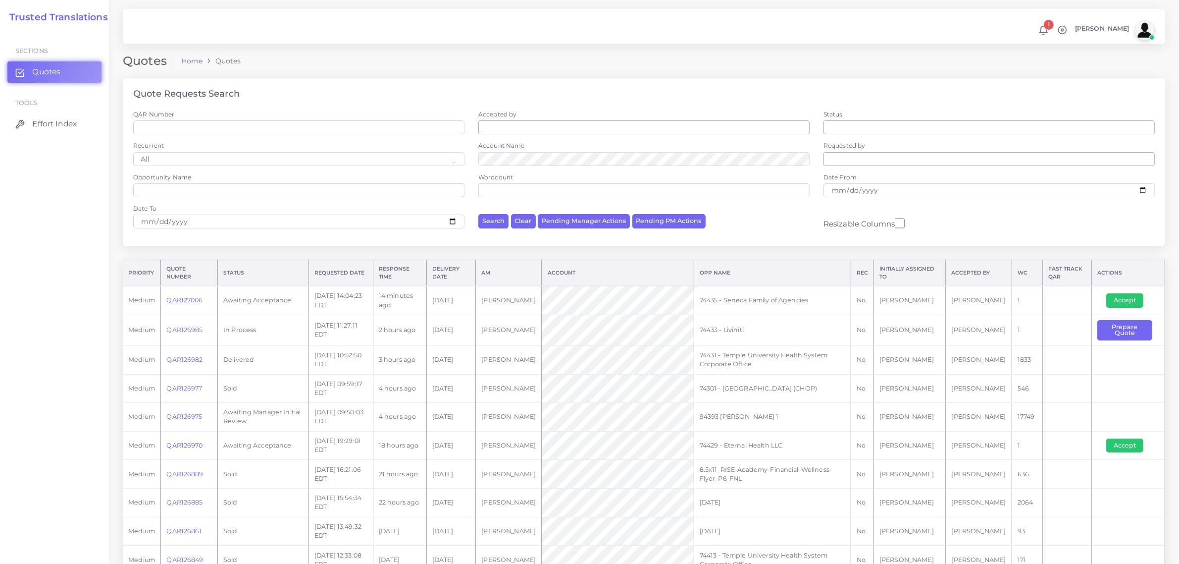
click at [189, 444] on link "QAR126970" at bounding box center [184, 444] width 36 height 7
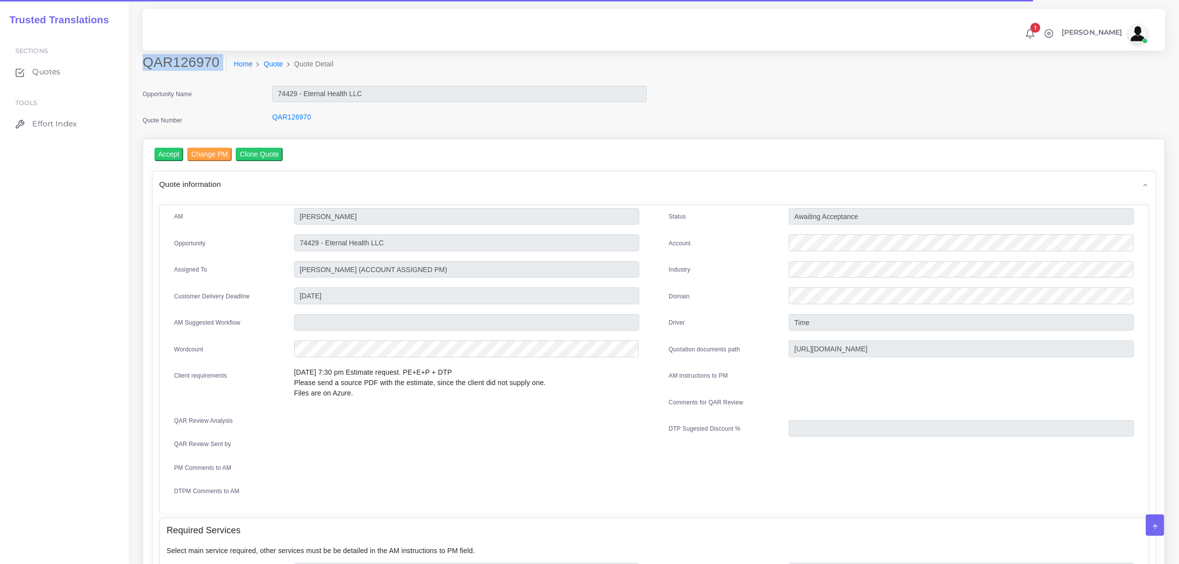
drag, startPoint x: 144, startPoint y: 65, endPoint x: 202, endPoint y: 82, distance: 60.7
click at [202, 82] on div "QAR126970 Home Quote Quote Detail" at bounding box center [654, 69] width 1038 height 31
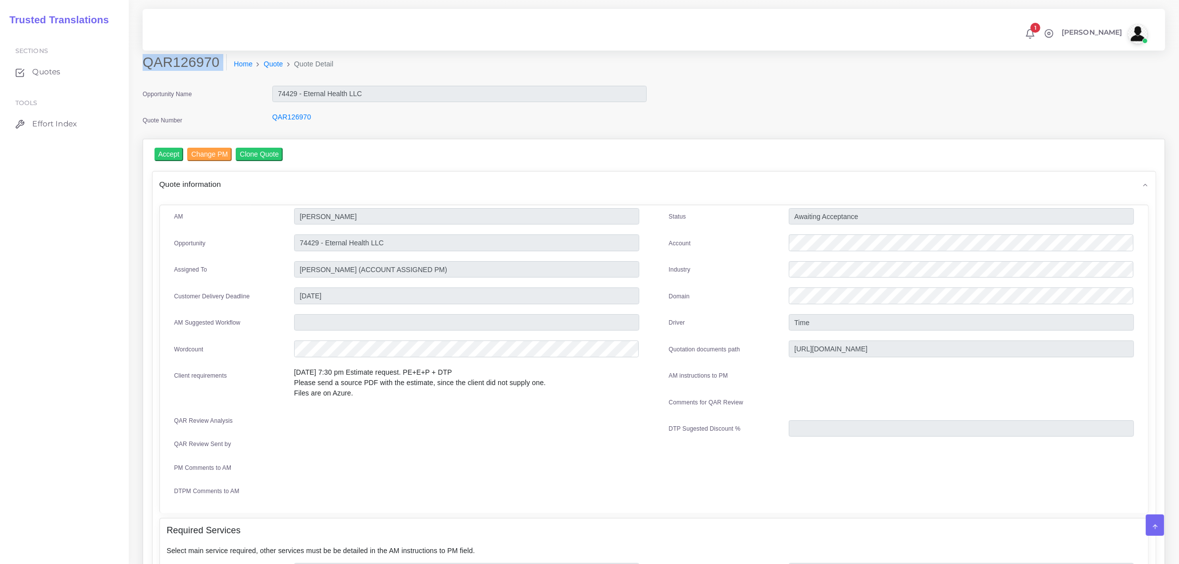
copy div "QAR126970"
click at [169, 153] on input "Accept" at bounding box center [169, 154] width 29 height 13
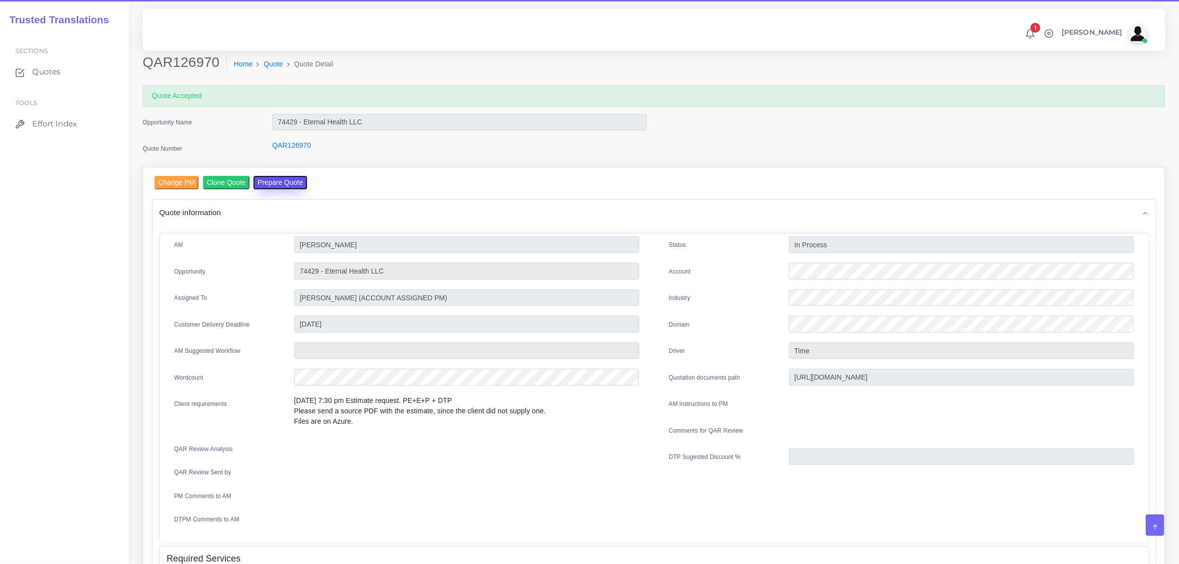
click at [273, 179] on button "Prepare Quote" at bounding box center [281, 182] width 54 height 13
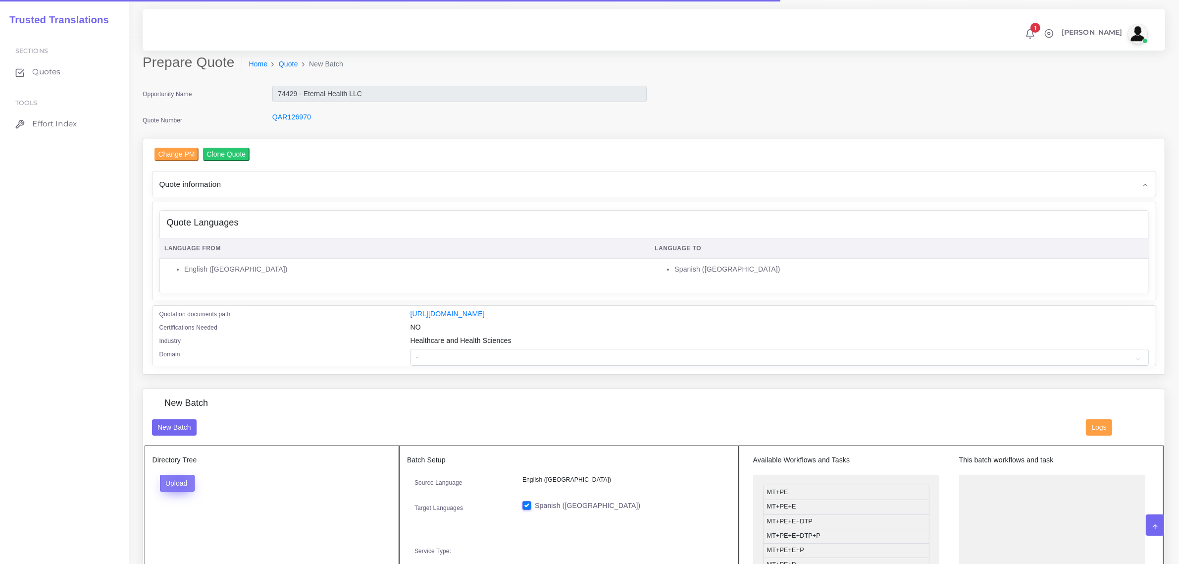
click at [177, 481] on button "Upload" at bounding box center [177, 483] width 35 height 17
click at [186, 517] on label "Files" at bounding box center [195, 520] width 68 height 12
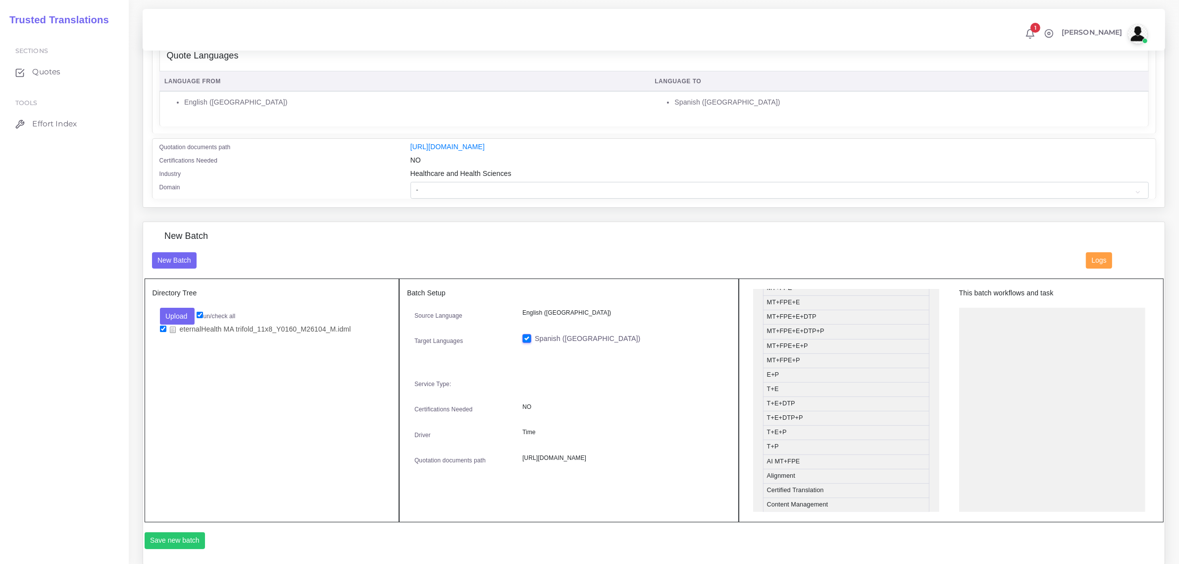
scroll to position [62, 0]
drag, startPoint x: 833, startPoint y: 306, endPoint x: 1028, endPoint y: 316, distance: 195.4
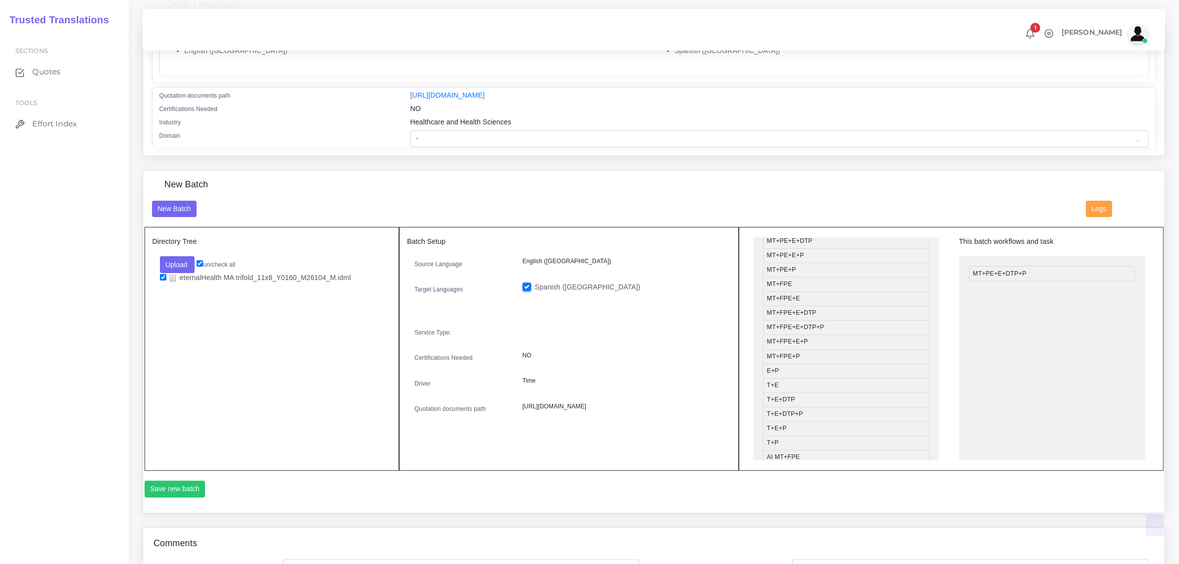
scroll to position [291, 0]
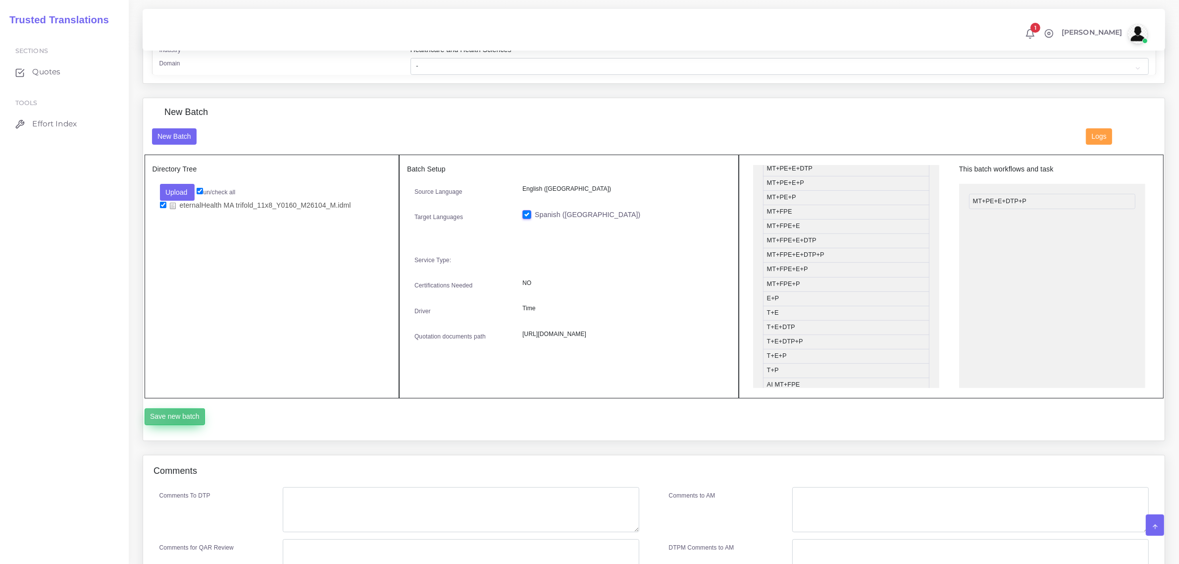
click at [184, 414] on button "Save new batch" at bounding box center [175, 416] width 61 height 17
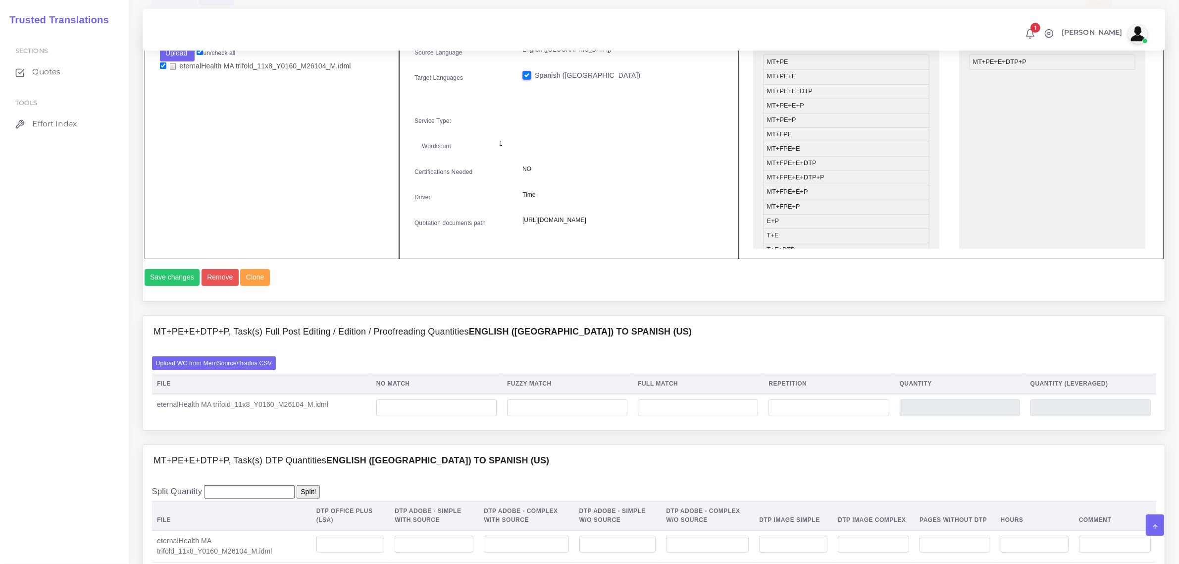
scroll to position [433, 0]
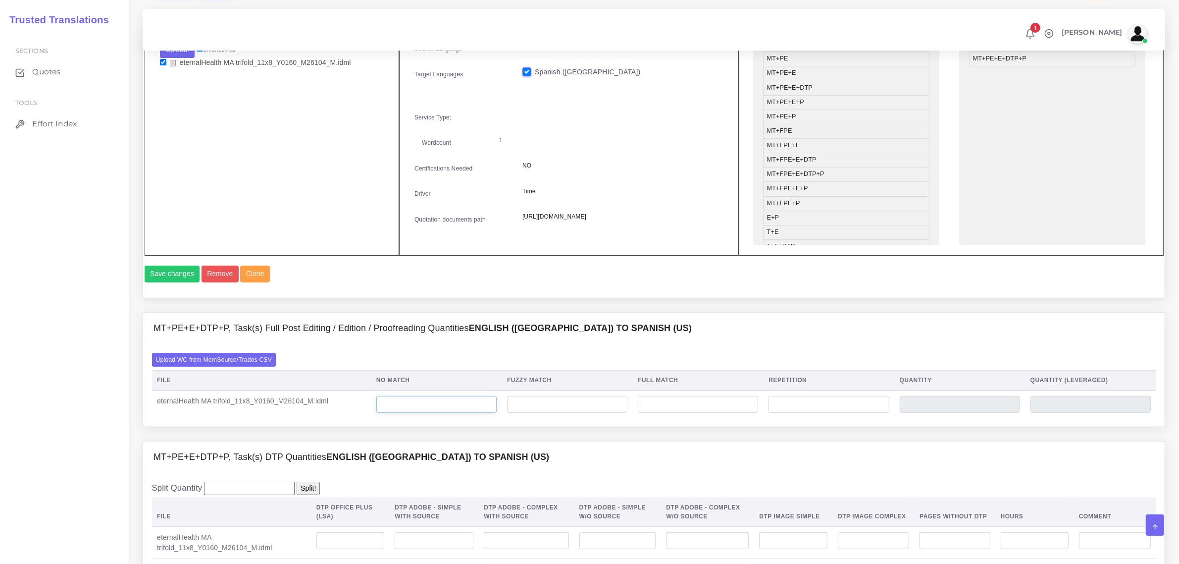
click at [414, 413] on input "number" at bounding box center [436, 404] width 120 height 17
type input "0"
click at [240, 366] on label "Upload WC from MemSource/Trados CSV" at bounding box center [214, 359] width 124 height 13
click at [0, 0] on input "Upload WC from MemSource/Trados CSV" at bounding box center [0, 0] width 0 height 0
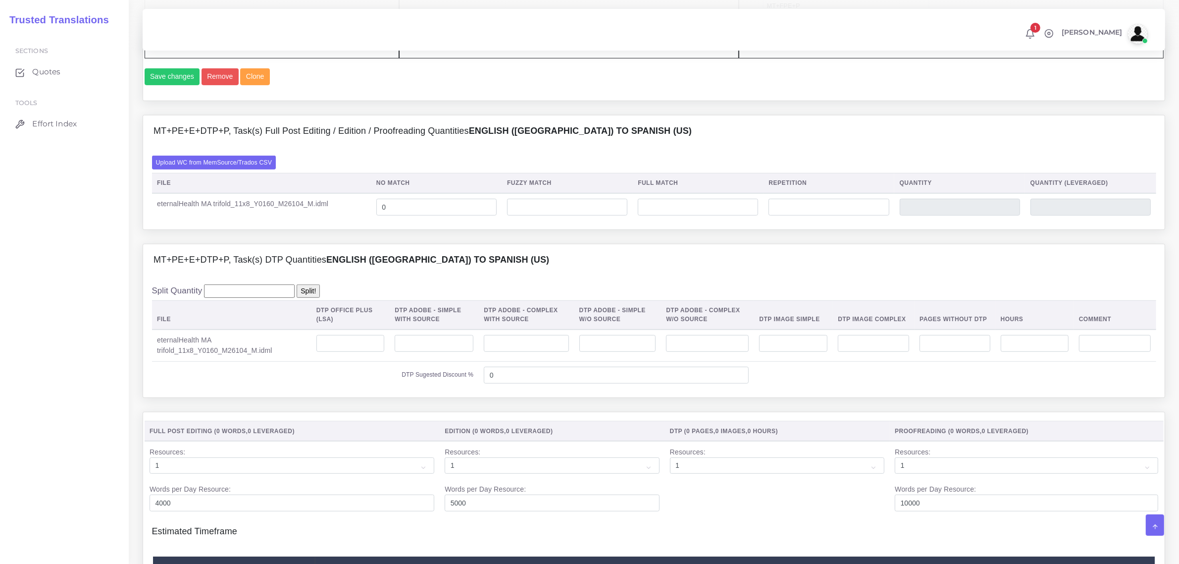
scroll to position [681, 0]
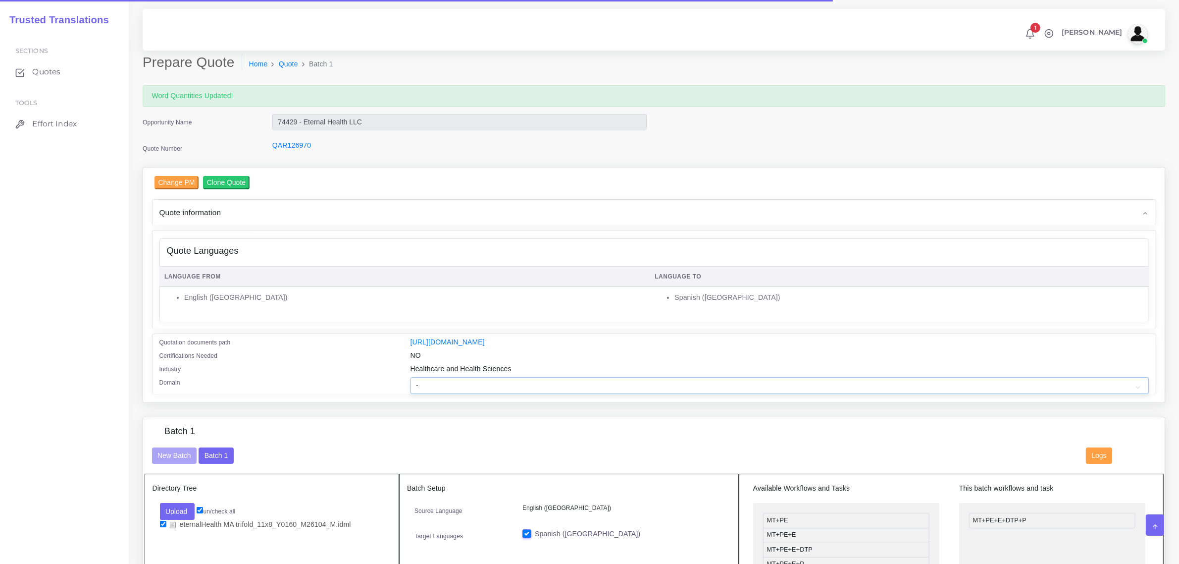
click at [451, 385] on select "- Advertising and Media Agriculture, Forestry and Fishing Architecture, Buildin…" at bounding box center [780, 385] width 739 height 17
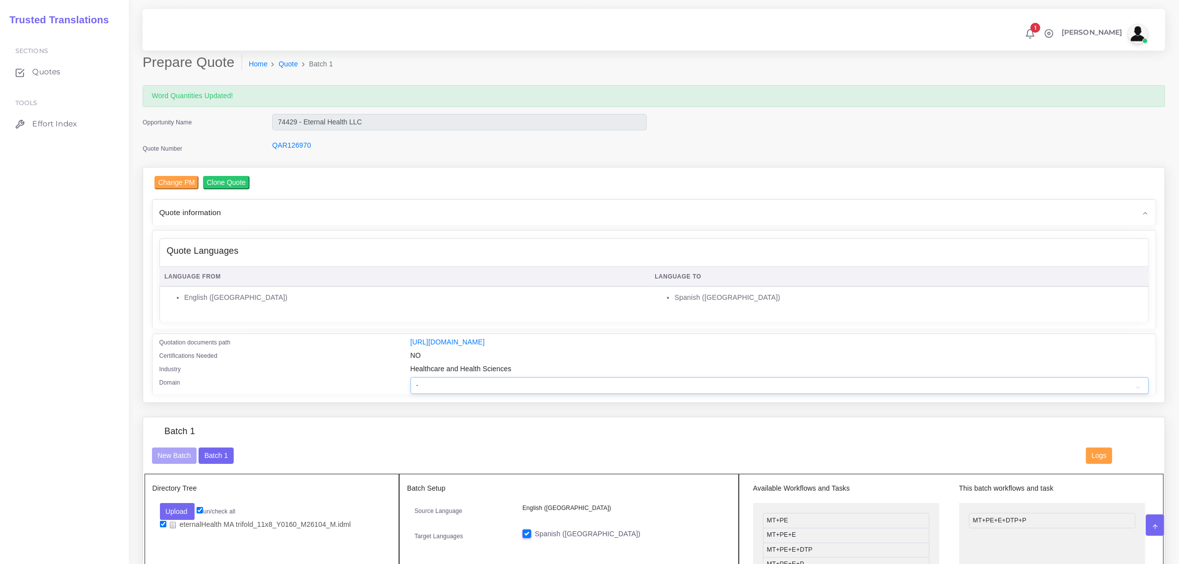
select select "Healthcare and Health Sciences"
click at [411, 377] on select "- Advertising and Media Agriculture, Forestry and Fishing Architecture, Buildin…" at bounding box center [780, 385] width 739 height 17
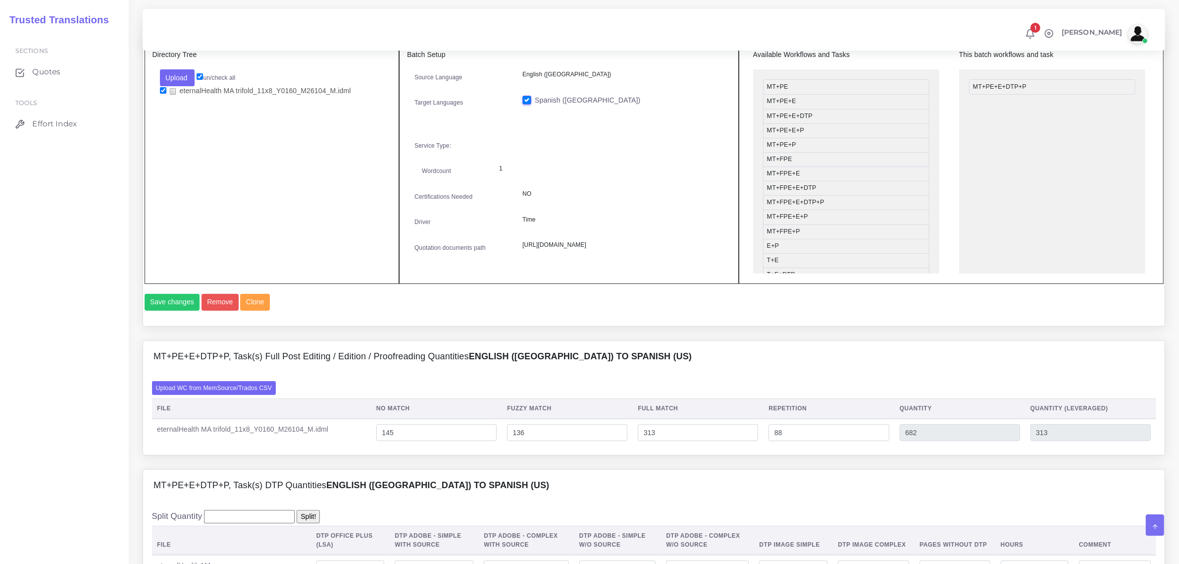
scroll to position [805, 0]
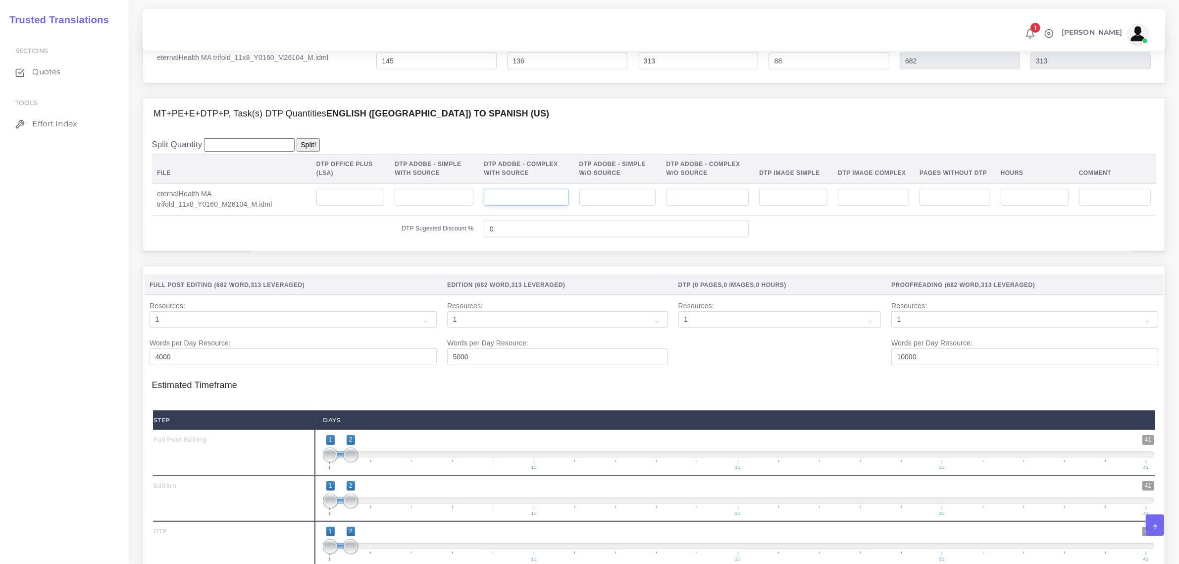
click at [545, 206] on input "number" at bounding box center [526, 197] width 85 height 17
type input "6"
click at [862, 206] on input "number" at bounding box center [873, 197] width 71 height 17
click at [766, 206] on input "number" at bounding box center [793, 197] width 68 height 17
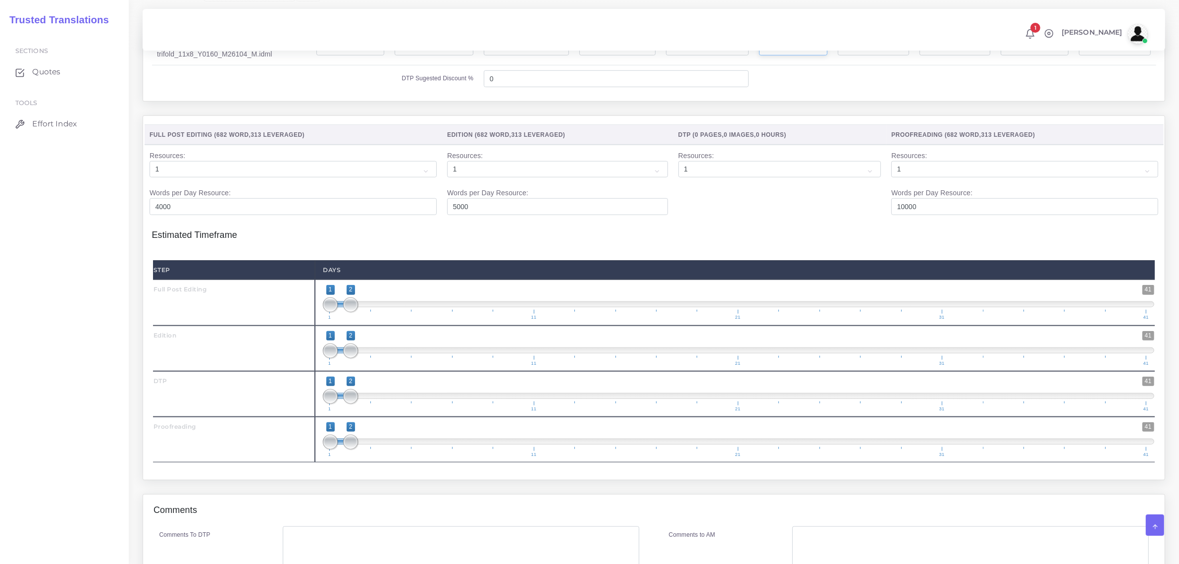
scroll to position [1053, 0]
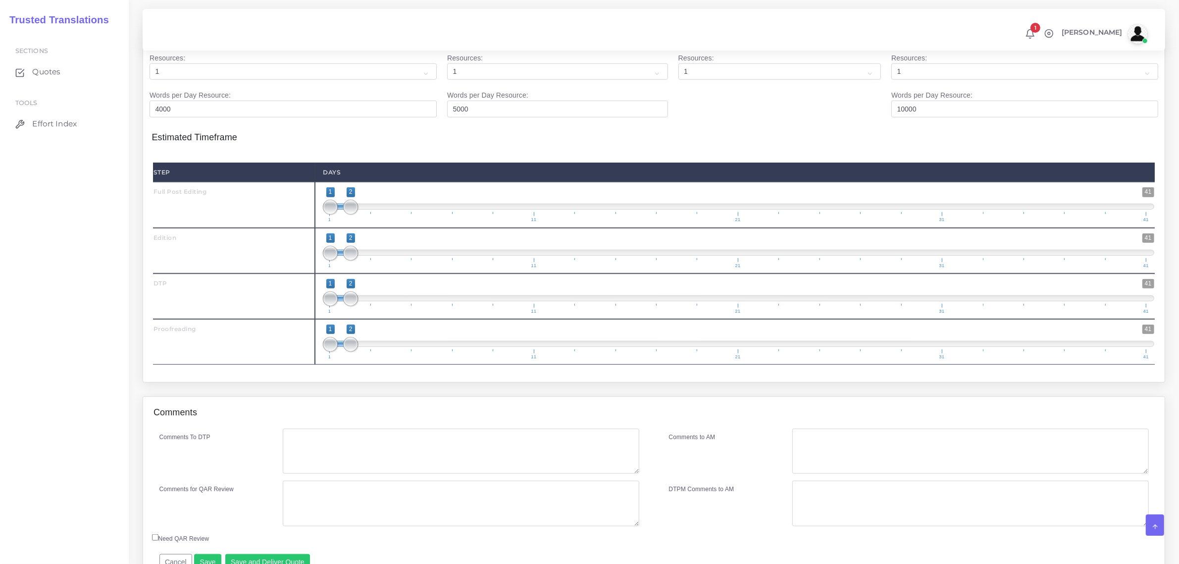
type input "1"
drag, startPoint x: 353, startPoint y: 219, endPoint x: 322, endPoint y: 238, distance: 35.3
click at [323, 222] on span "1 41 1 2 1 — 2 1 11 21 31 41" at bounding box center [739, 204] width 832 height 35
type input "1;1"
drag, startPoint x: 349, startPoint y: 228, endPoint x: 321, endPoint y: 243, distance: 31.9
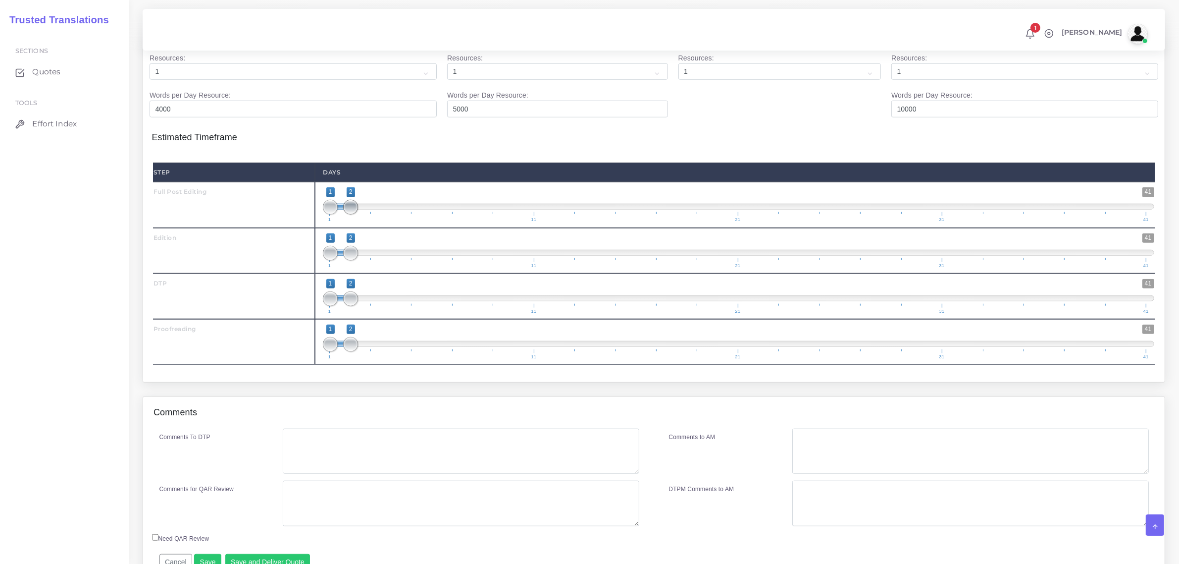
click at [323, 222] on span "1 41 1 2 1 — 2 1 11 21 31 41" at bounding box center [739, 204] width 832 height 35
drag, startPoint x: 328, startPoint y: 265, endPoint x: 347, endPoint y: 274, distance: 20.8
click at [347, 268] on span "1 41 1 2 1 — 2 1 11 21 31 41" at bounding box center [739, 250] width 832 height 35
type input "2;2"
drag, startPoint x: 340, startPoint y: 271, endPoint x: 358, endPoint y: 306, distance: 39.0
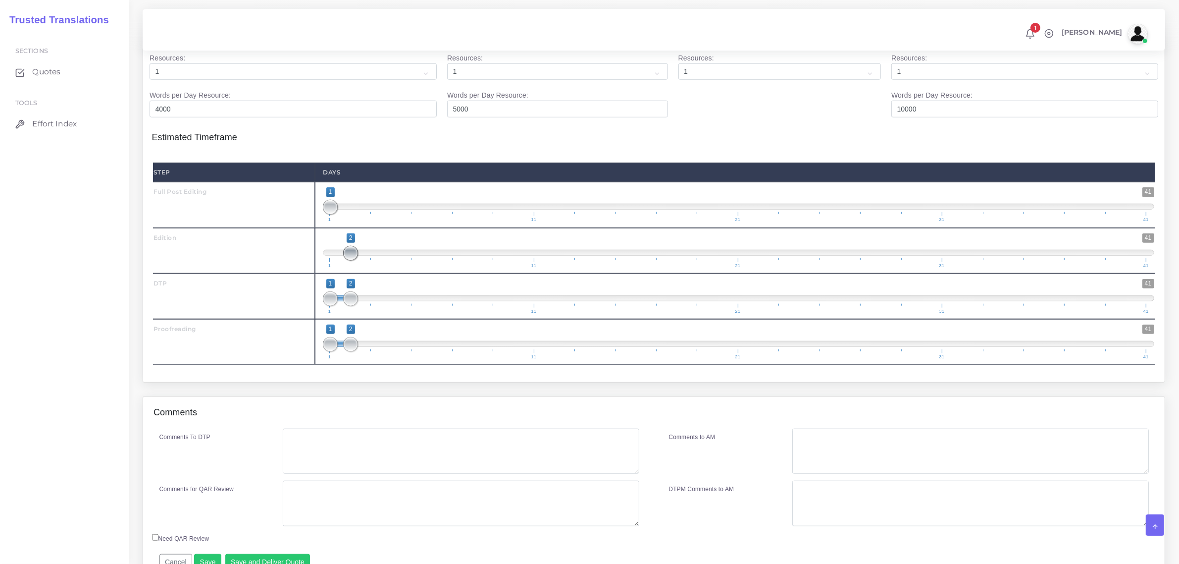
click at [360, 268] on span "1 41 2 2 2 — 2 1 11 21 31 41" at bounding box center [739, 250] width 832 height 35
drag, startPoint x: 352, startPoint y: 316, endPoint x: 371, endPoint y: 325, distance: 20.8
click at [371, 306] on span at bounding box center [371, 298] width 15 height 15
type input "3;3"
drag, startPoint x: 342, startPoint y: 323, endPoint x: 363, endPoint y: 355, distance: 37.9
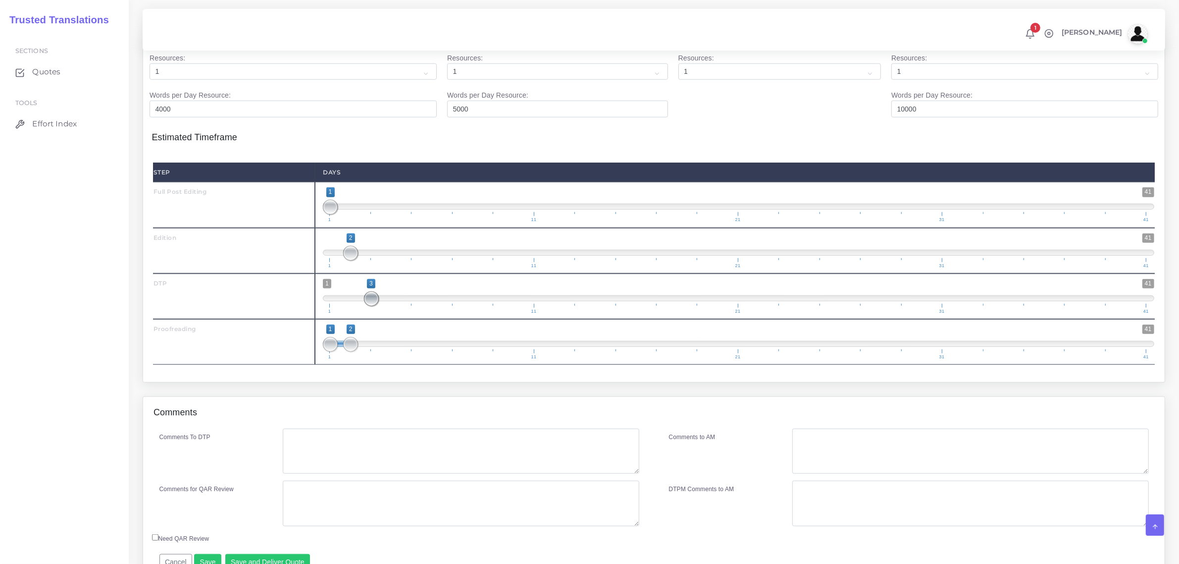
click at [375, 314] on span "1 41 3 3 3 — 3 1 11 21 31 41" at bounding box center [739, 296] width 832 height 35
drag, startPoint x: 352, startPoint y: 365, endPoint x: 387, endPoint y: 371, distance: 35.7
click at [387, 352] on span at bounding box center [391, 344] width 15 height 15
type input "4;4"
drag, startPoint x: 332, startPoint y: 365, endPoint x: 408, endPoint y: 385, distance: 78.5
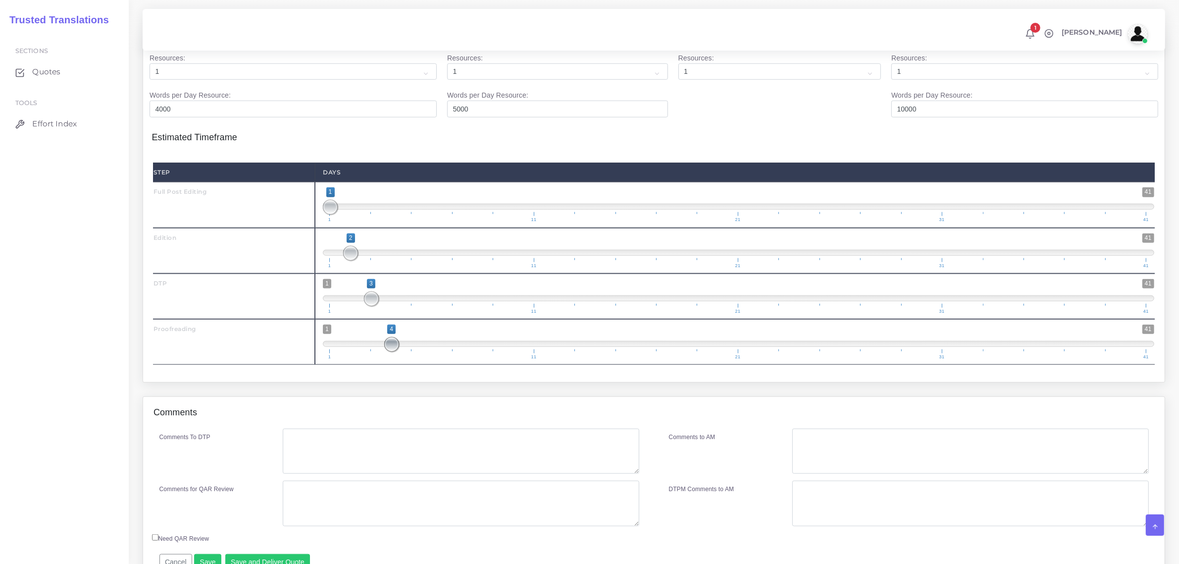
click at [408, 365] on div "1 41 4 4 4 — 4 1 11 21 31 41 4;4" at bounding box center [739, 342] width 848 height 46
click at [353, 470] on textarea "Comments To DTP" at bounding box center [461, 452] width 356 height 46
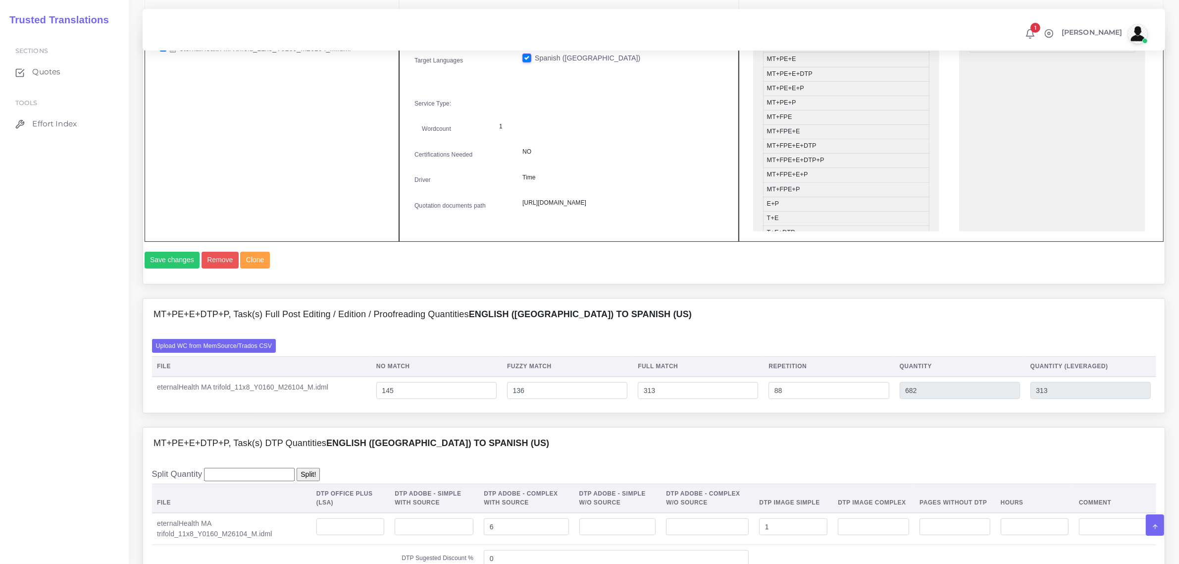
scroll to position [632, 0]
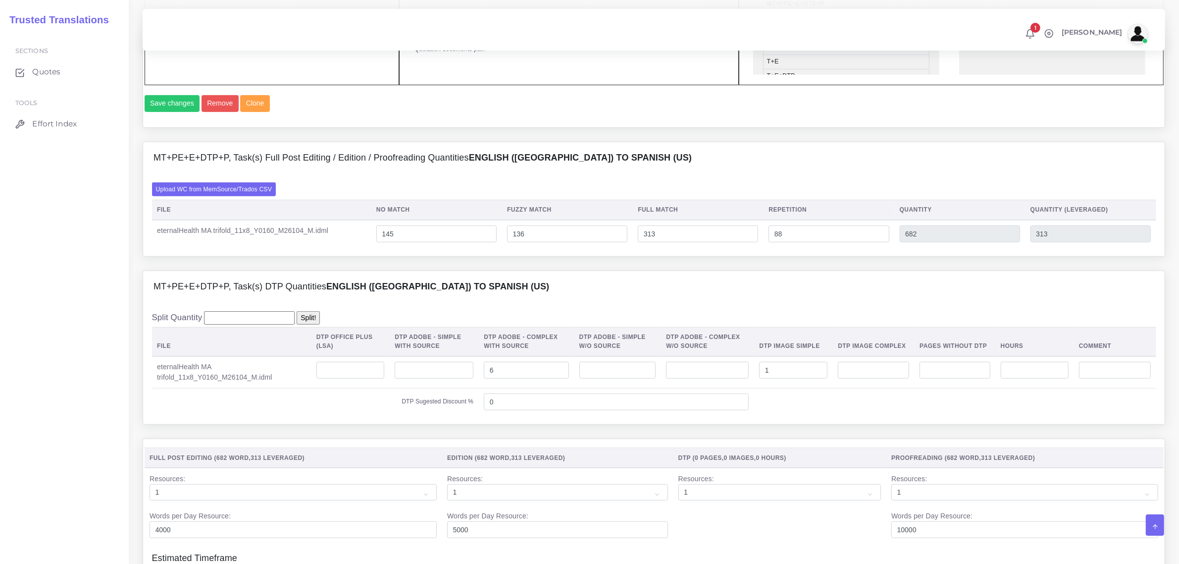
type textarea "1 image"
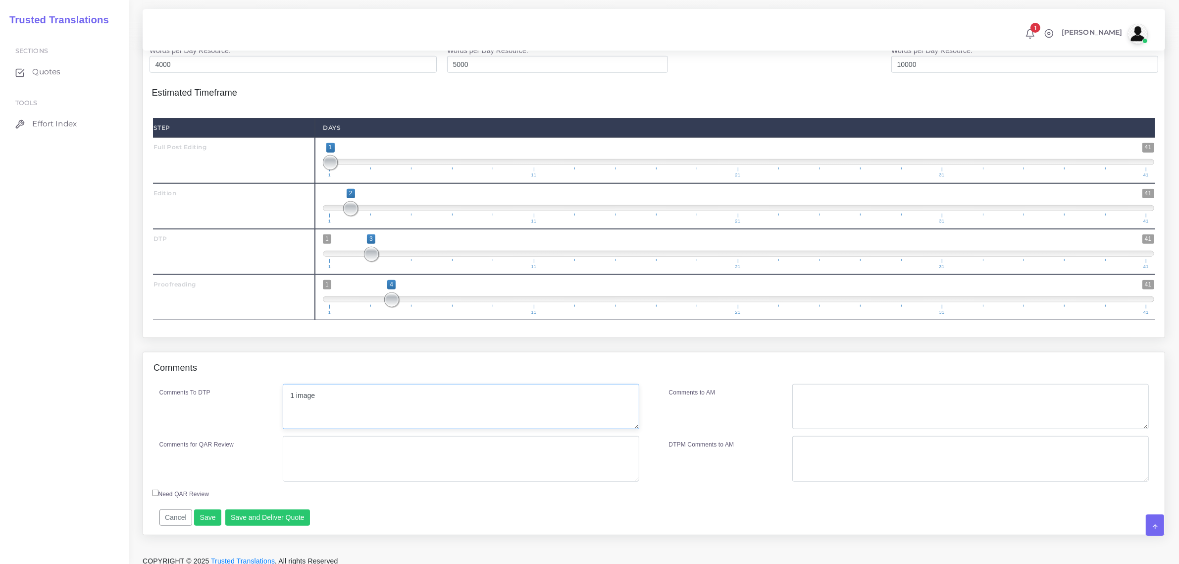
scroll to position [1127, 0]
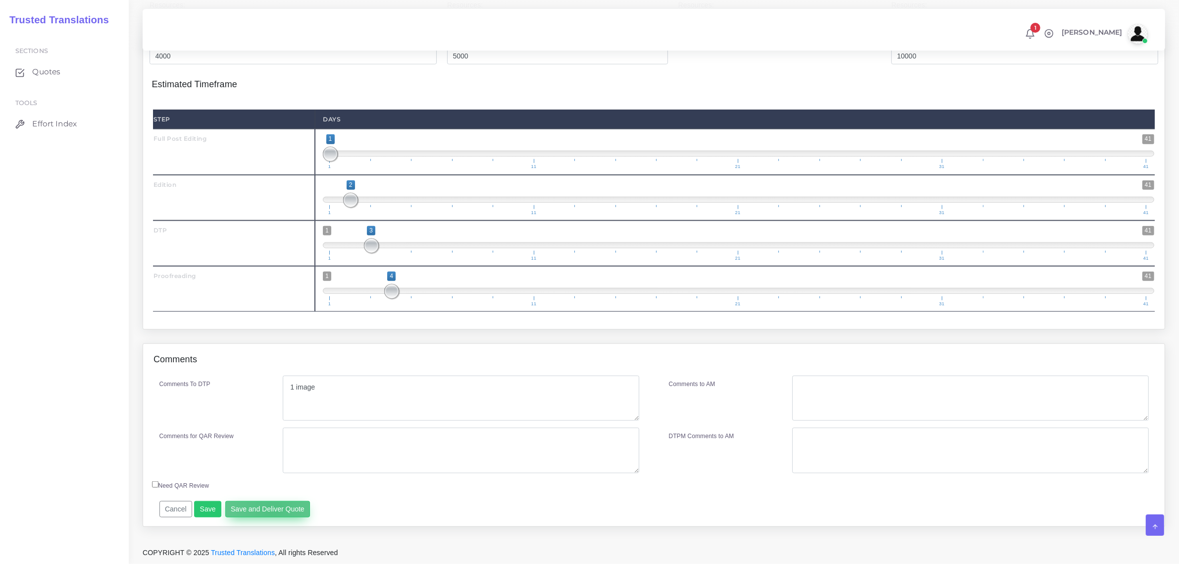
click at [270, 510] on button "Save and Deliver Quote" at bounding box center [267, 509] width 85 height 17
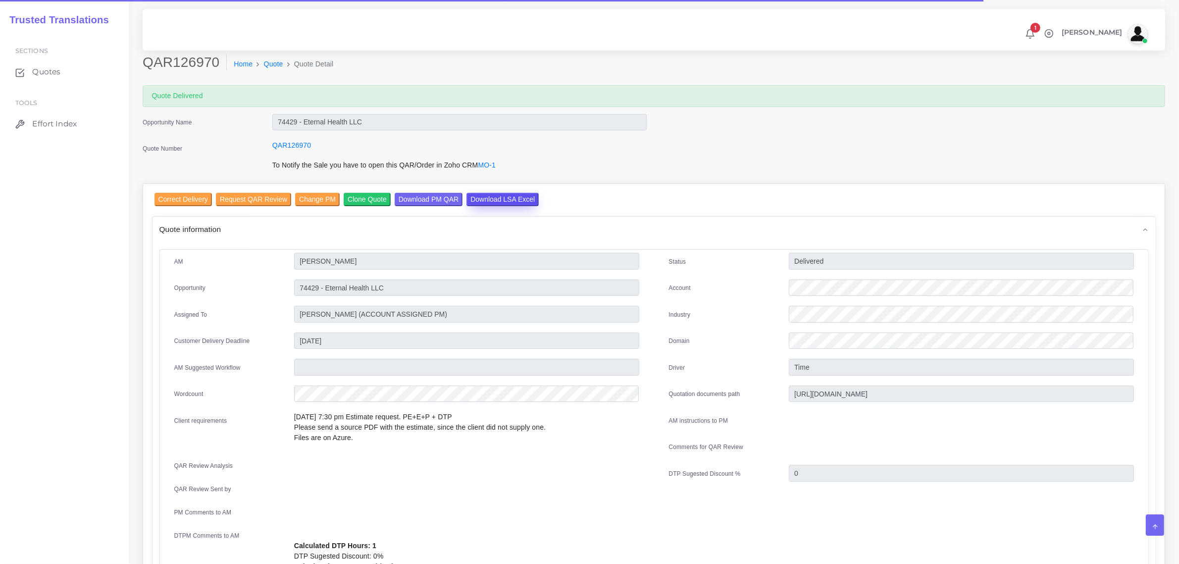
click at [496, 196] on input "Download LSA Excel" at bounding box center [503, 199] width 72 height 13
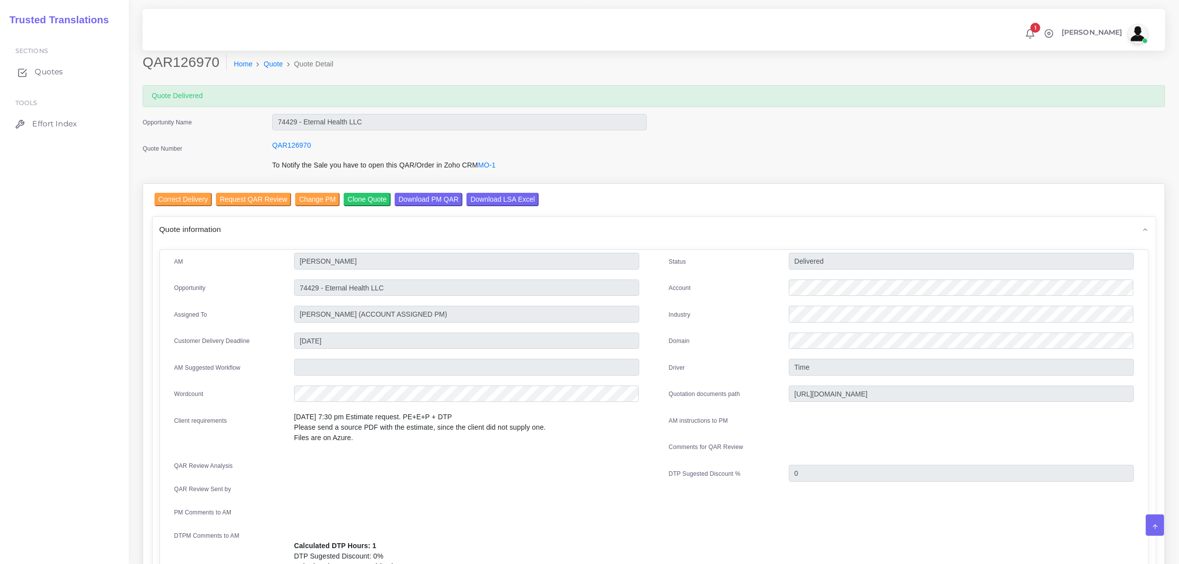
click at [50, 71] on span "Quotes" at bounding box center [49, 71] width 28 height 11
